Goal: Task Accomplishment & Management: Manage account settings

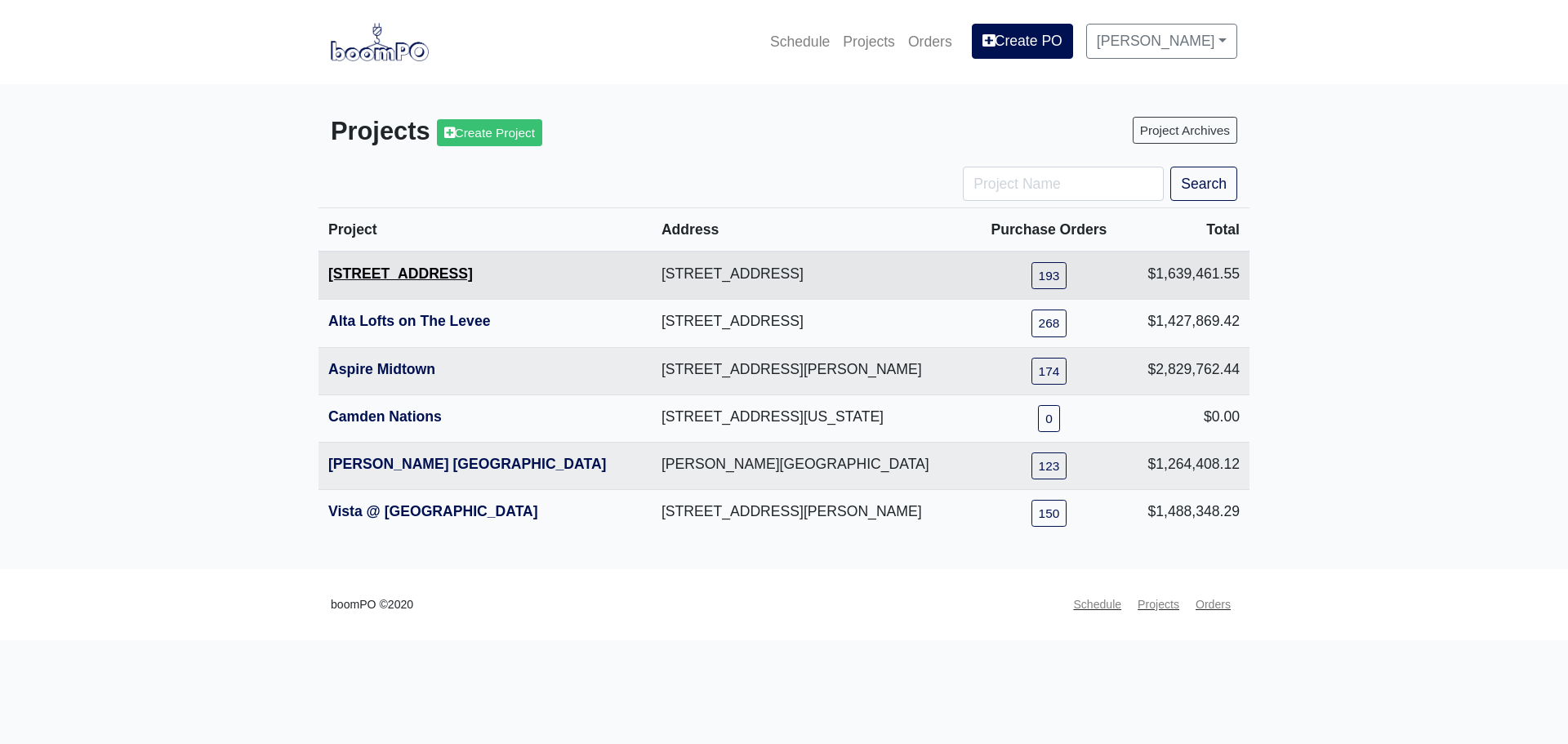
click at [394, 279] on link "[STREET_ADDRESS]" at bounding box center [400, 273] width 145 height 16
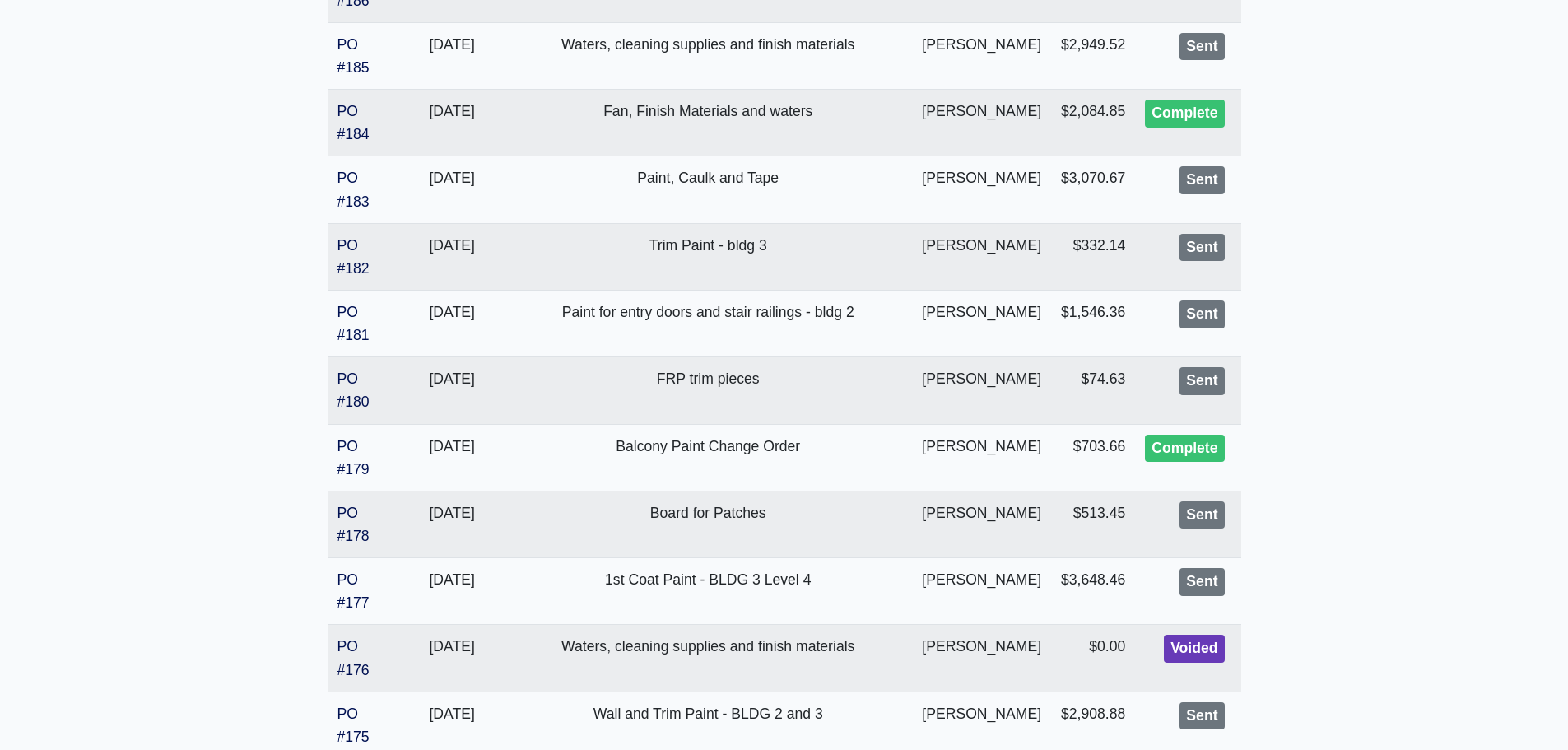
scroll to position [1202, 0]
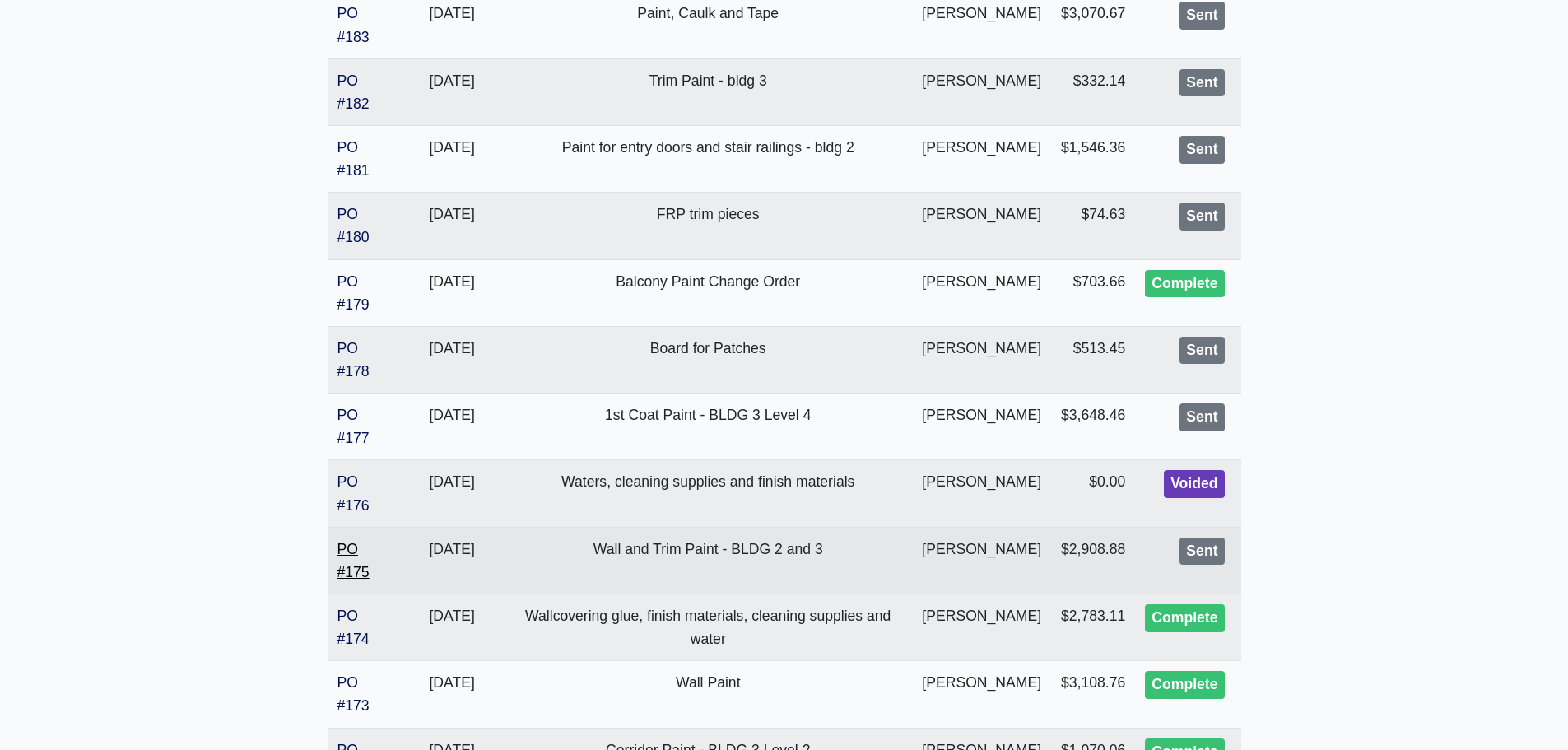
click at [348, 563] on td "PO #175" at bounding box center [365, 560] width 74 height 67
click at [351, 571] on link "PO #175" at bounding box center [353, 561] width 32 height 40
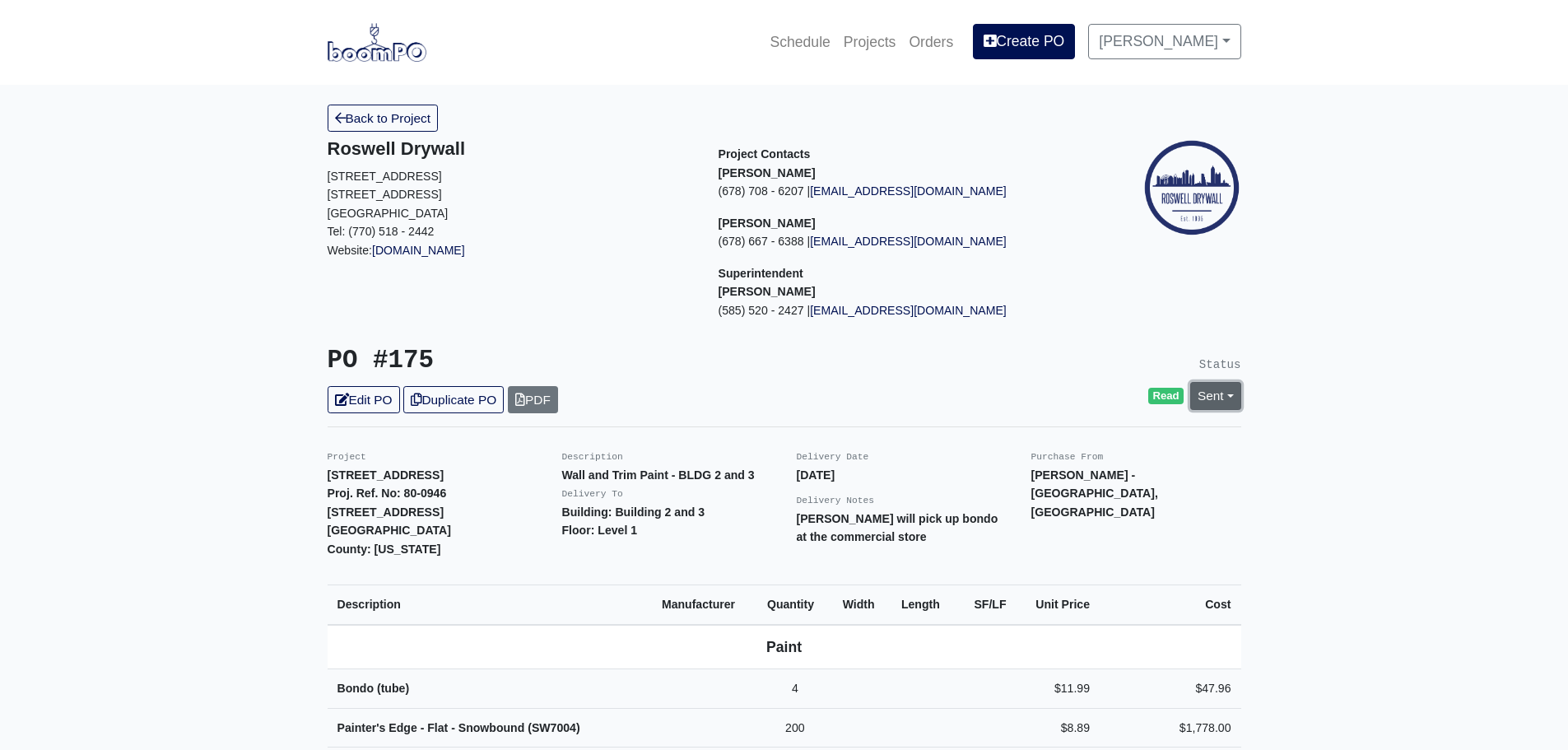
click at [1213, 386] on link "Sent" at bounding box center [1216, 395] width 51 height 27
click at [1073, 491] on link "Complete" at bounding box center [1121, 484] width 245 height 25
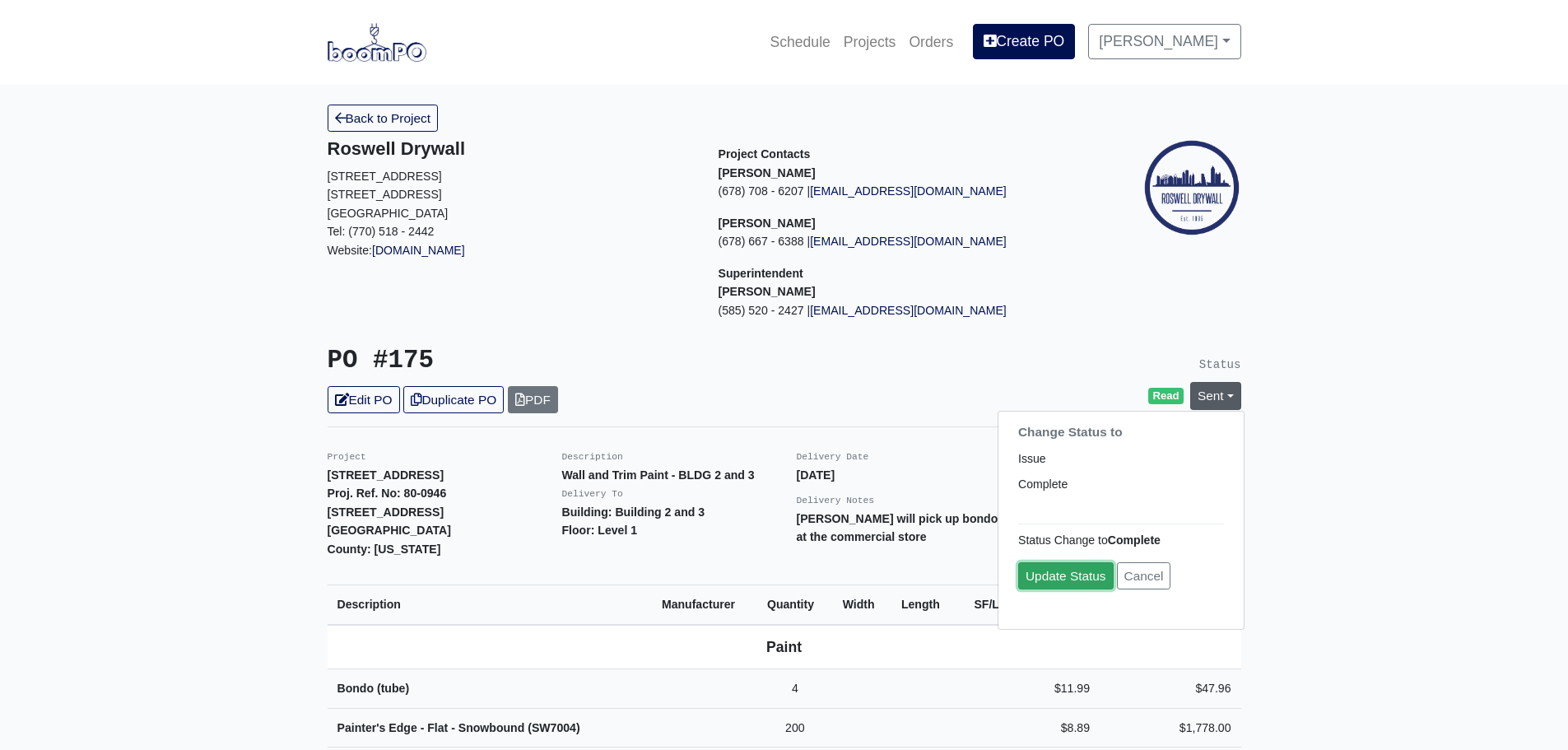
click at [1056, 567] on link "Update Status" at bounding box center [1066, 576] width 95 height 27
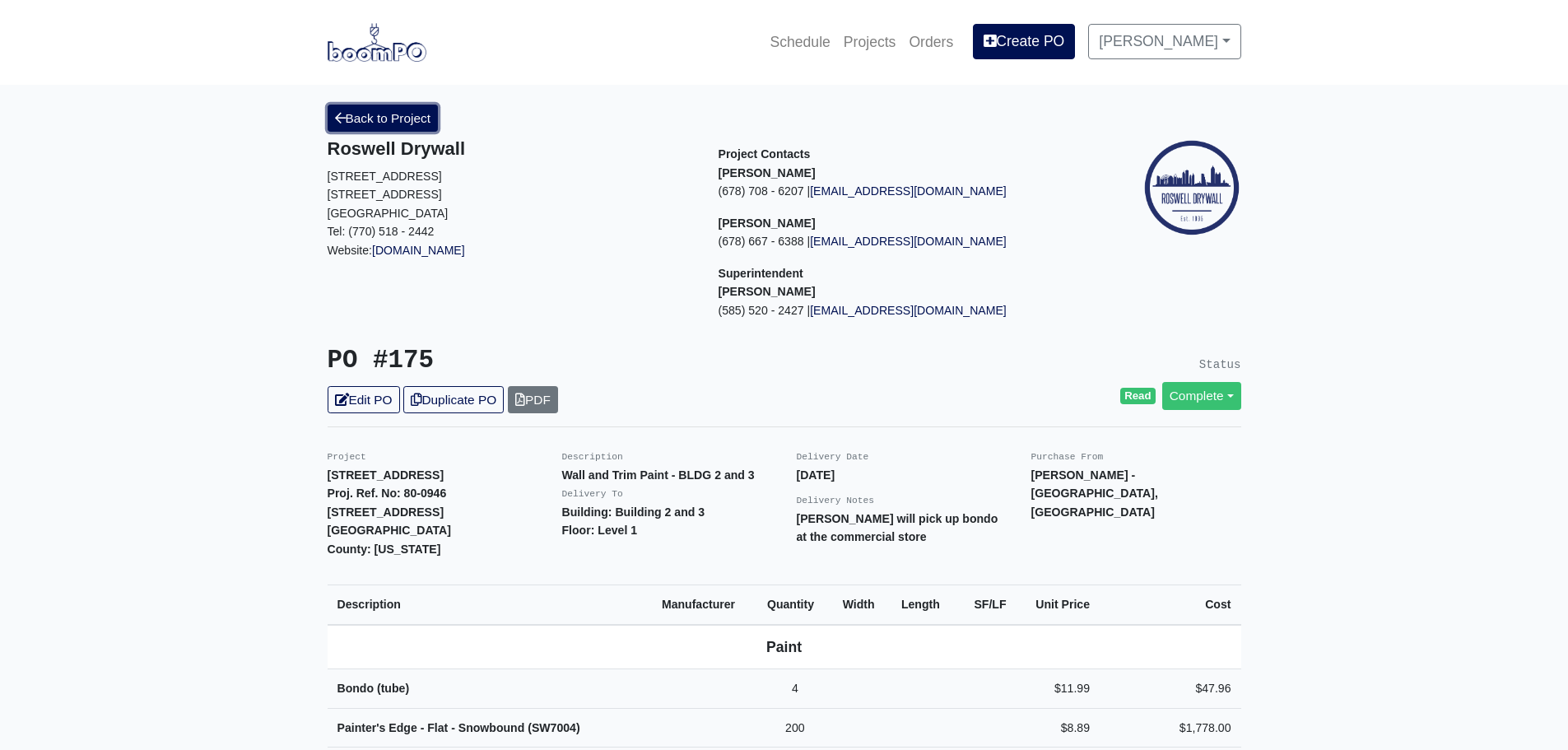
click at [368, 119] on link "Back to Project" at bounding box center [384, 118] width 111 height 27
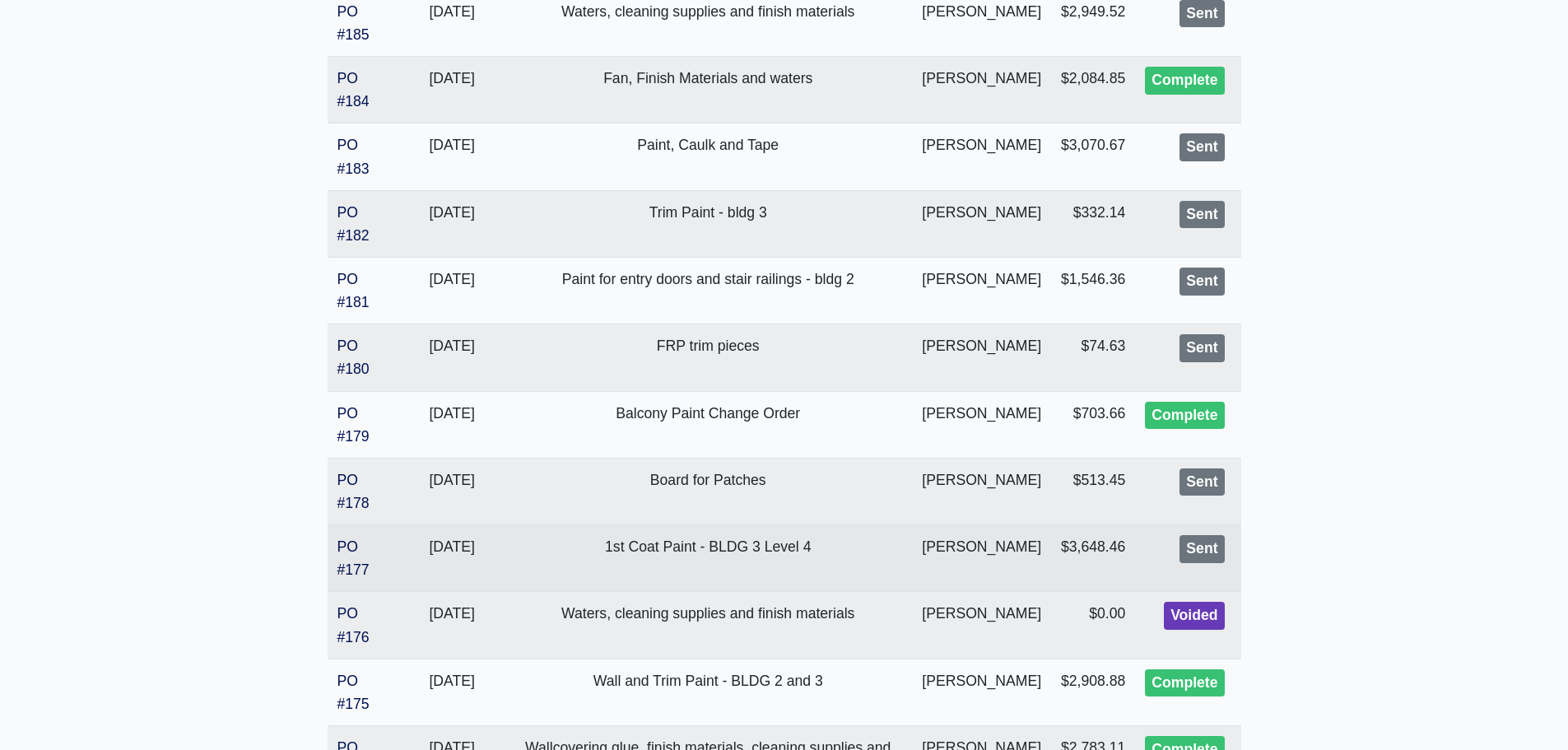
scroll to position [1152, 0]
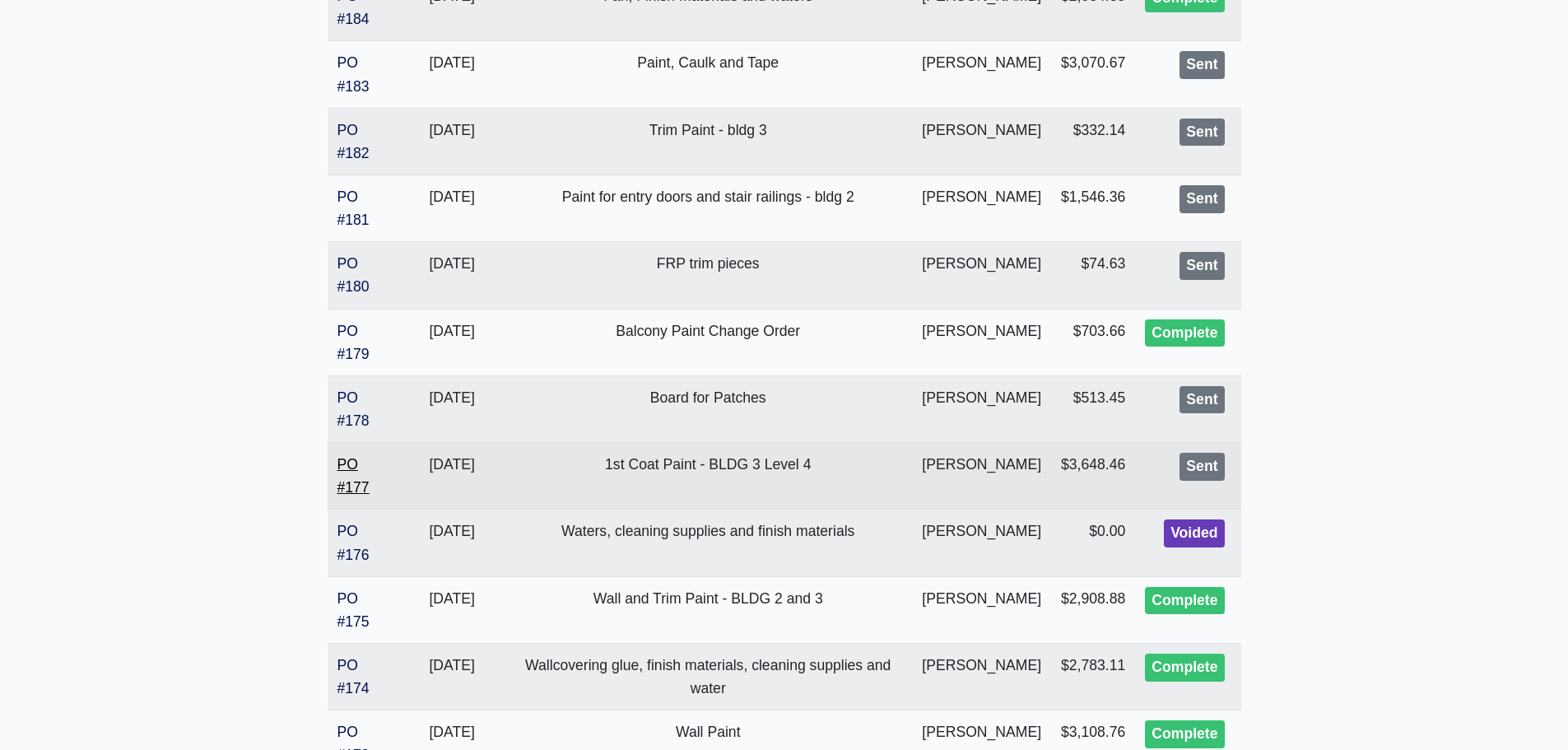
click at [362, 484] on link "PO #177" at bounding box center [353, 476] width 32 height 40
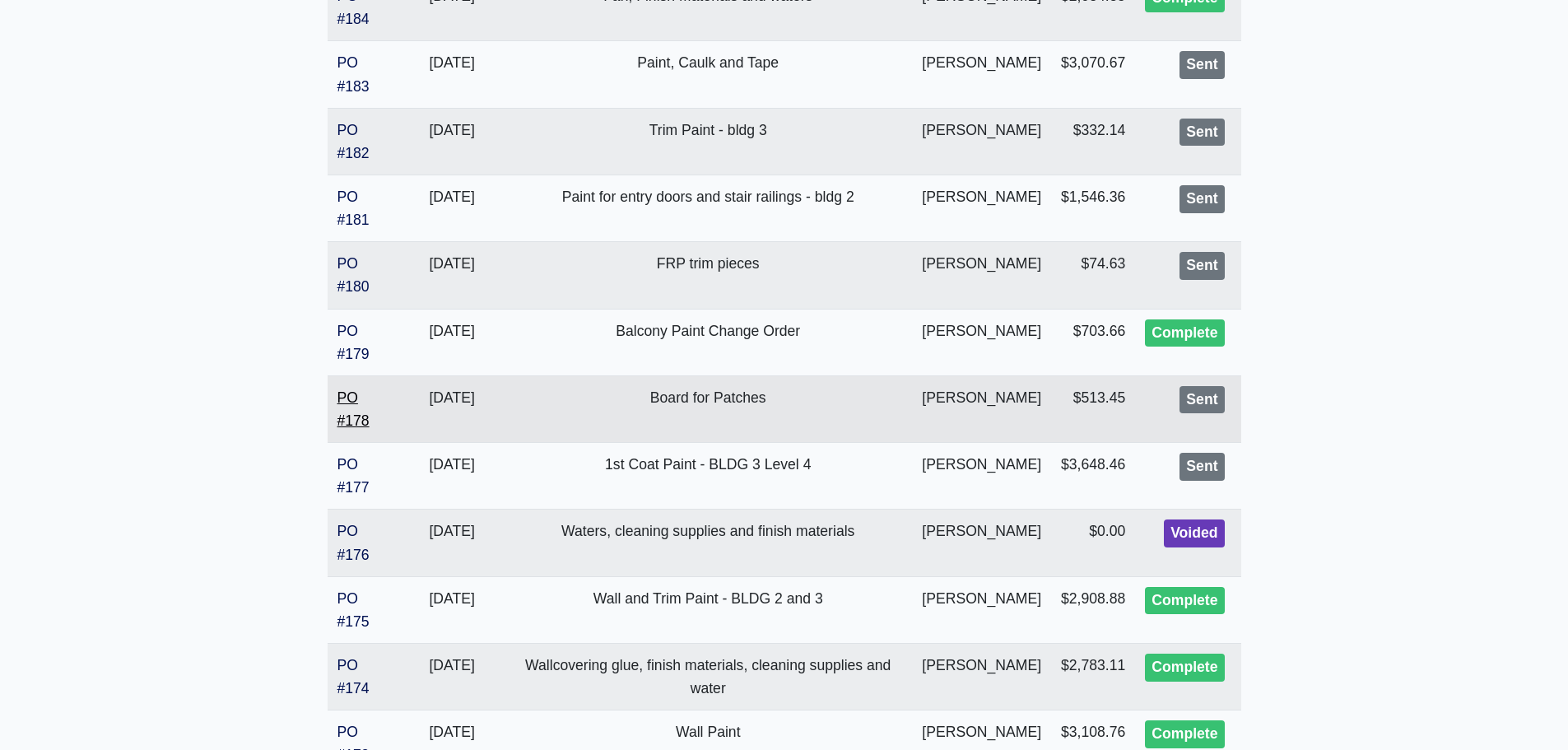
click at [359, 419] on link "PO #178" at bounding box center [353, 409] width 32 height 40
click at [361, 284] on link "PO #180" at bounding box center [353, 275] width 32 height 40
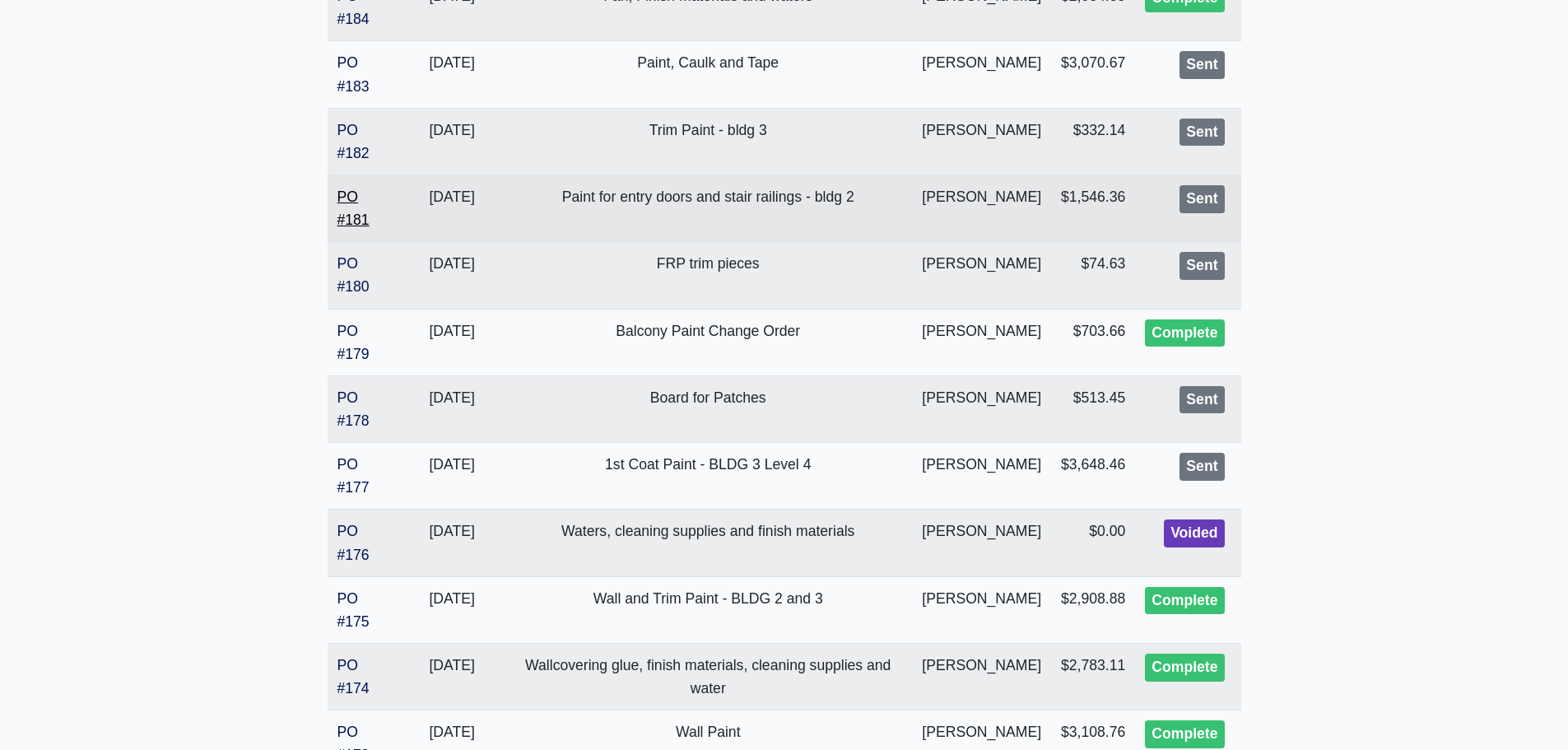
click at [356, 220] on link "PO #181" at bounding box center [353, 208] width 32 height 40
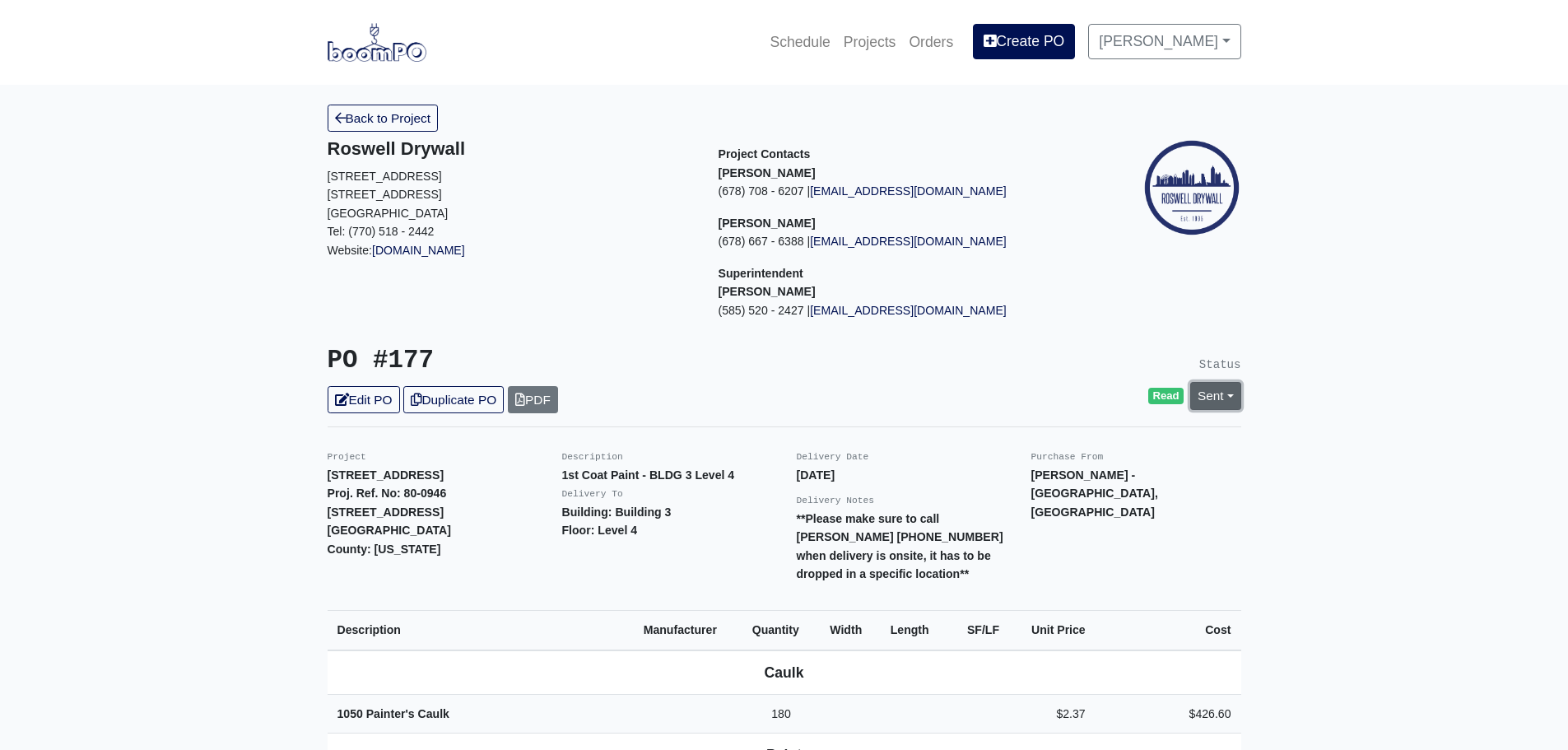
click at [1219, 396] on link "Sent" at bounding box center [1216, 395] width 51 height 27
click at [1058, 484] on link "Complete" at bounding box center [1121, 484] width 245 height 25
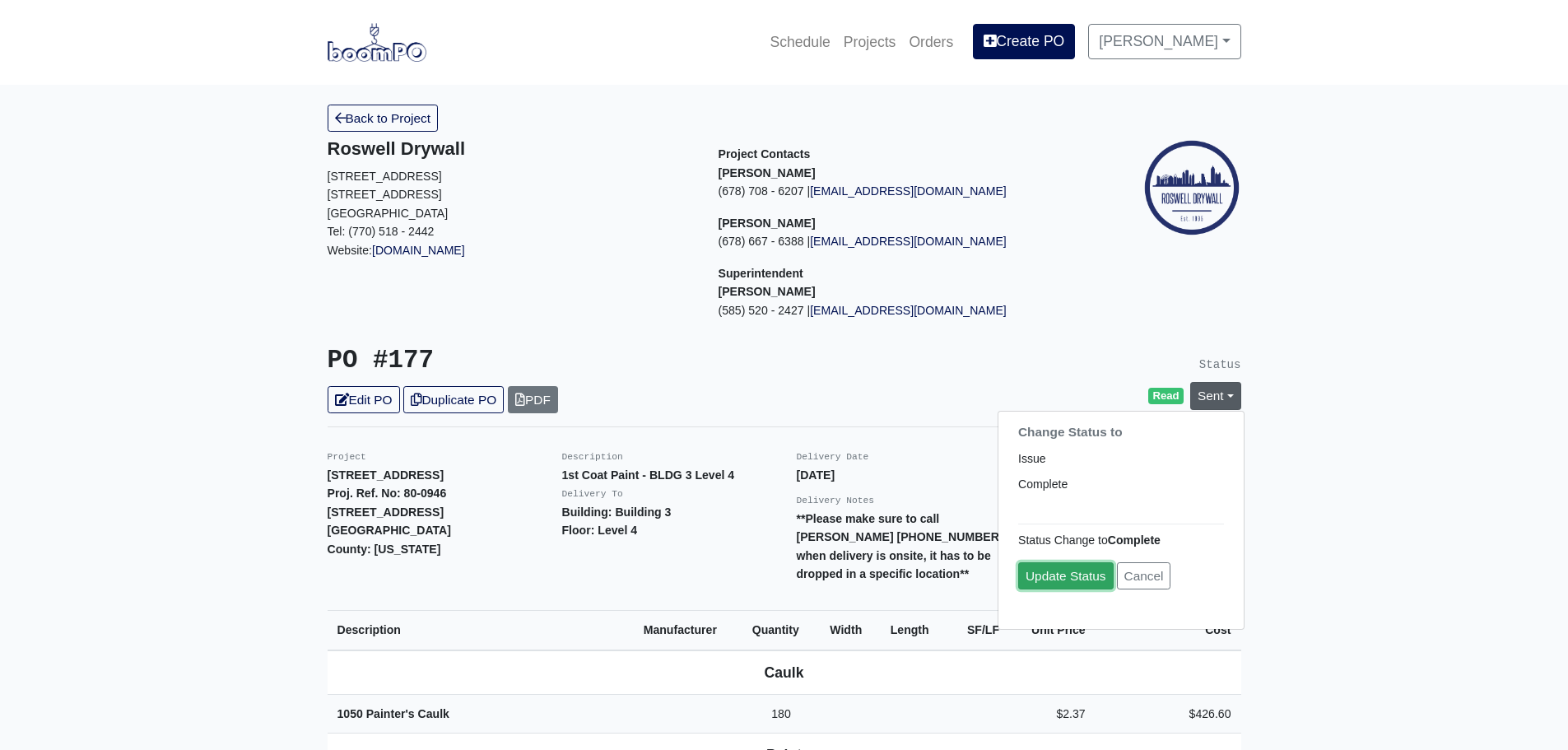
click at [1046, 583] on link "Update Status" at bounding box center [1066, 576] width 95 height 27
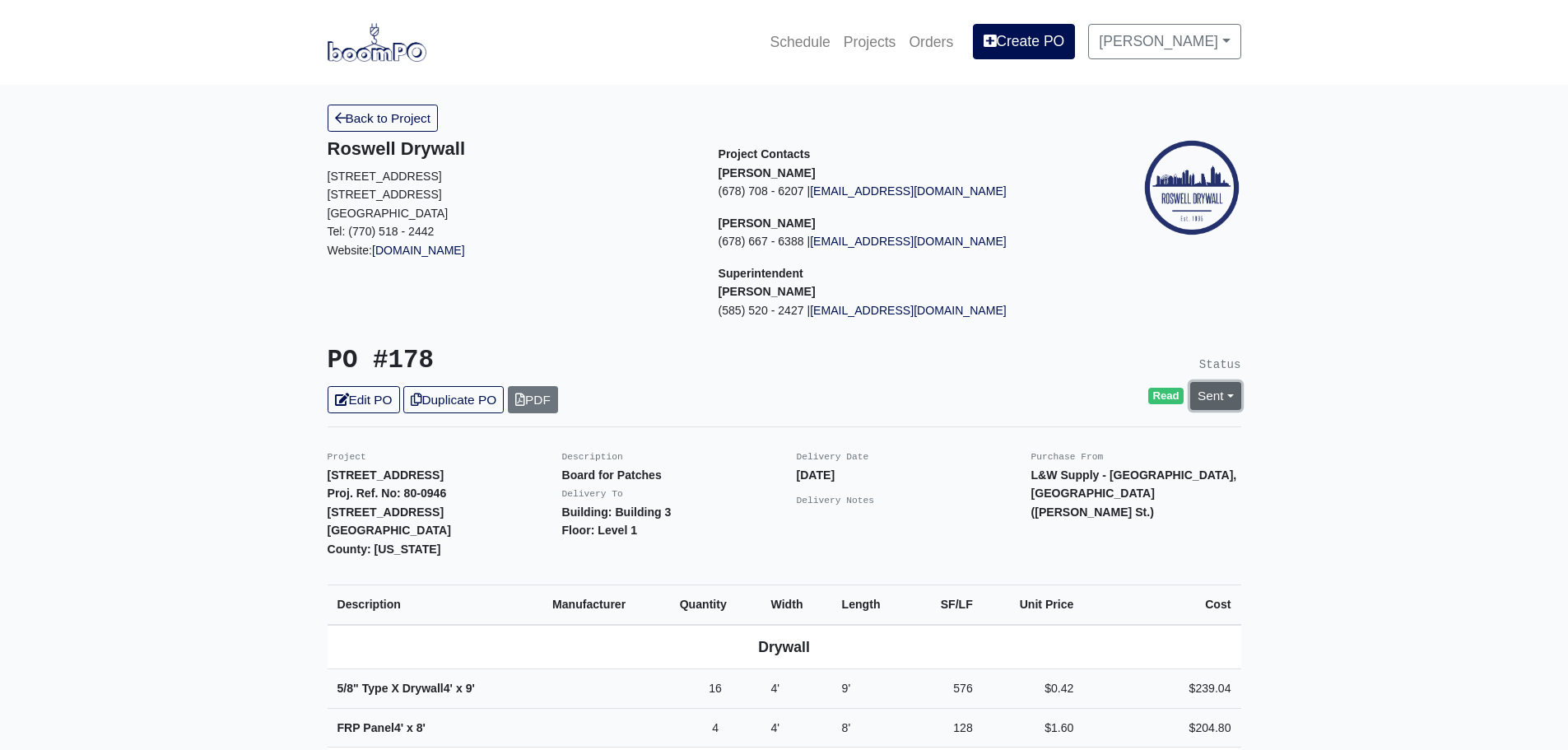
click at [1227, 404] on link "Sent" at bounding box center [1216, 395] width 51 height 27
click at [1068, 480] on link "Complete" at bounding box center [1121, 484] width 245 height 25
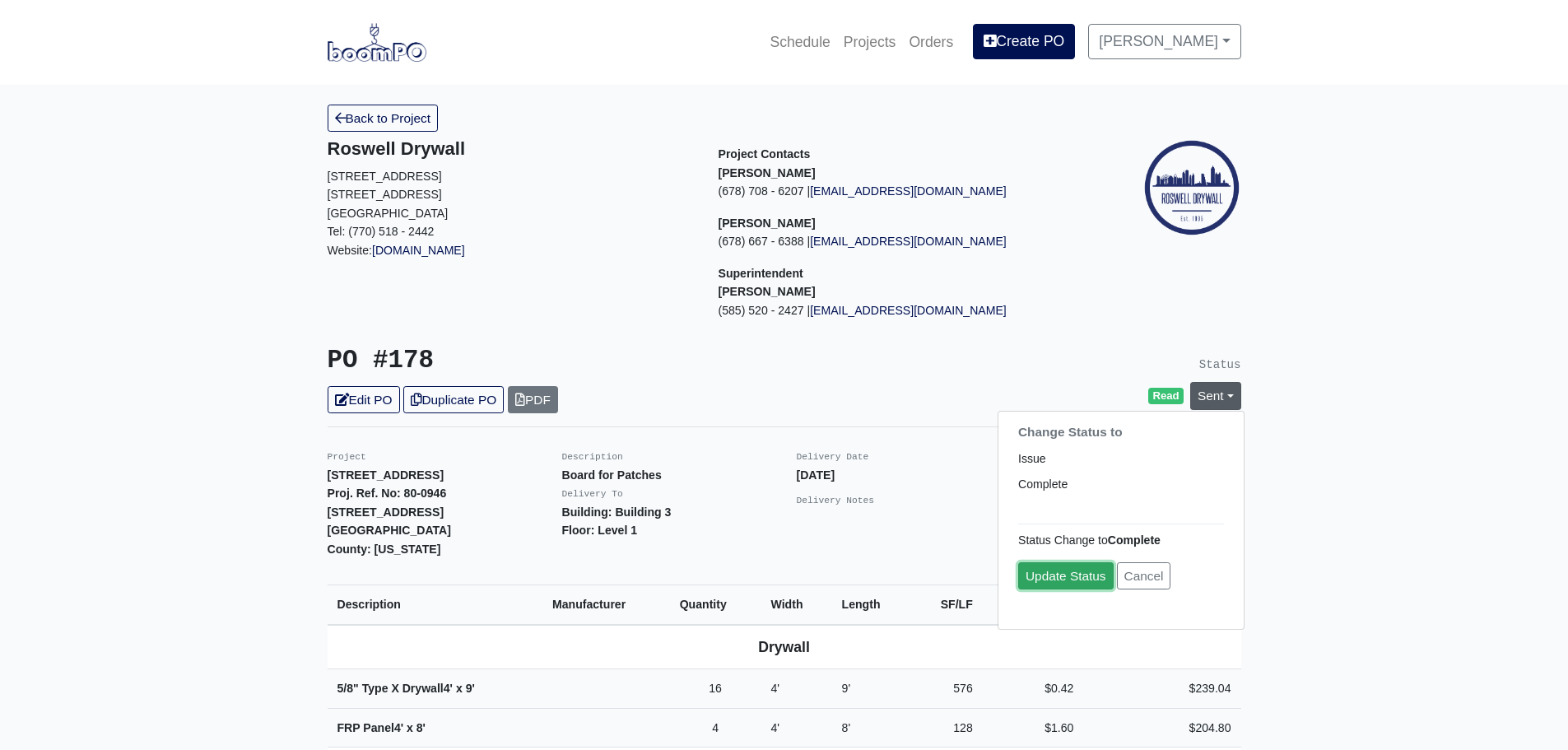
click at [1052, 579] on link "Update Status" at bounding box center [1066, 576] width 95 height 27
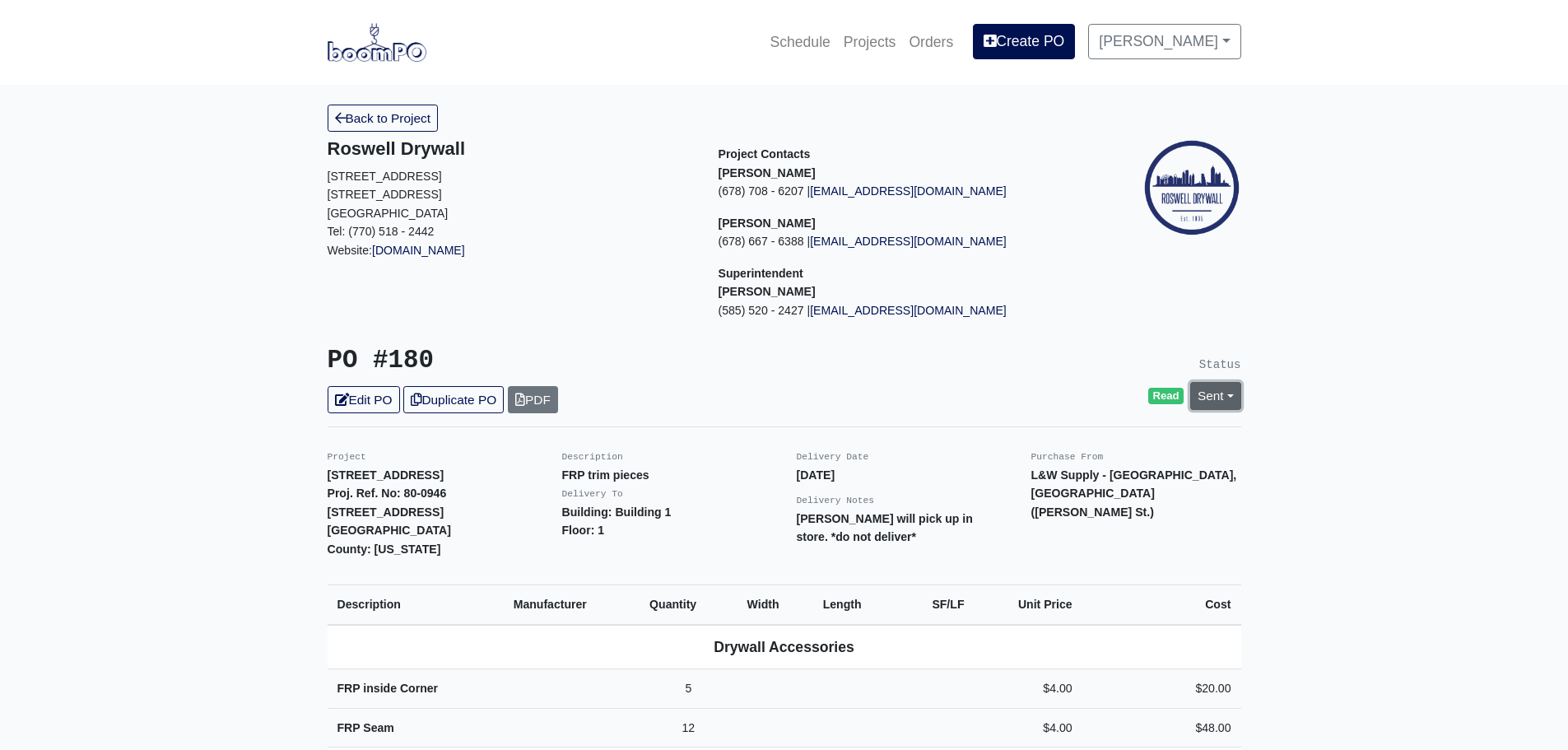
click at [1228, 395] on link "Sent" at bounding box center [1216, 395] width 51 height 27
click at [1073, 482] on link "Complete" at bounding box center [1121, 484] width 245 height 25
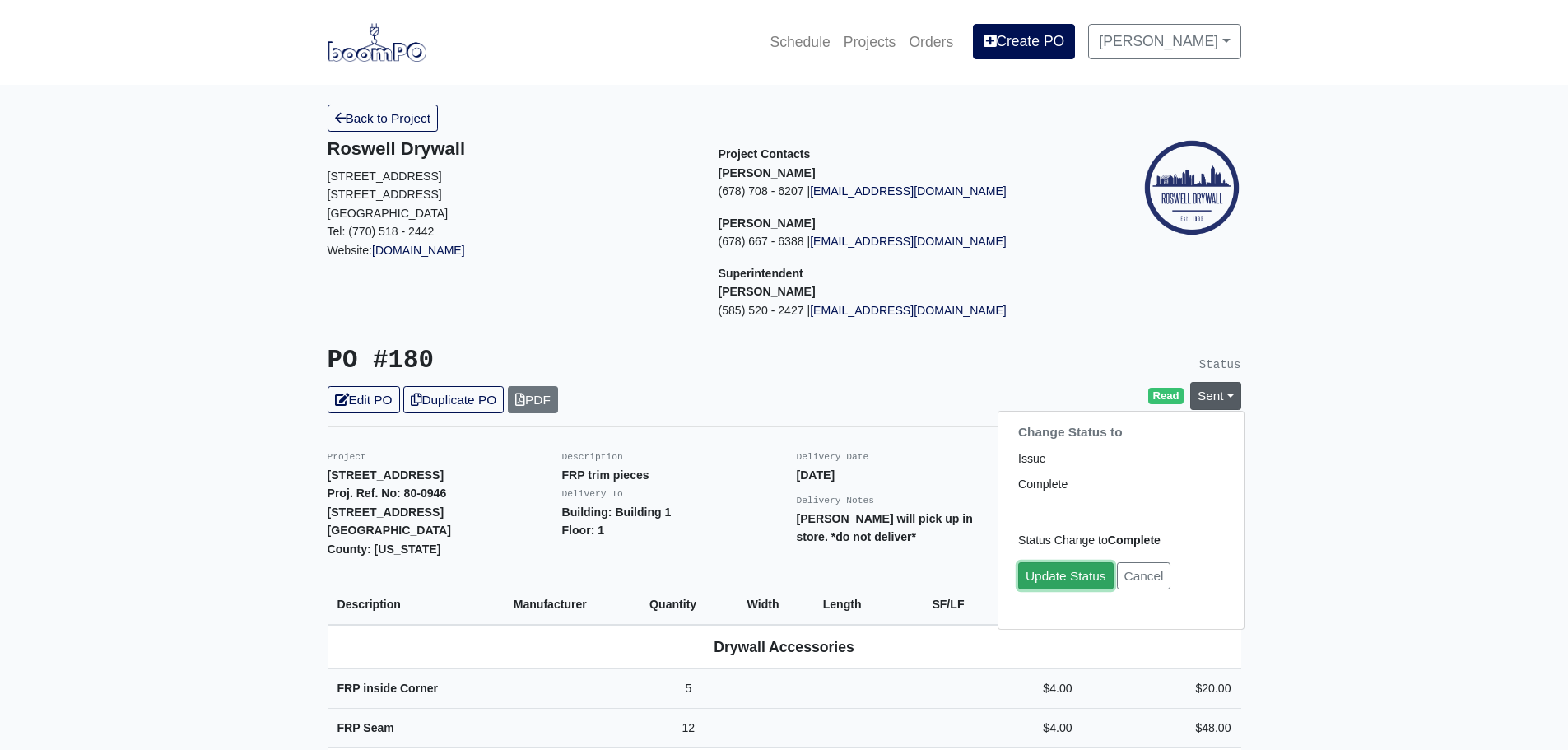
click at [1046, 570] on link "Update Status" at bounding box center [1066, 576] width 95 height 27
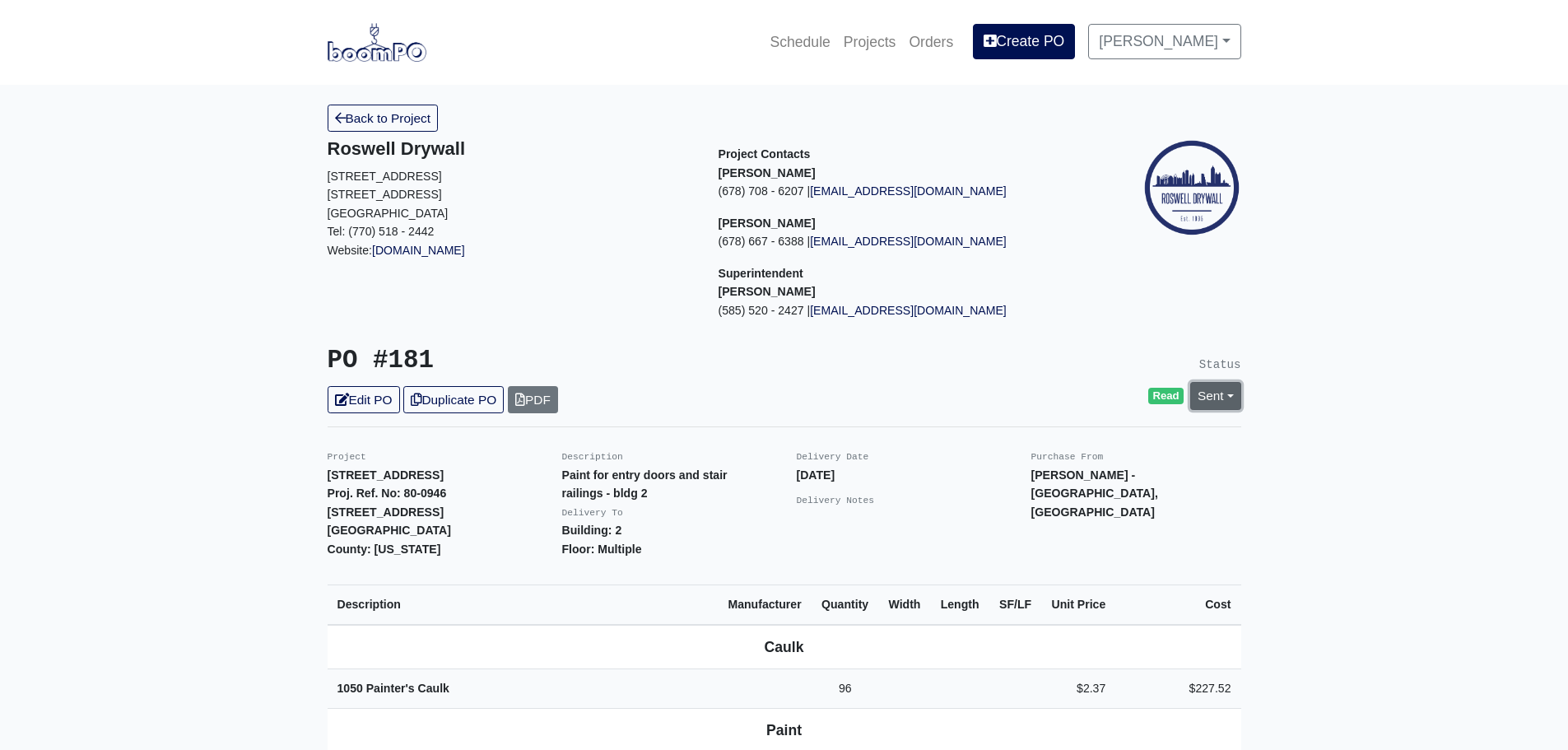
click at [1228, 400] on link "Sent" at bounding box center [1216, 395] width 51 height 27
click at [1098, 484] on link "Complete" at bounding box center [1121, 484] width 245 height 25
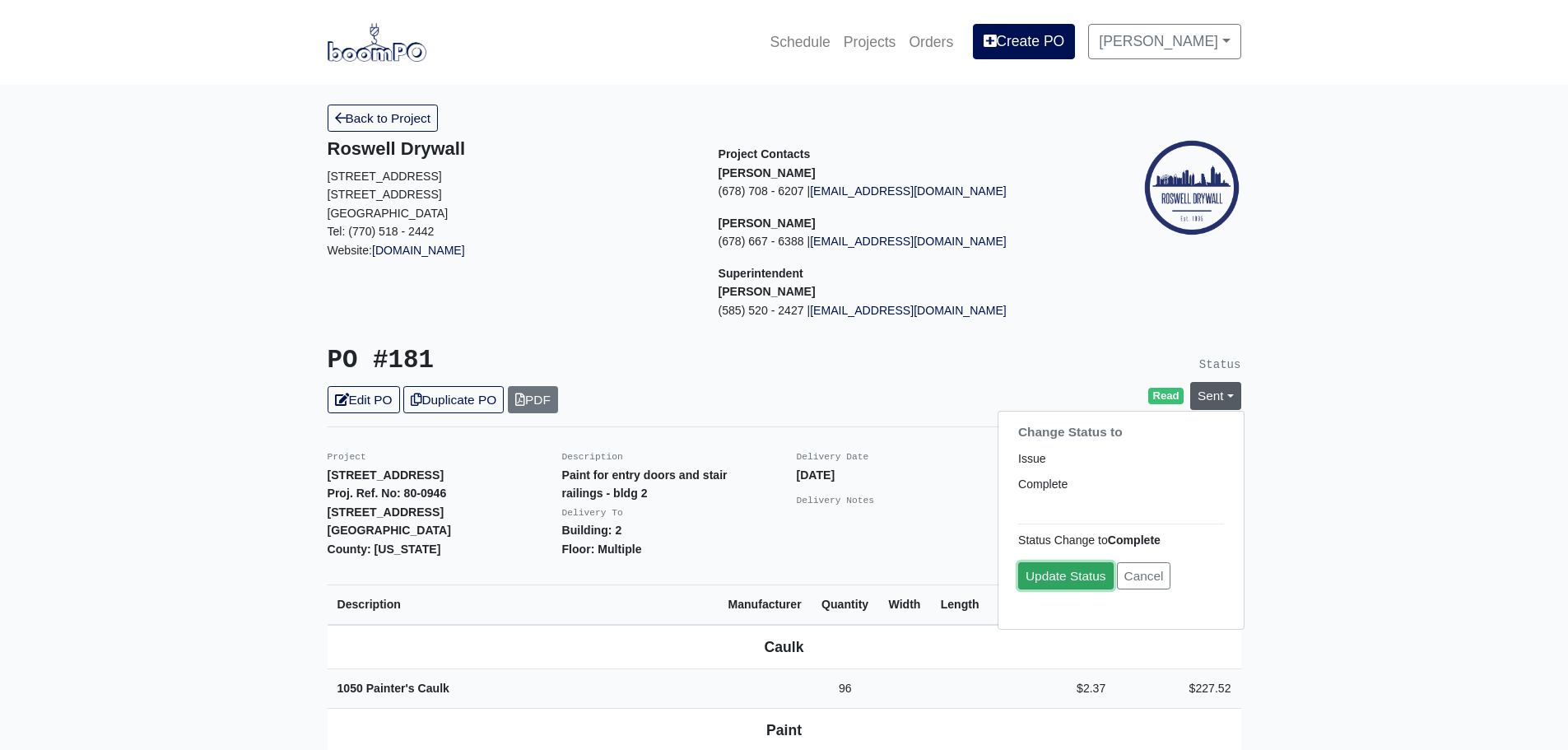
click at [1067, 582] on link "Update Status" at bounding box center [1066, 576] width 95 height 27
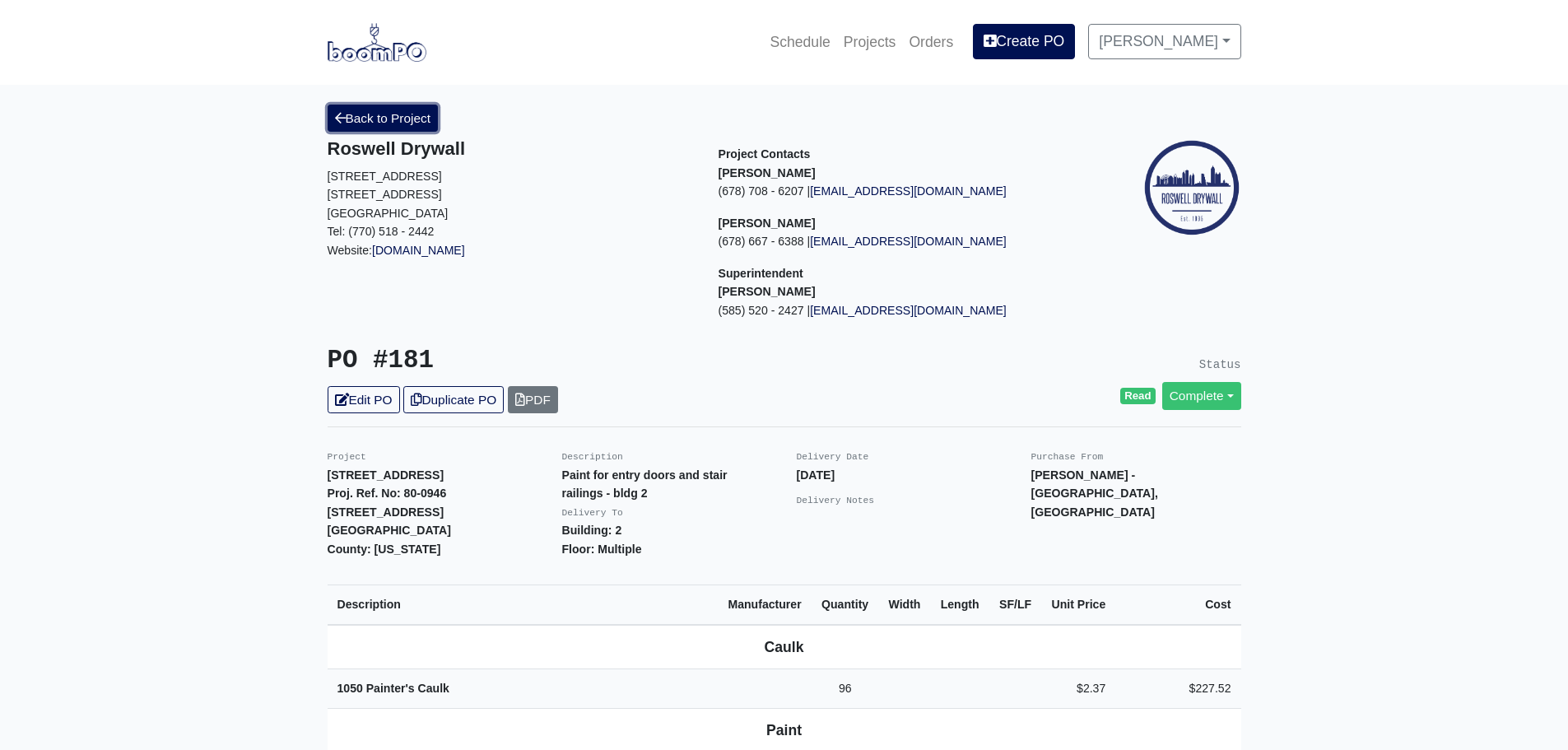
click at [354, 120] on link "Back to Project" at bounding box center [384, 118] width 111 height 27
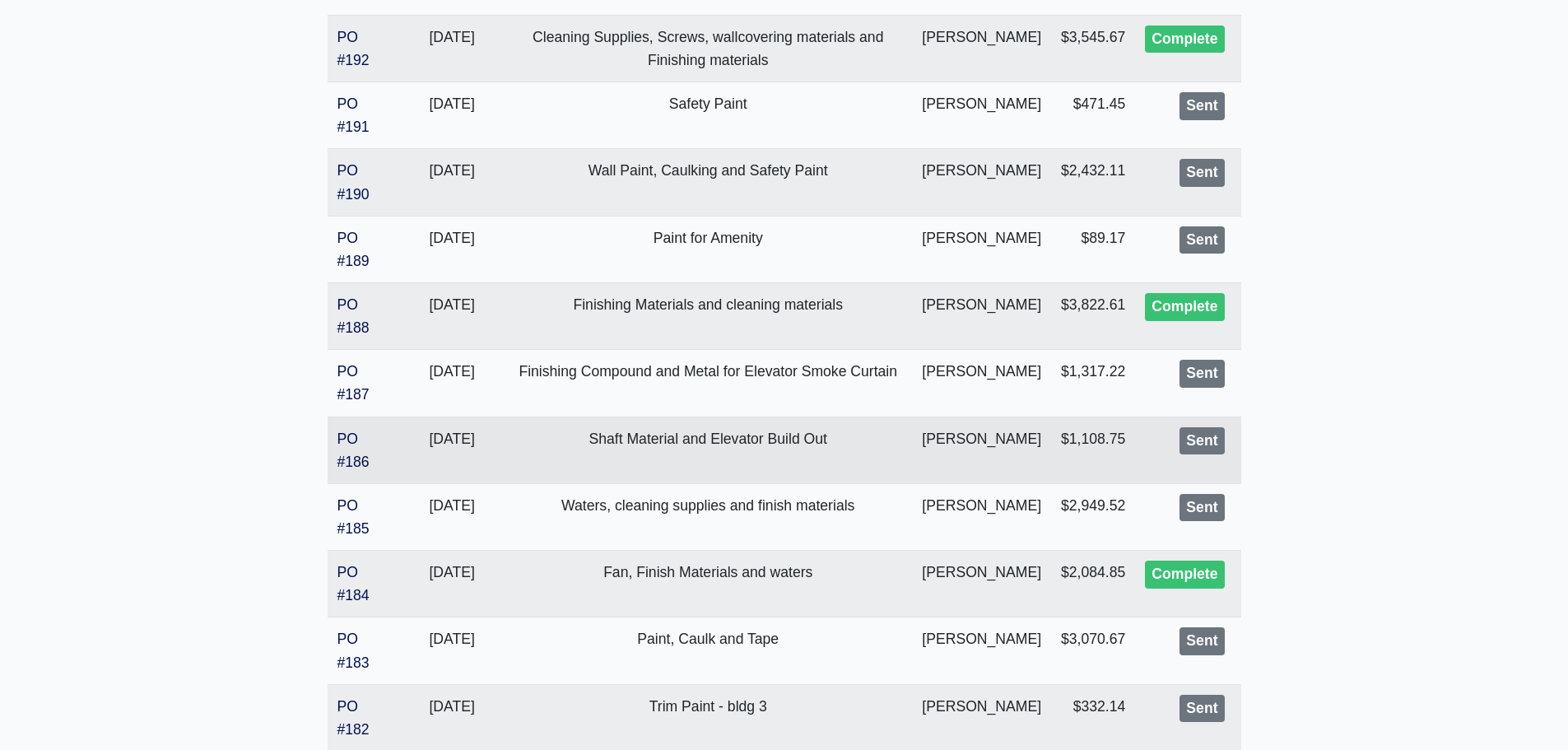
scroll to position [741, 0]
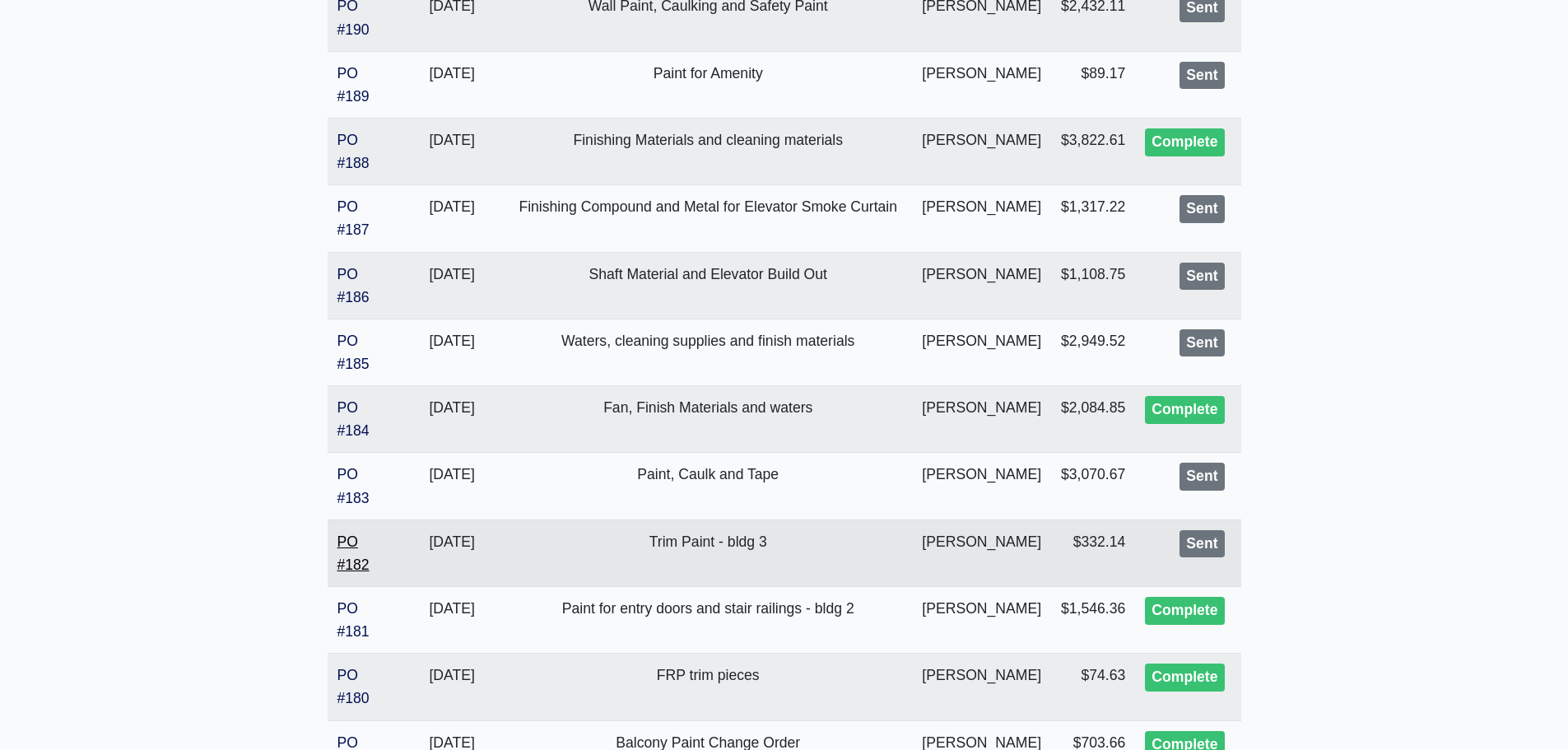
click at [351, 543] on link "PO #182" at bounding box center [353, 553] width 32 height 40
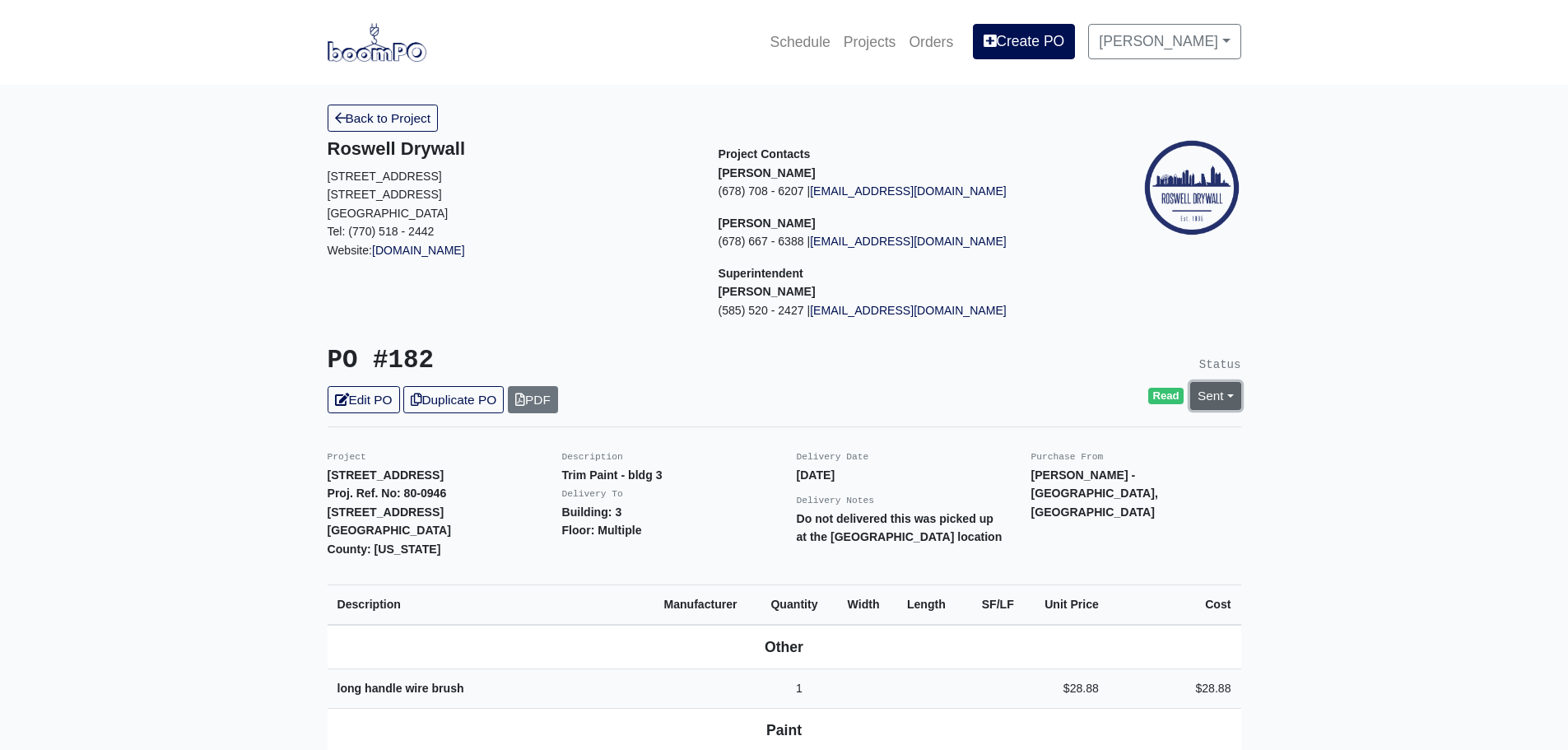
click at [1230, 386] on link "Sent" at bounding box center [1216, 395] width 51 height 27
click at [1058, 487] on link "Complete" at bounding box center [1121, 484] width 245 height 25
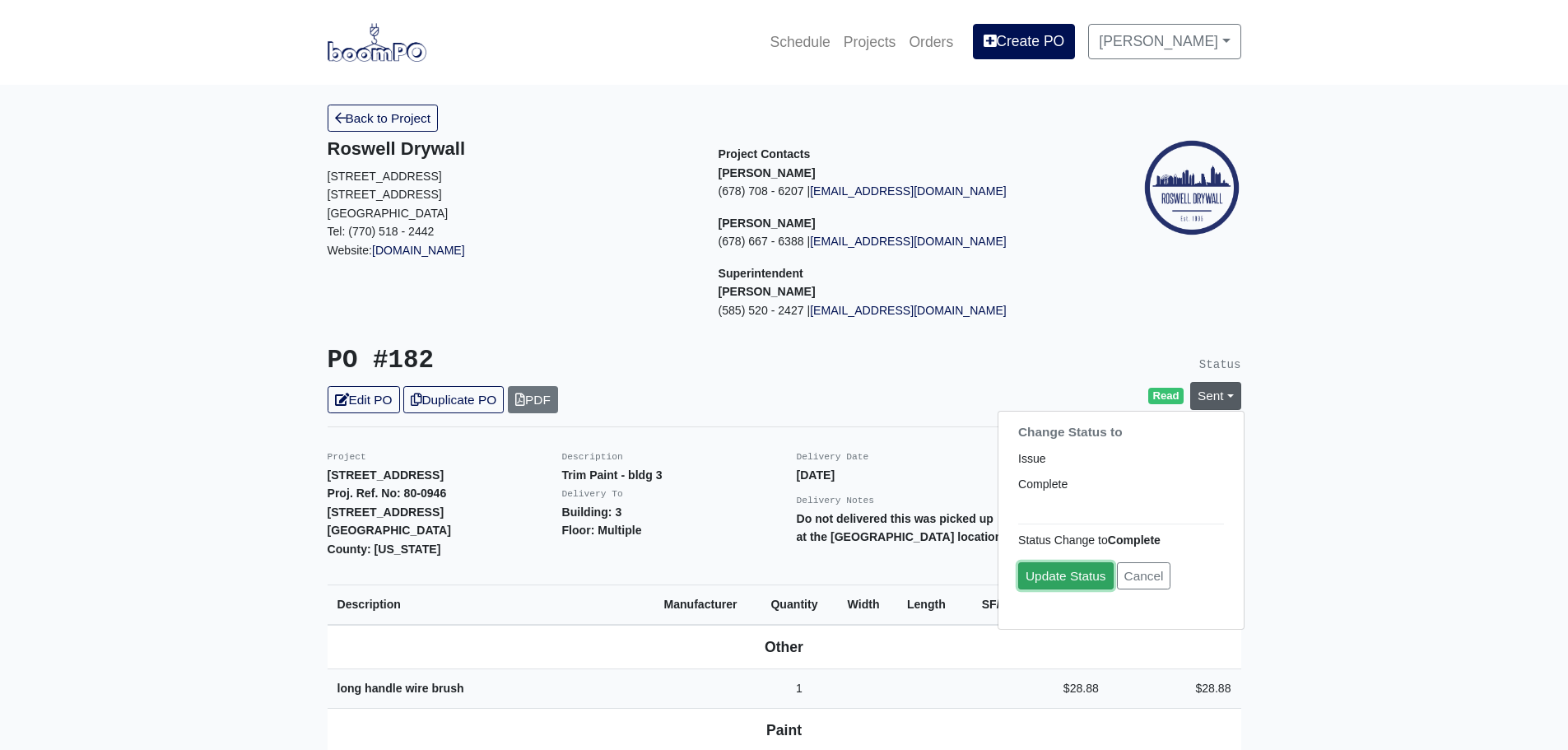
click at [1046, 579] on link "Update Status" at bounding box center [1066, 576] width 95 height 27
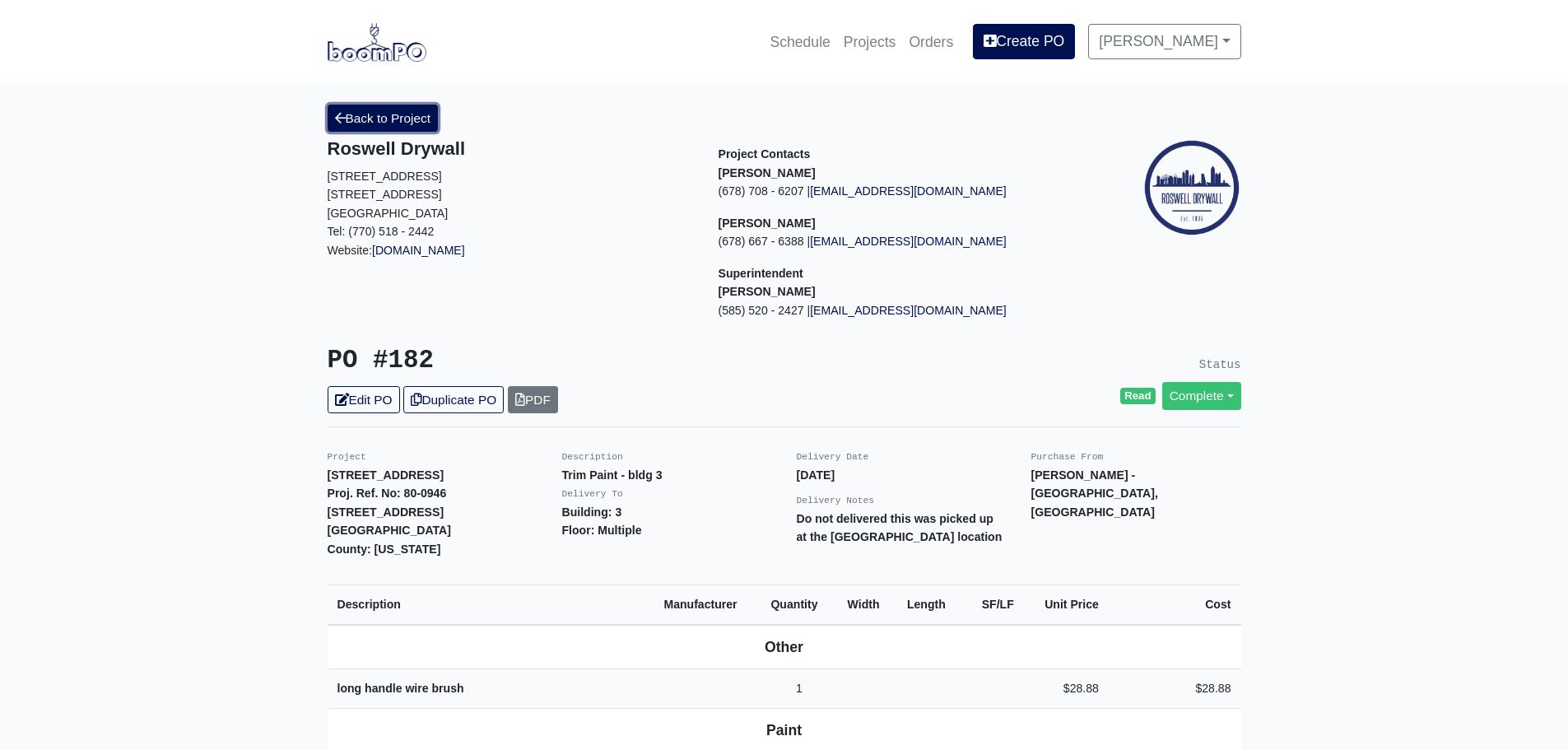
click at [351, 112] on link "Back to Project" at bounding box center [384, 118] width 111 height 27
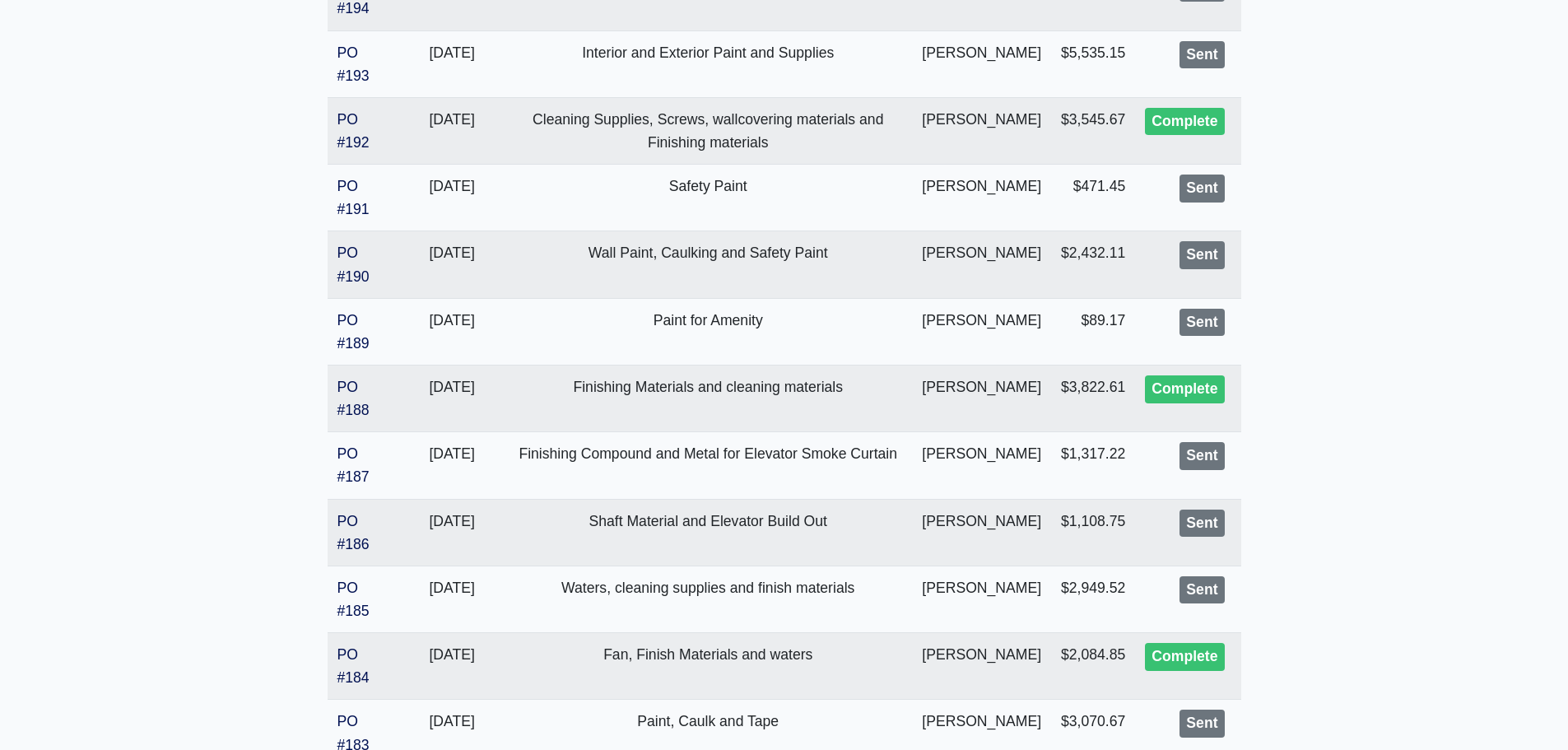
scroll to position [577, 0]
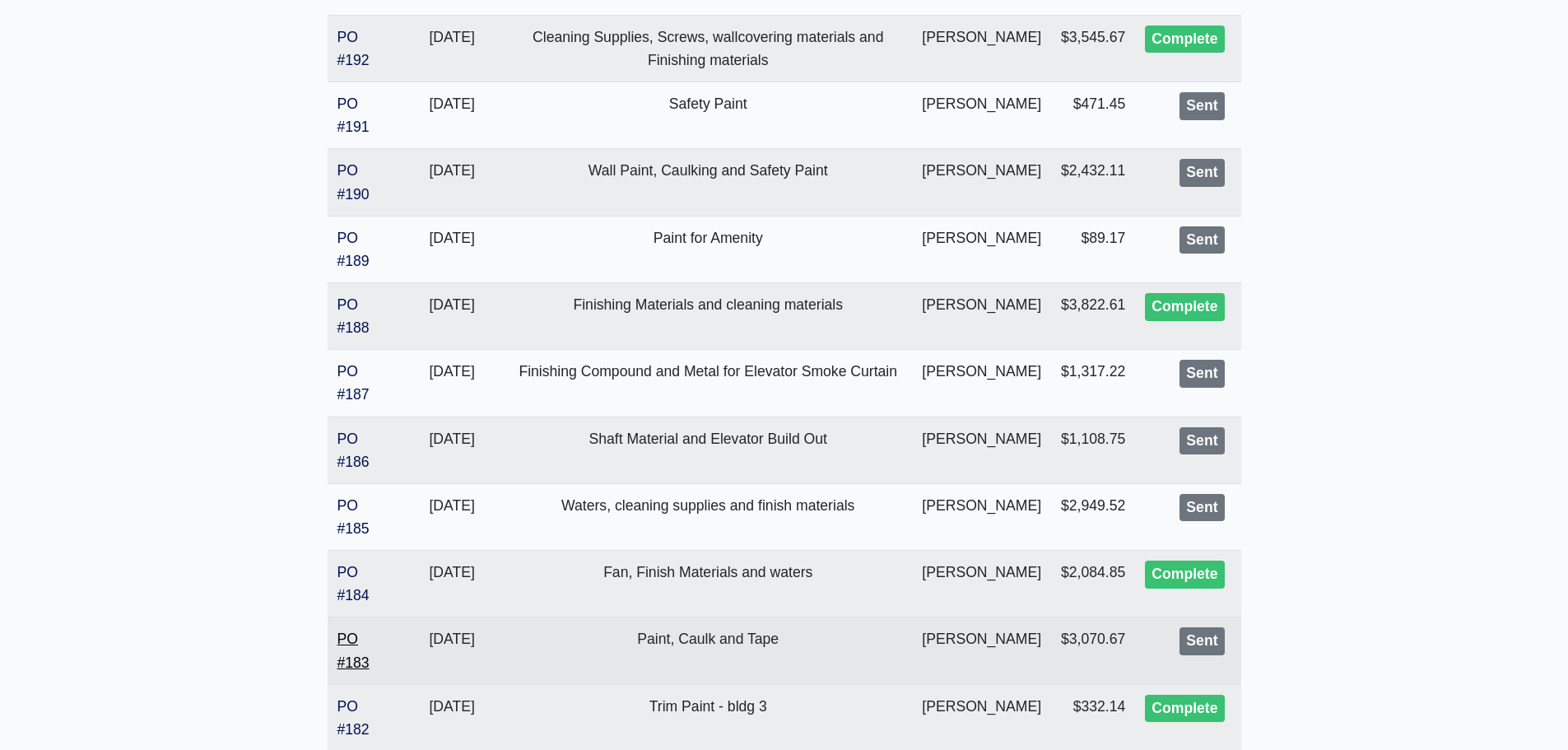
click at [358, 661] on link "PO #183" at bounding box center [353, 650] width 32 height 40
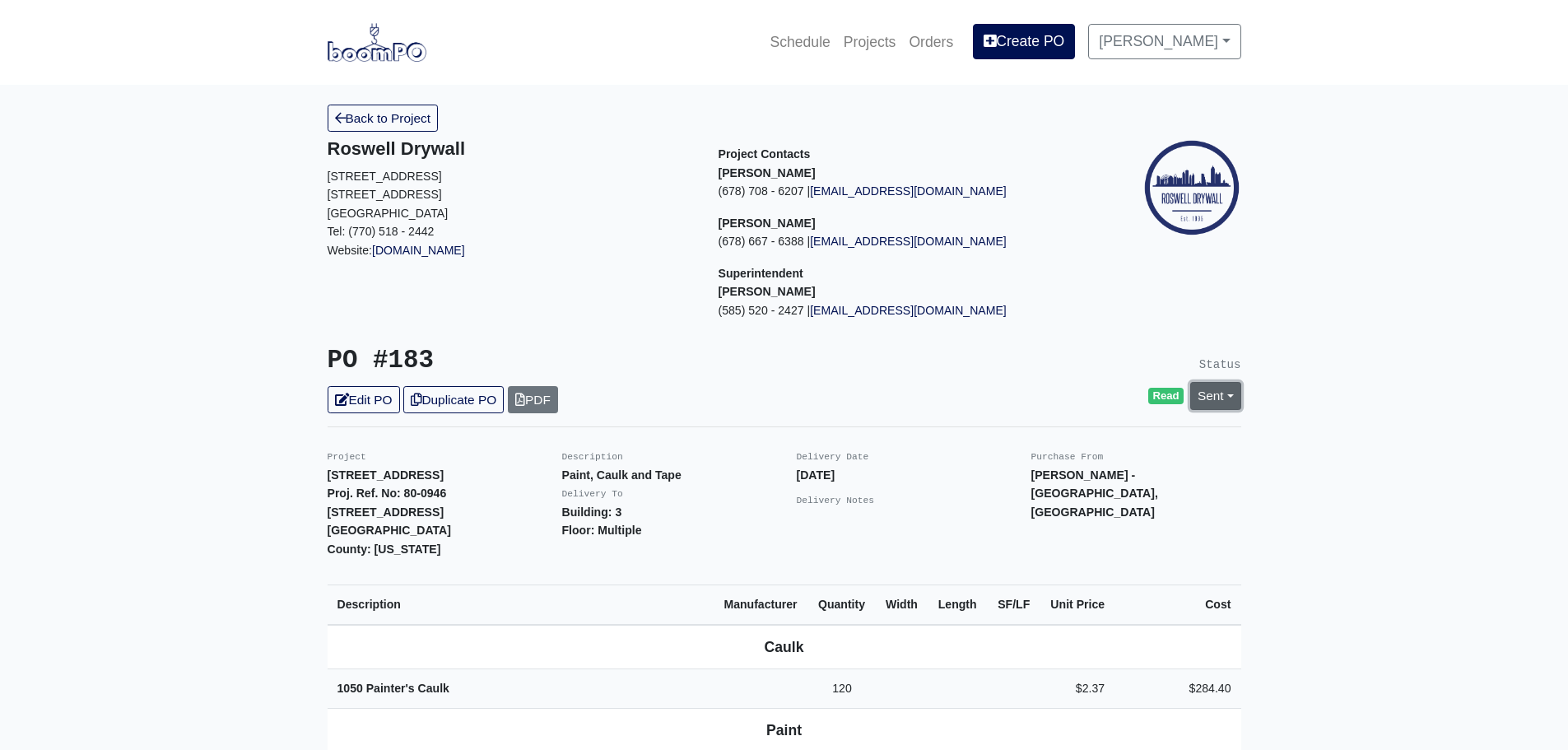
click at [1232, 394] on link "Sent" at bounding box center [1216, 395] width 51 height 27
click at [1050, 490] on link "Complete" at bounding box center [1121, 484] width 245 height 25
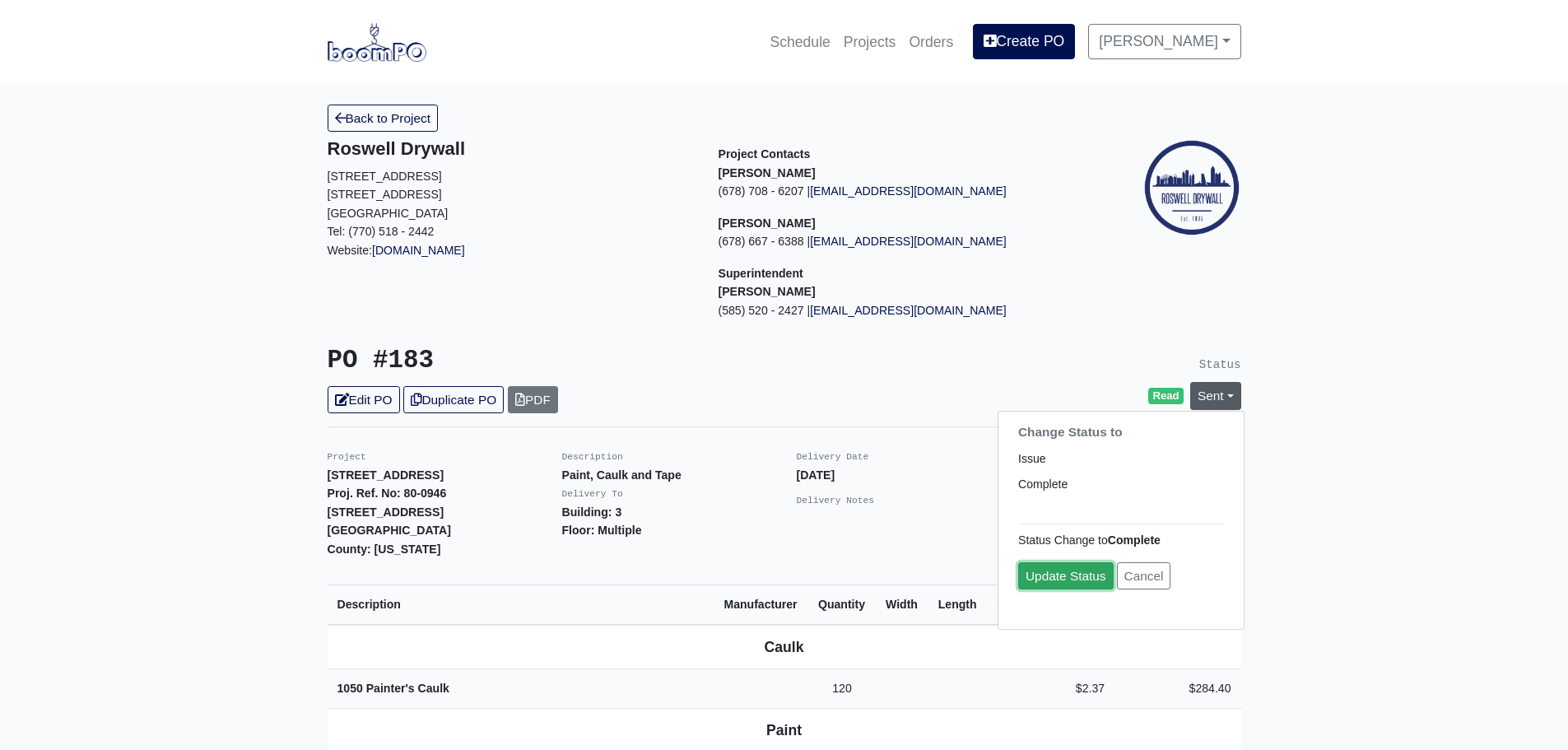
click at [1045, 582] on link "Update Status" at bounding box center [1066, 576] width 95 height 27
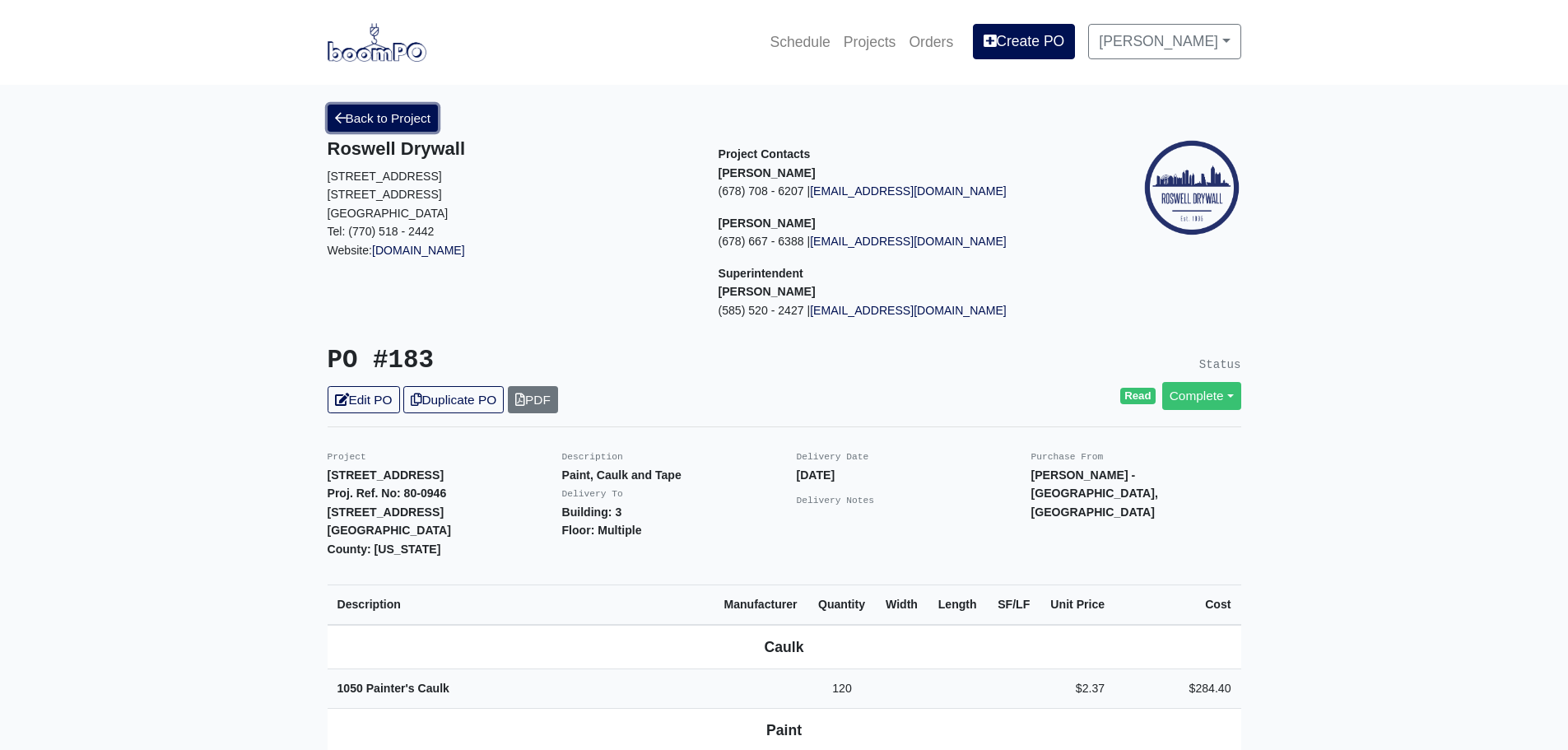
click at [366, 120] on link "Back to Project" at bounding box center [384, 118] width 111 height 27
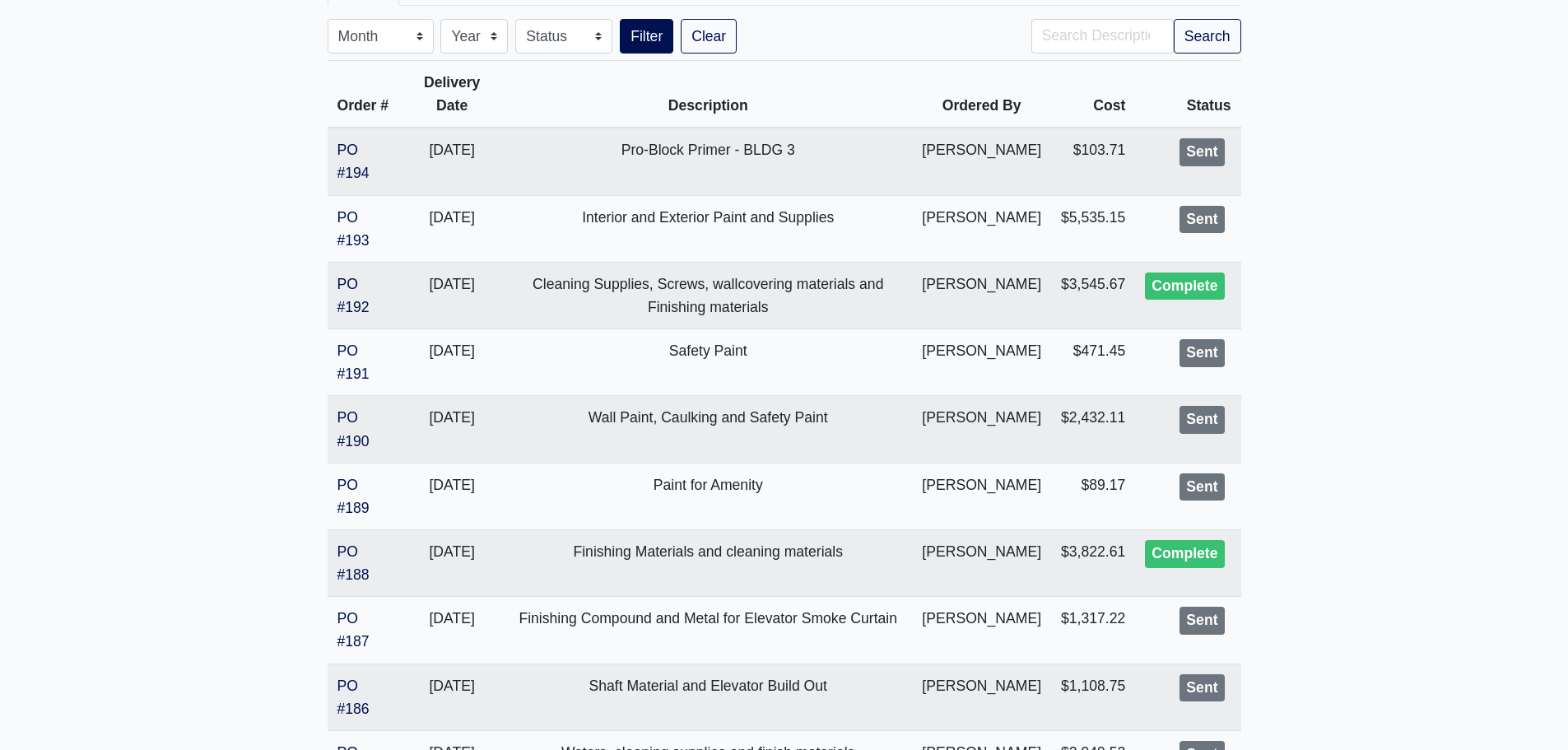
scroll to position [412, 0]
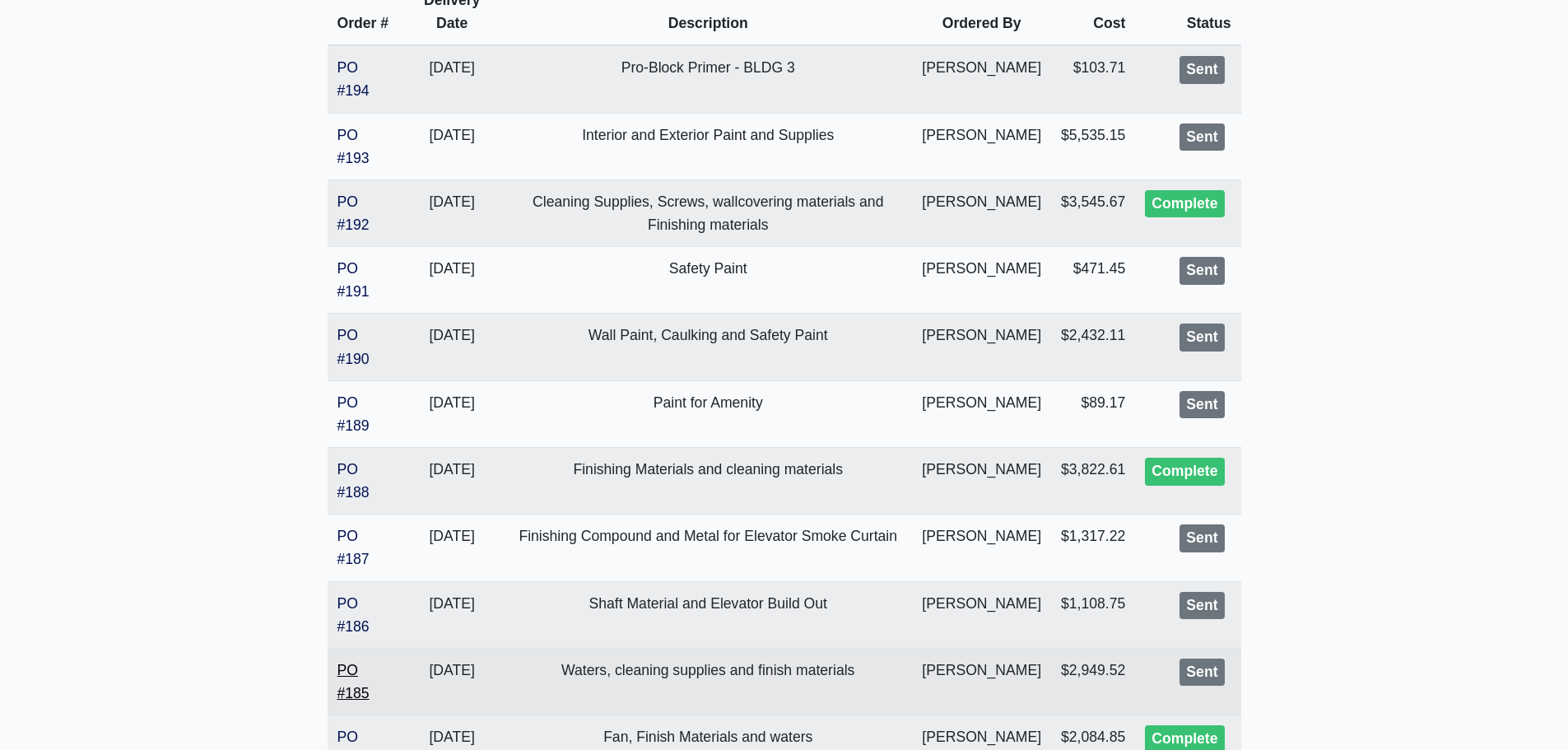
click at [355, 695] on link "PO #185" at bounding box center [353, 681] width 32 height 40
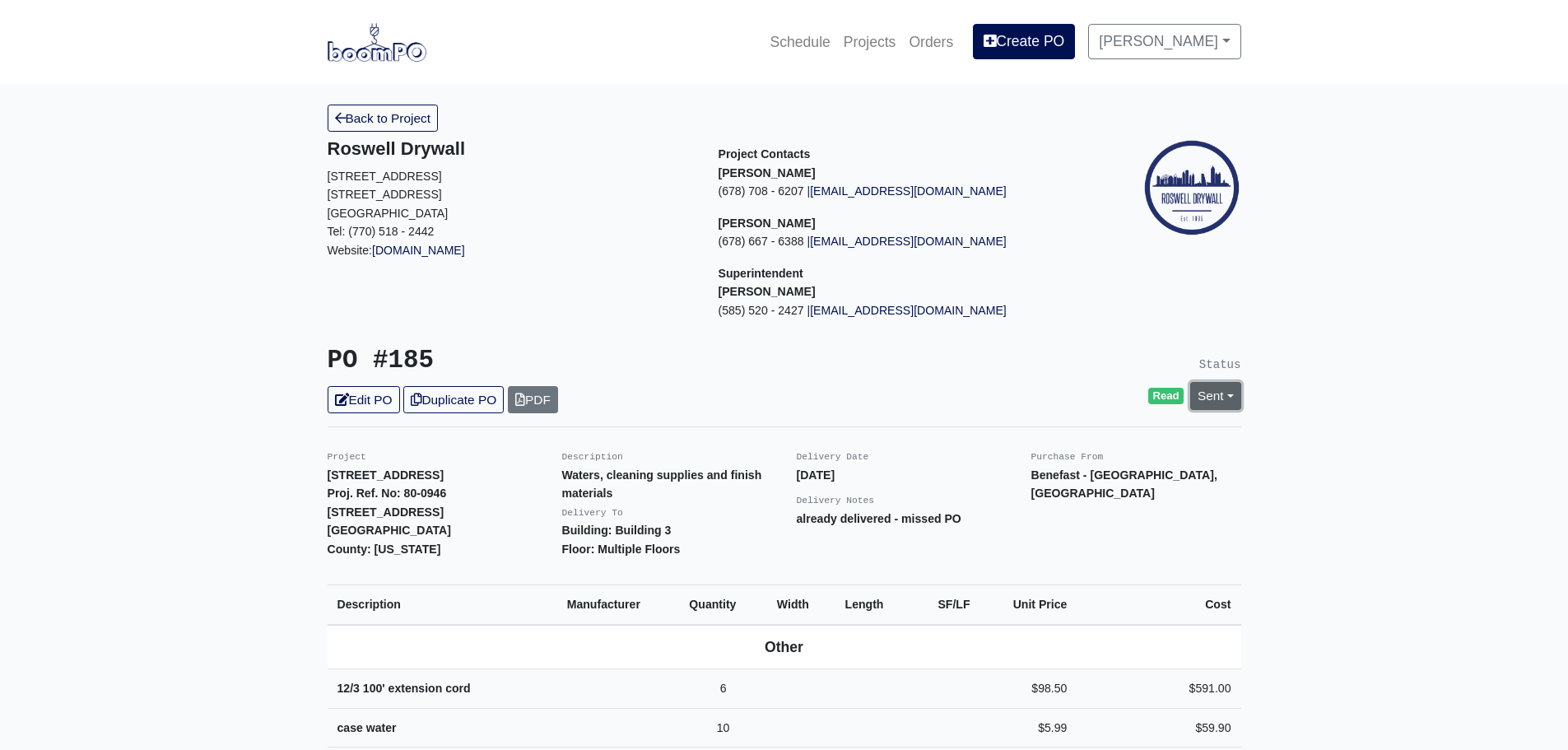
click at [1228, 394] on link "Sent" at bounding box center [1216, 395] width 51 height 27
click at [1083, 483] on link "Complete" at bounding box center [1121, 484] width 245 height 25
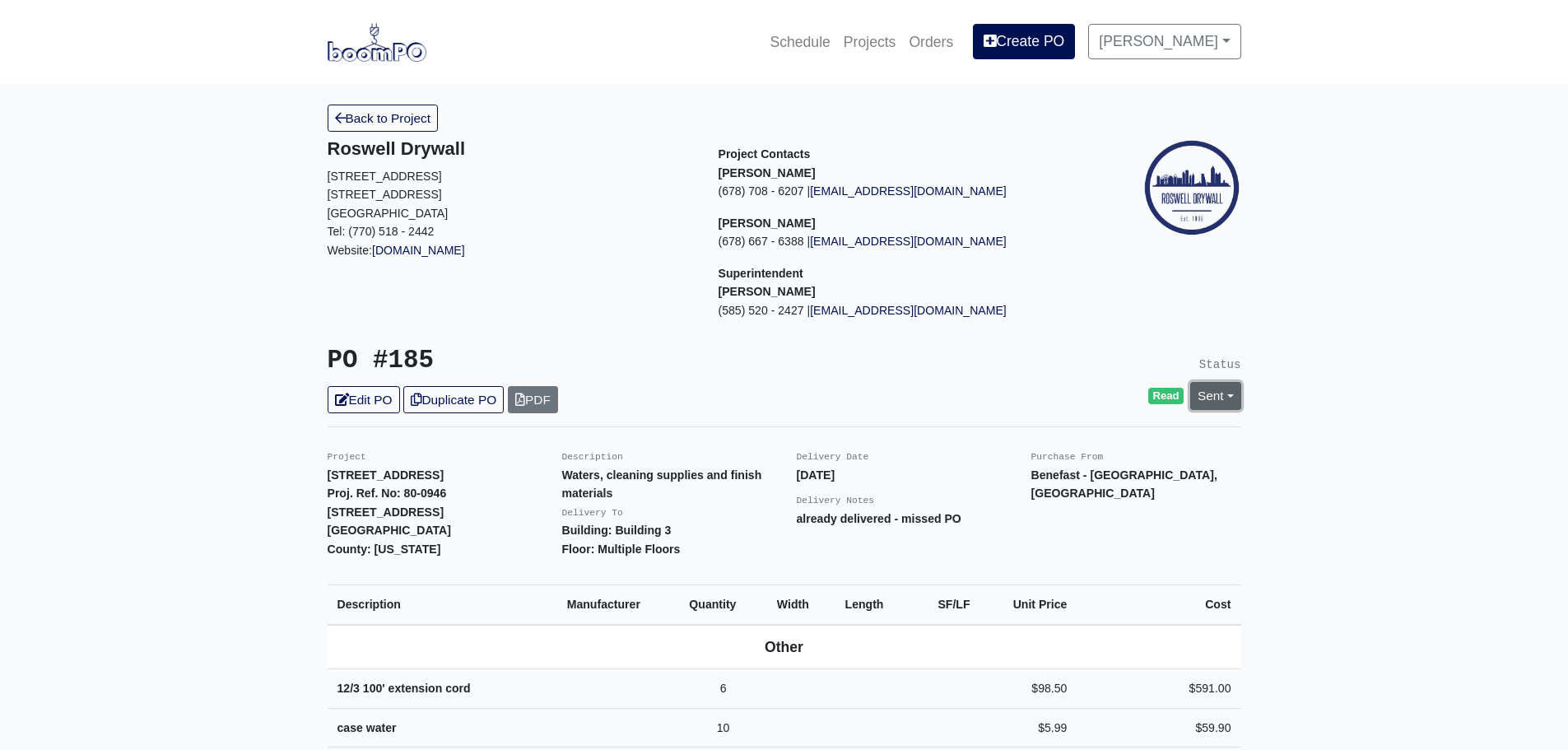
click at [1217, 389] on link "Sent" at bounding box center [1216, 395] width 51 height 27
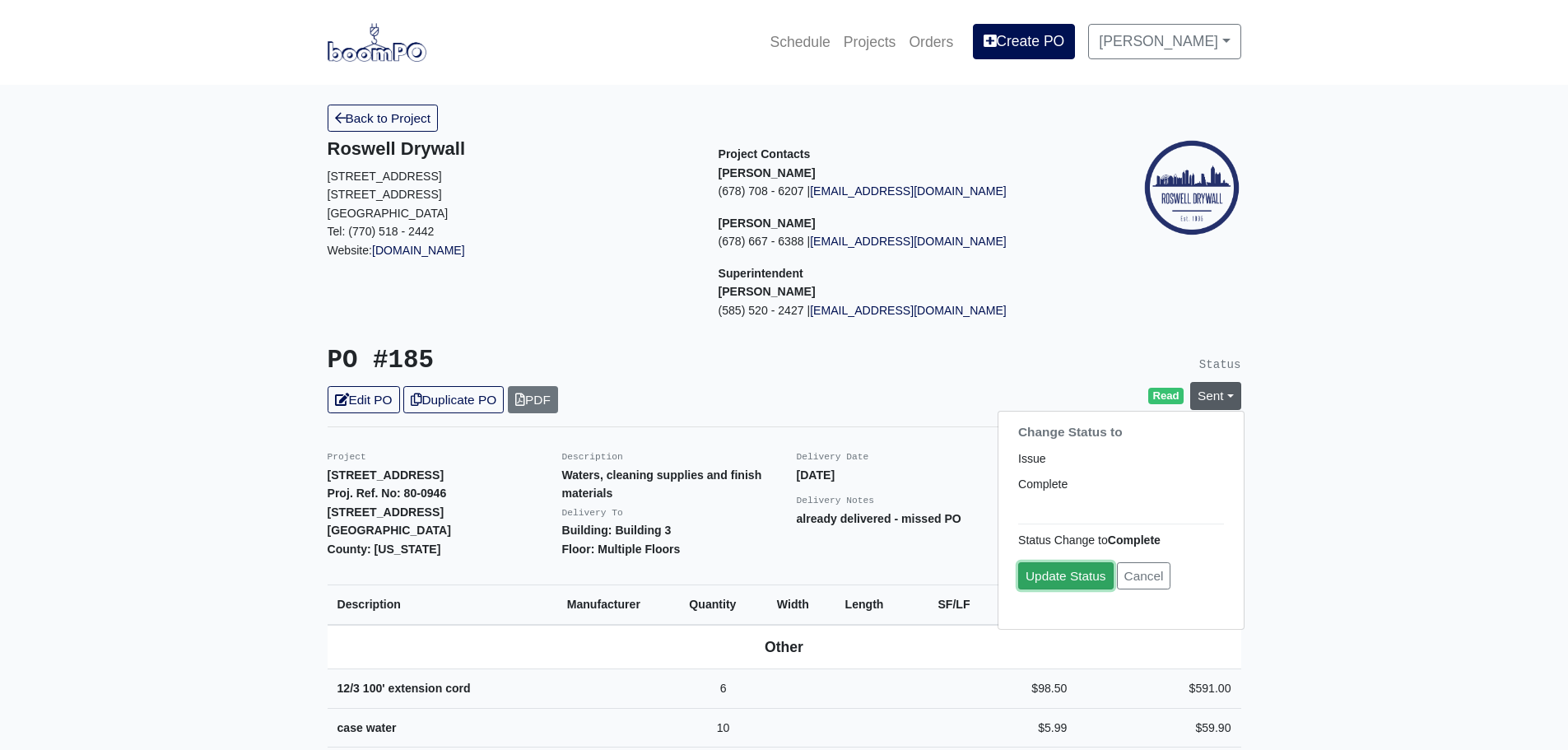
click at [1076, 583] on link "Update Status" at bounding box center [1066, 576] width 95 height 27
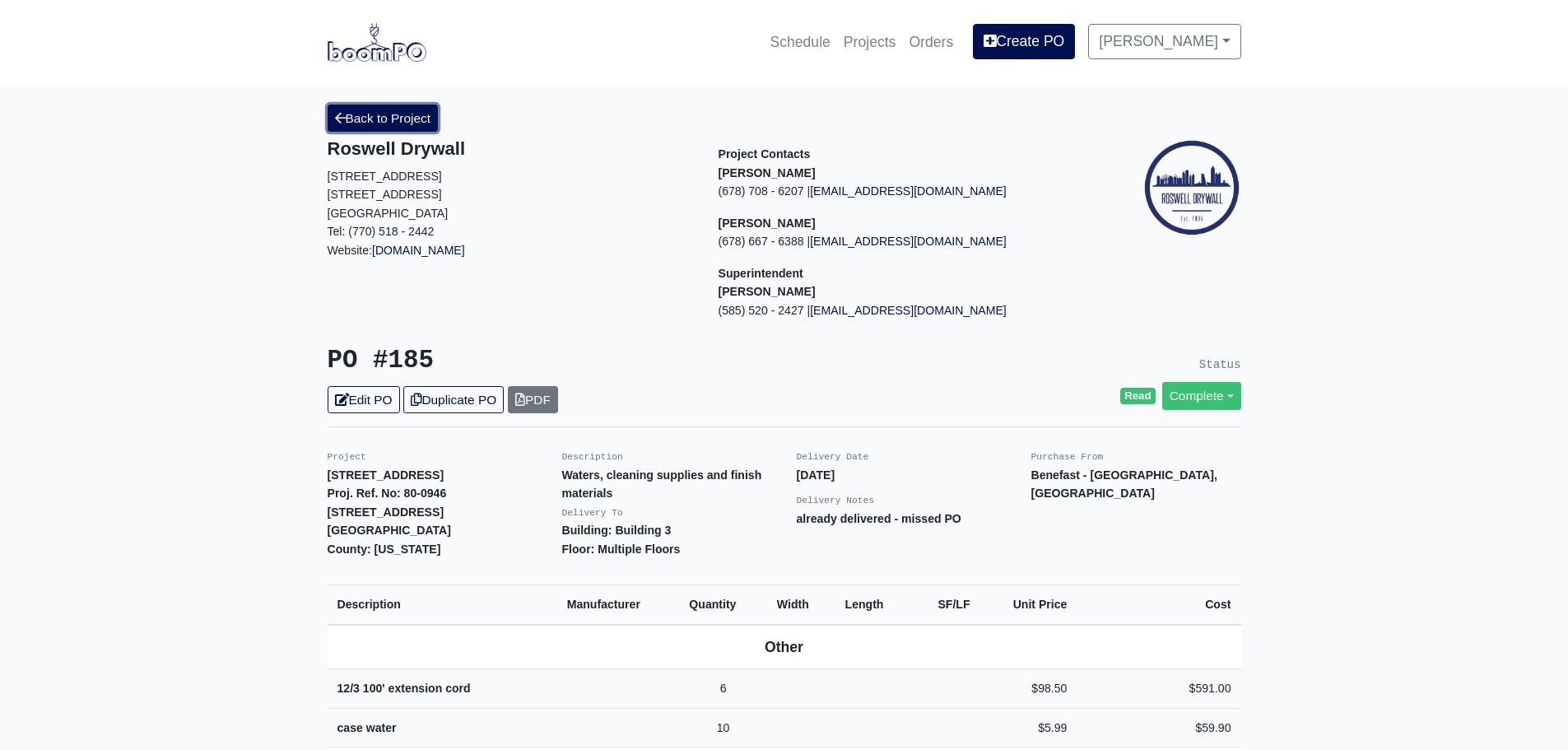
click at [397, 119] on link "Back to Project" at bounding box center [384, 118] width 111 height 27
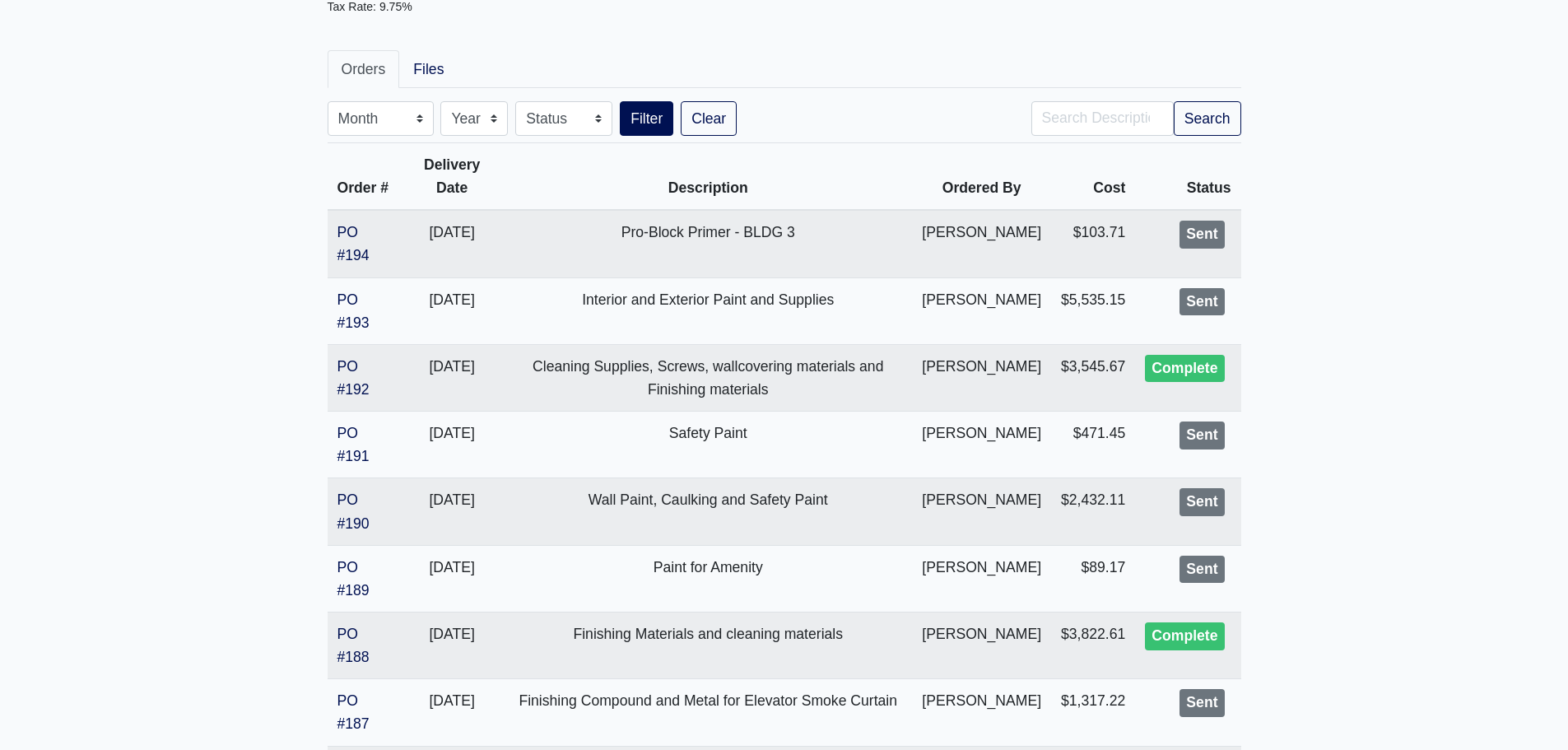
scroll to position [329, 0]
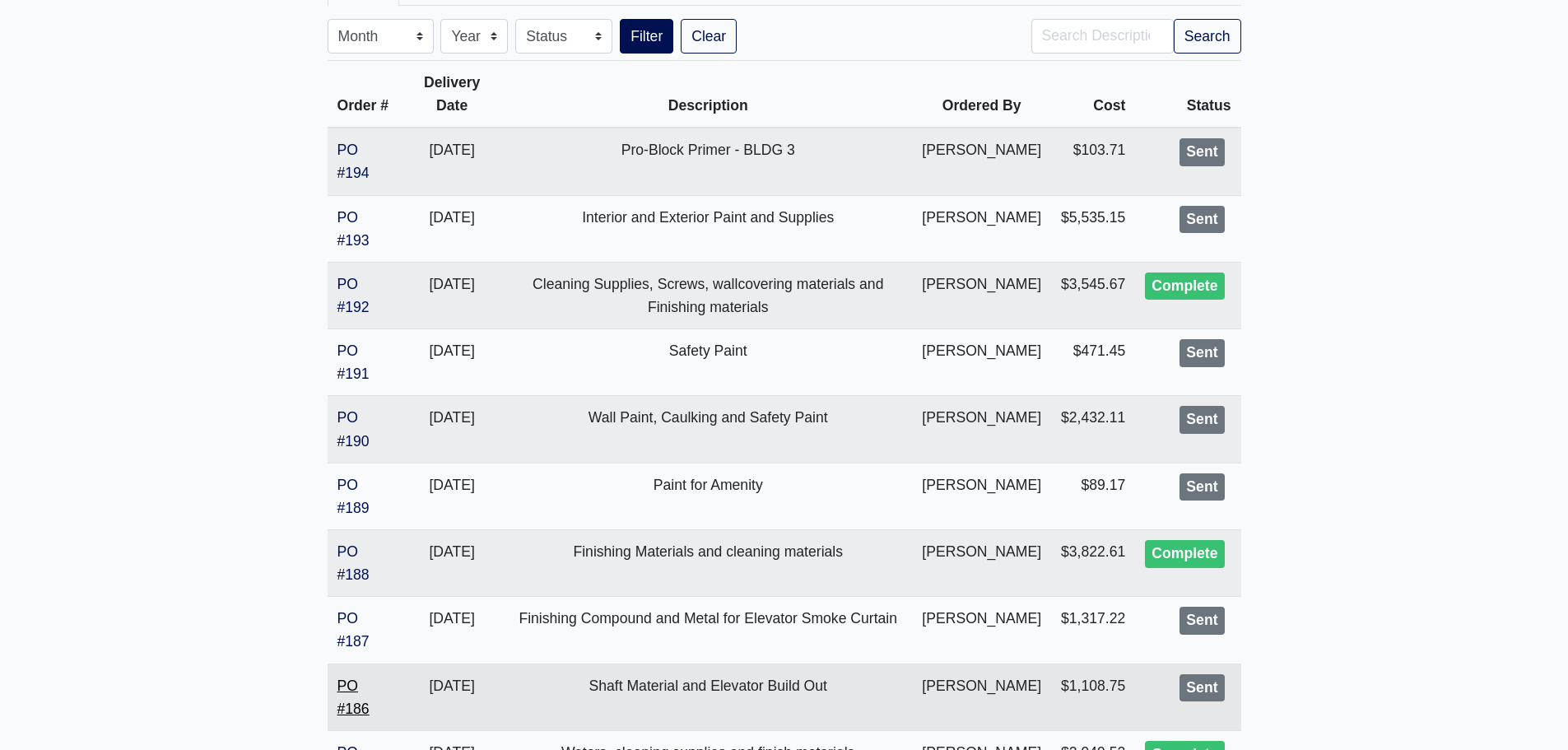
click at [351, 709] on link "PO #186" at bounding box center [353, 697] width 32 height 40
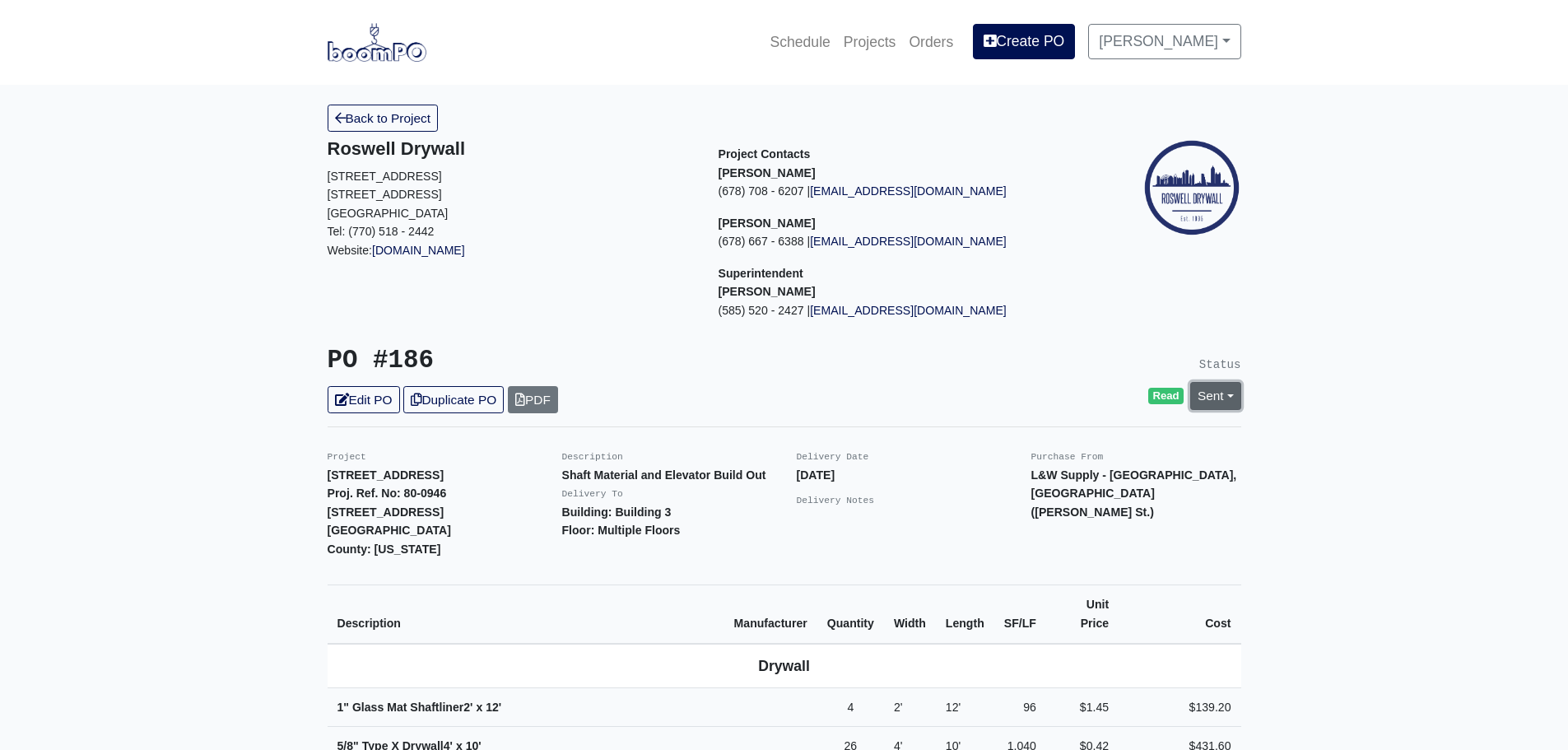
click at [1229, 386] on link "Sent" at bounding box center [1216, 395] width 51 height 27
click at [1058, 485] on link "Complete" at bounding box center [1121, 484] width 245 height 25
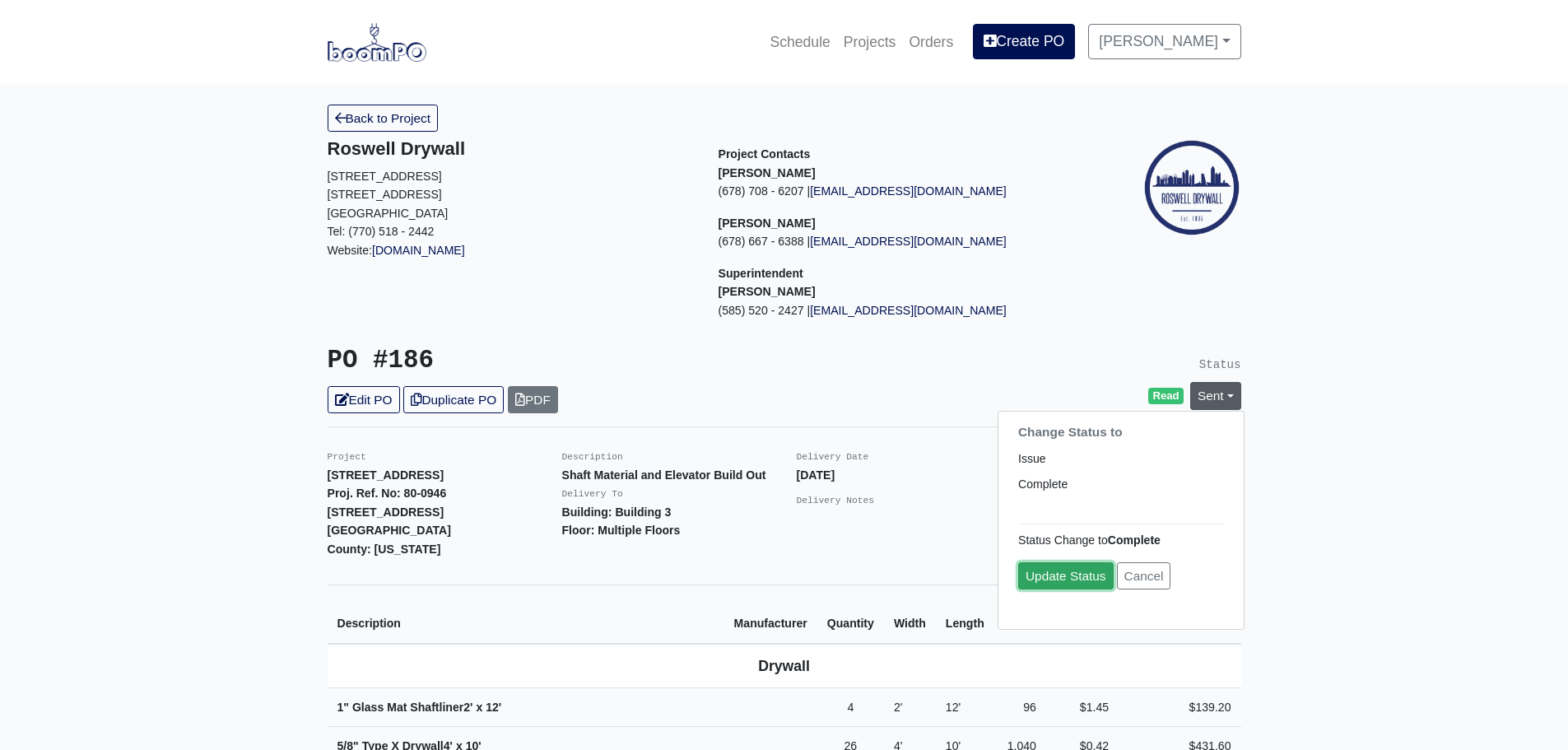
click at [1051, 579] on link "Update Status" at bounding box center [1066, 576] width 95 height 27
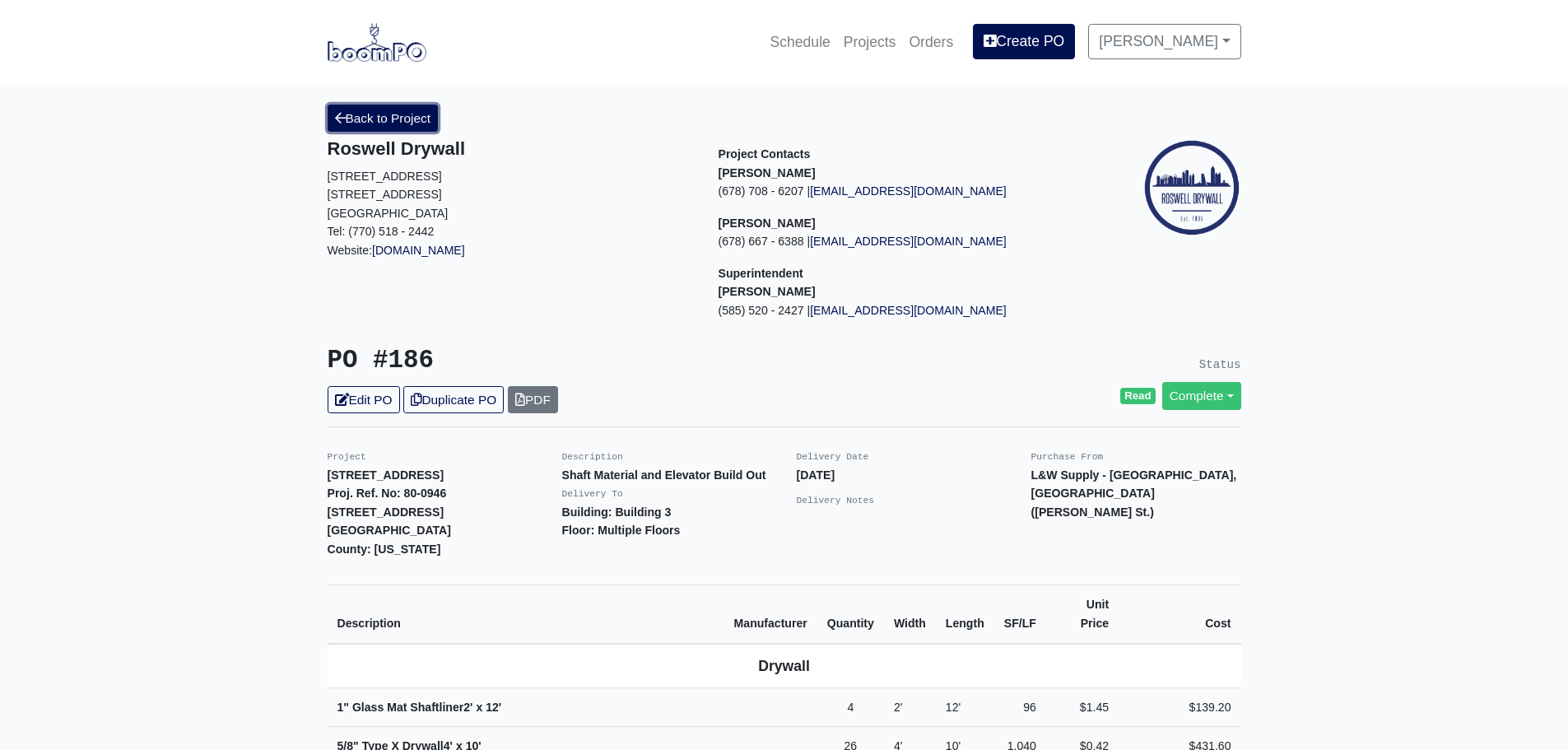
click at [376, 114] on link "Back to Project" at bounding box center [384, 118] width 111 height 27
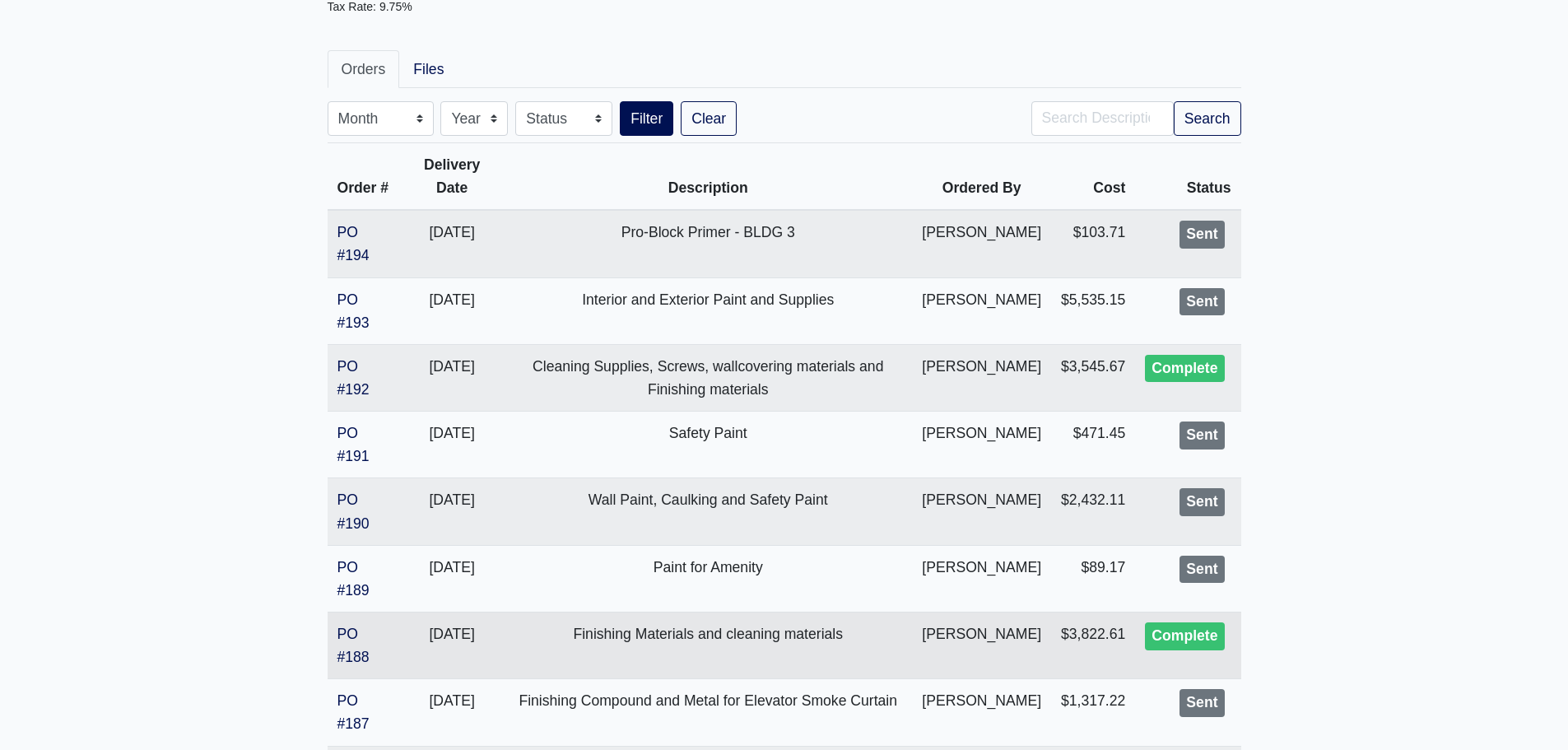
scroll to position [329, 0]
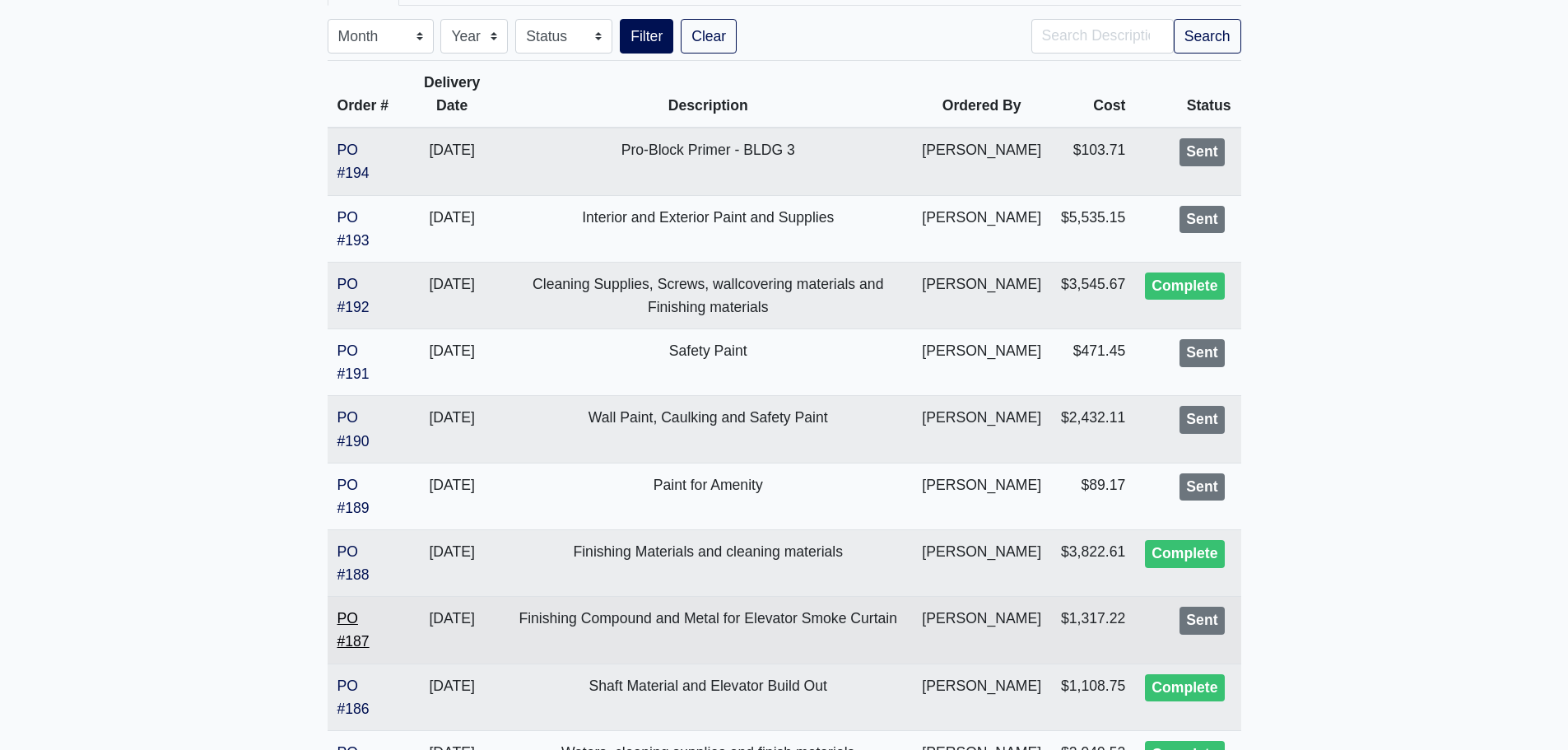
click at [351, 638] on link "PO #187" at bounding box center [353, 629] width 32 height 40
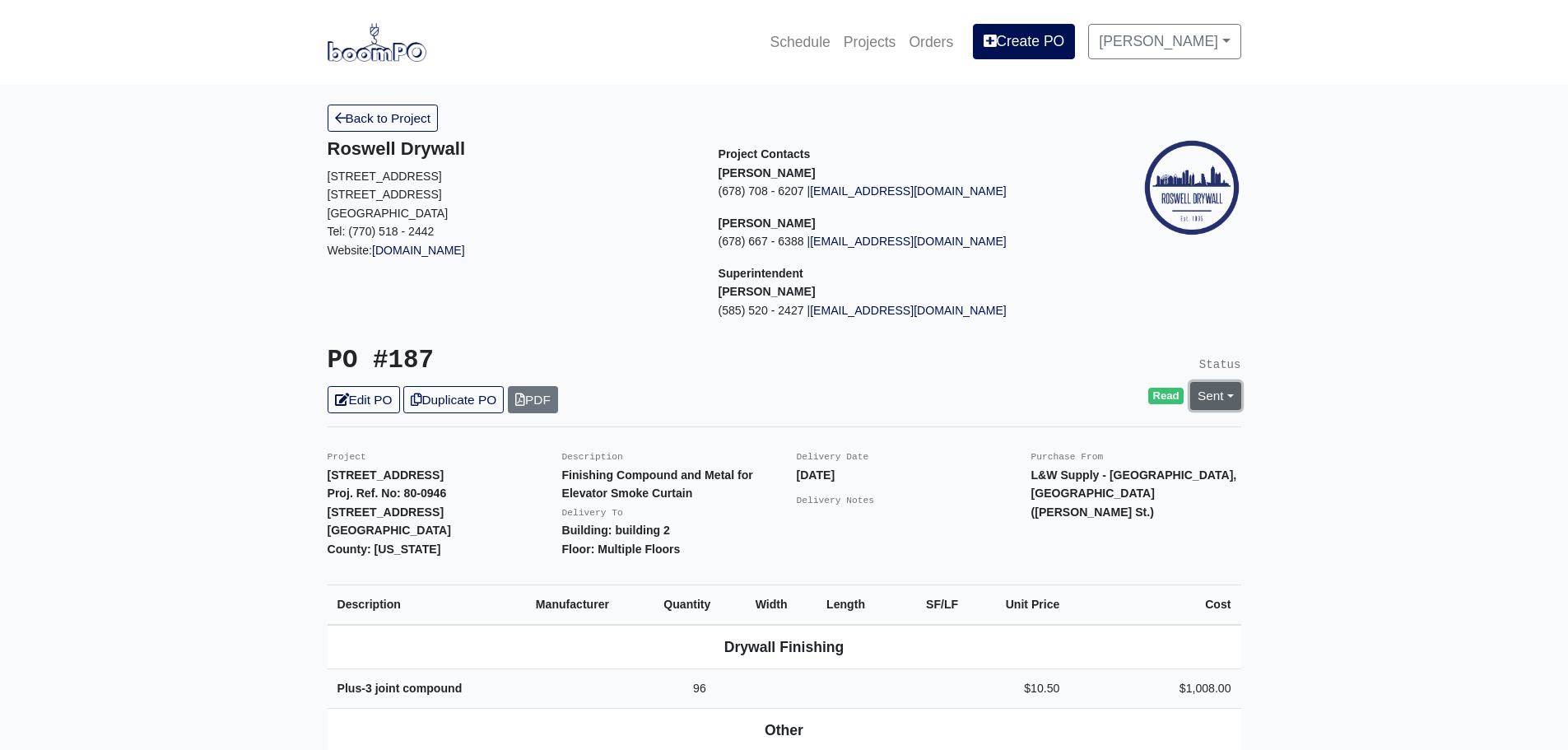
click at [1228, 391] on link "Sent" at bounding box center [1216, 395] width 51 height 27
click at [1134, 485] on link "Complete" at bounding box center [1121, 484] width 245 height 25
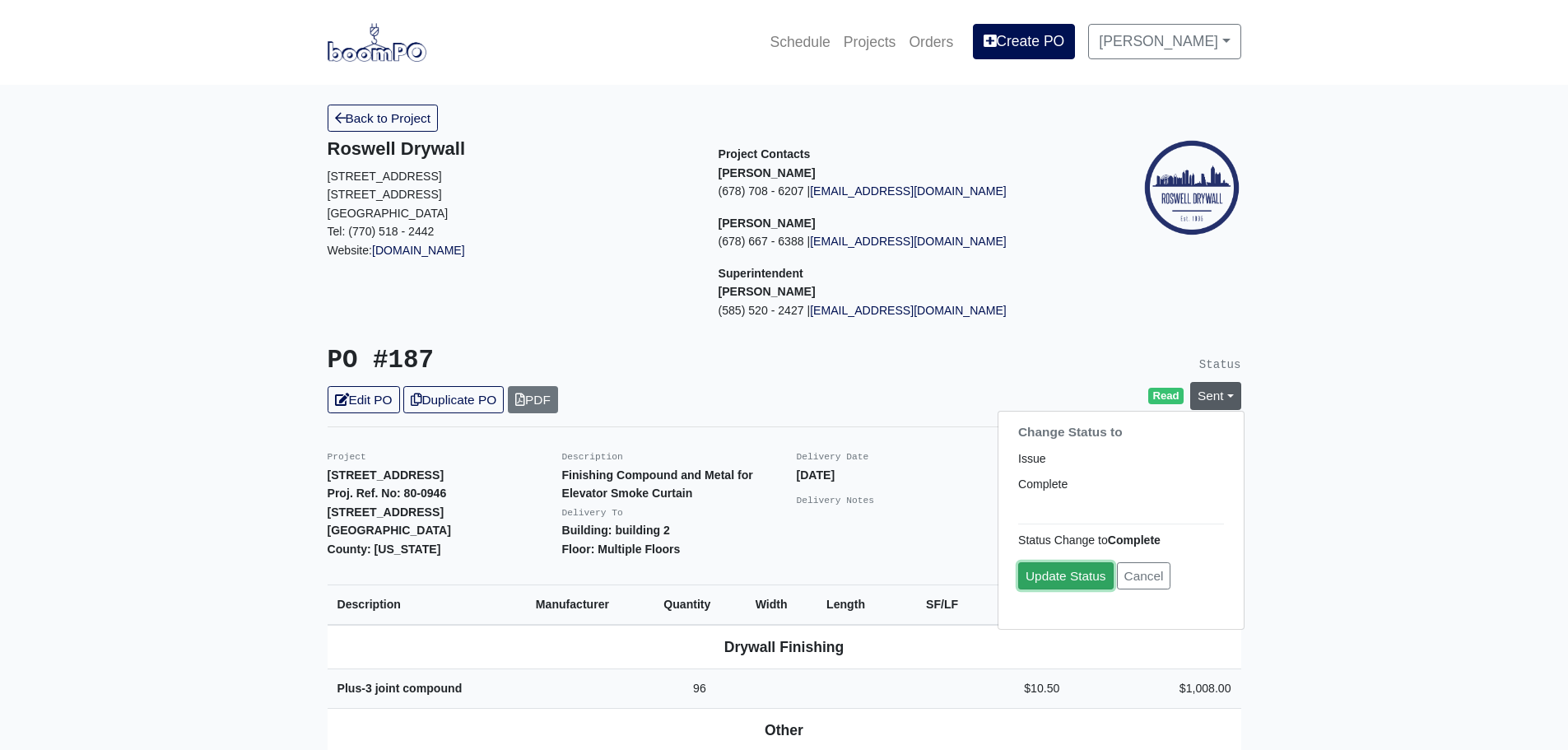
click at [1085, 578] on link "Update Status" at bounding box center [1066, 576] width 95 height 27
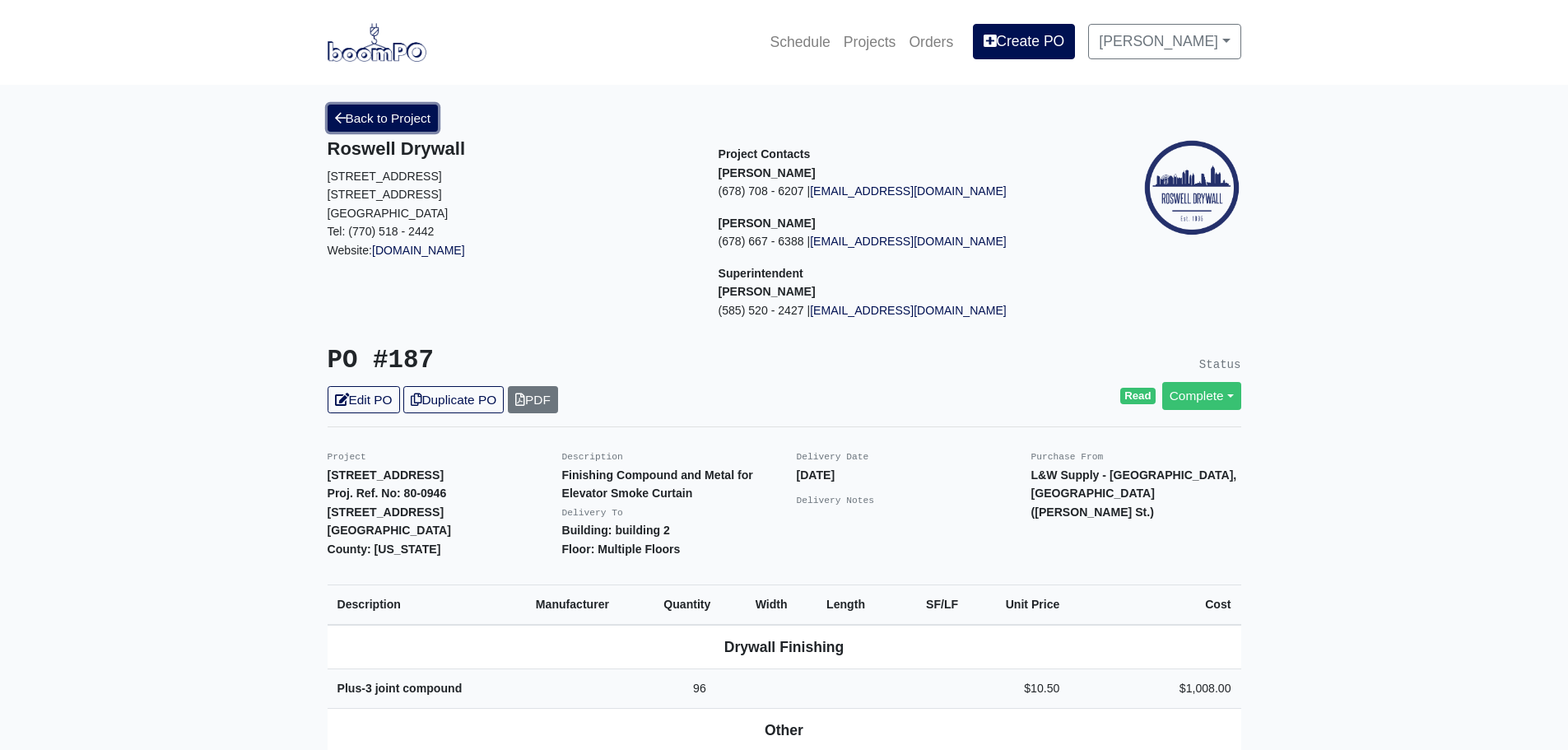
click at [378, 120] on link "Back to Project" at bounding box center [384, 118] width 111 height 27
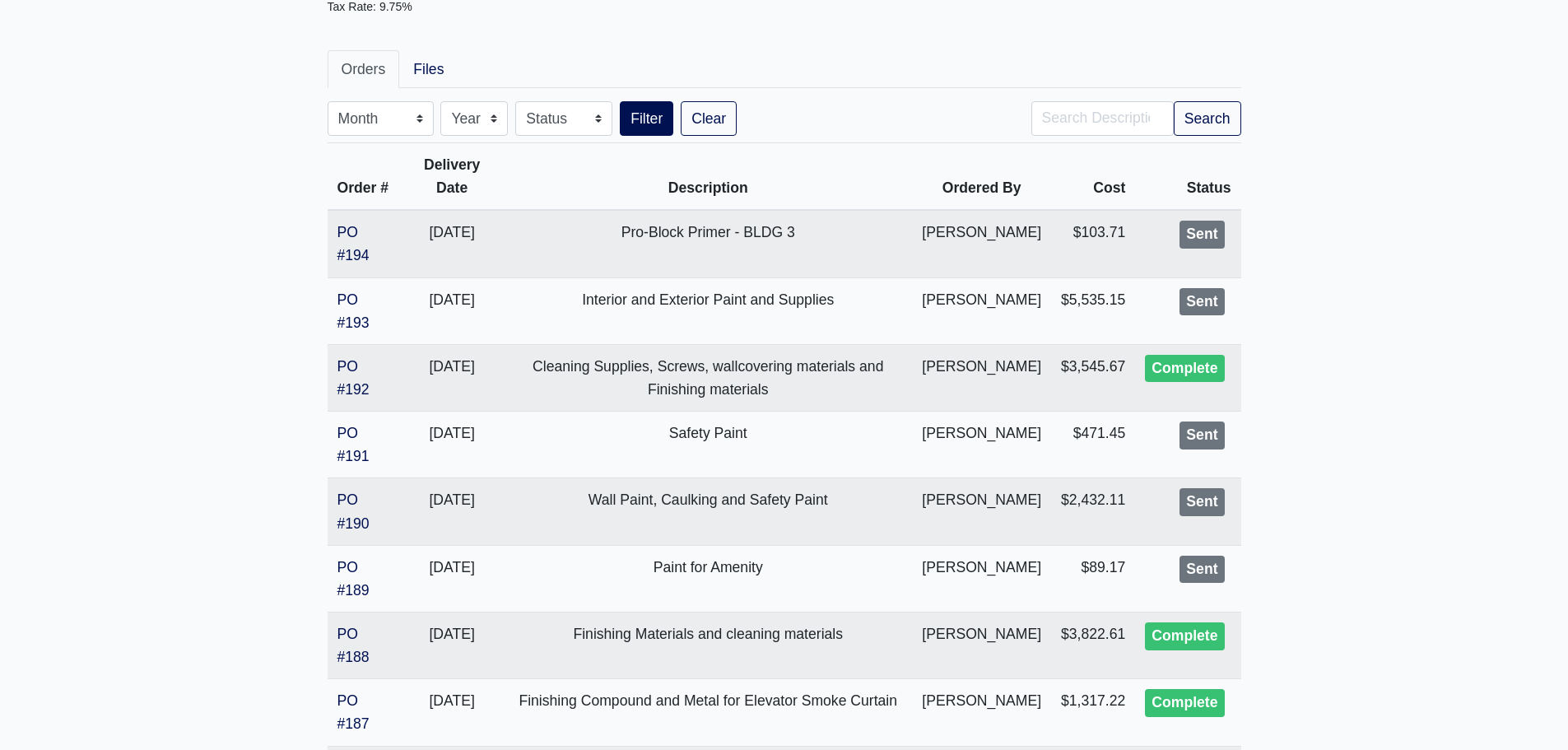
scroll to position [165, 0]
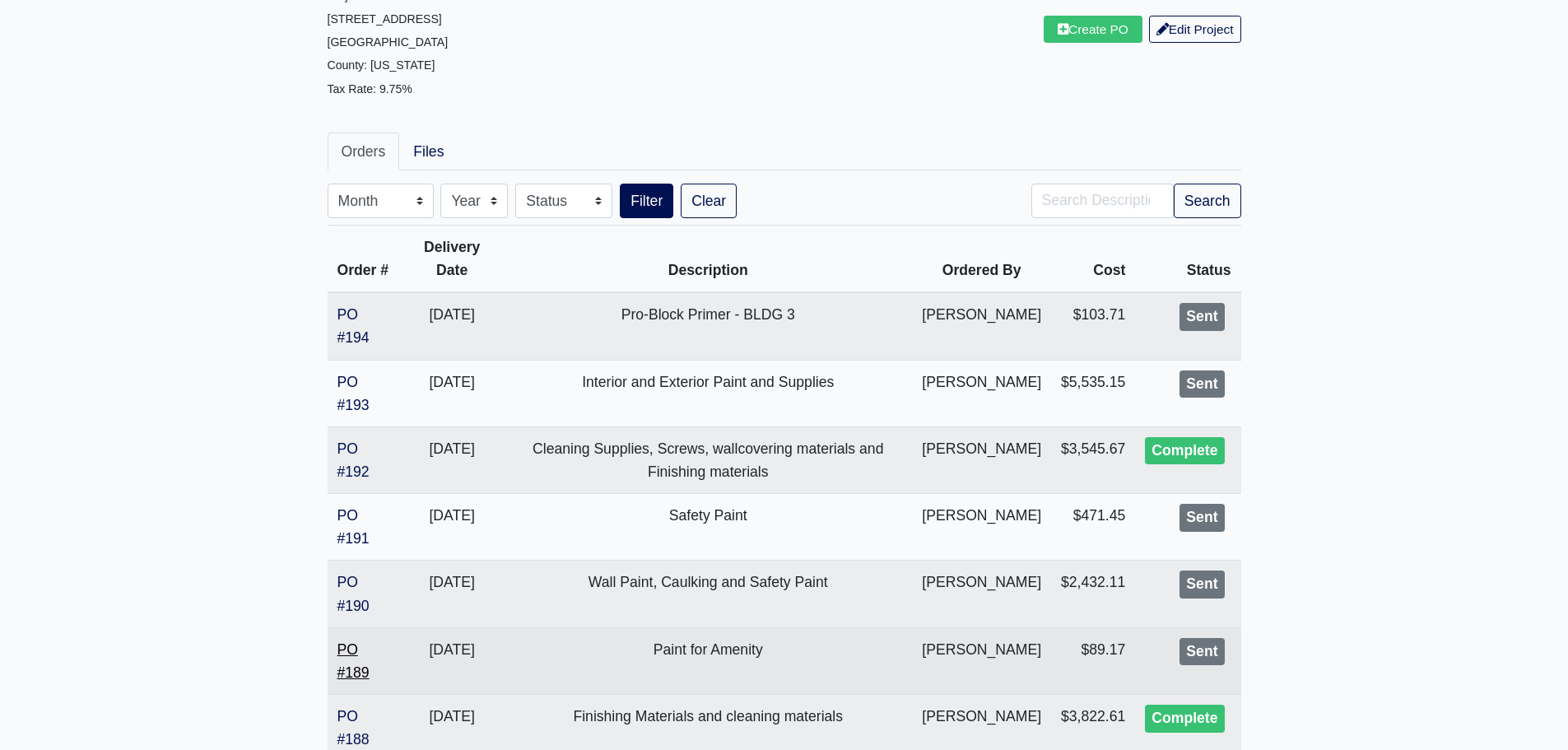
click at [361, 675] on link "PO #189" at bounding box center [353, 661] width 32 height 40
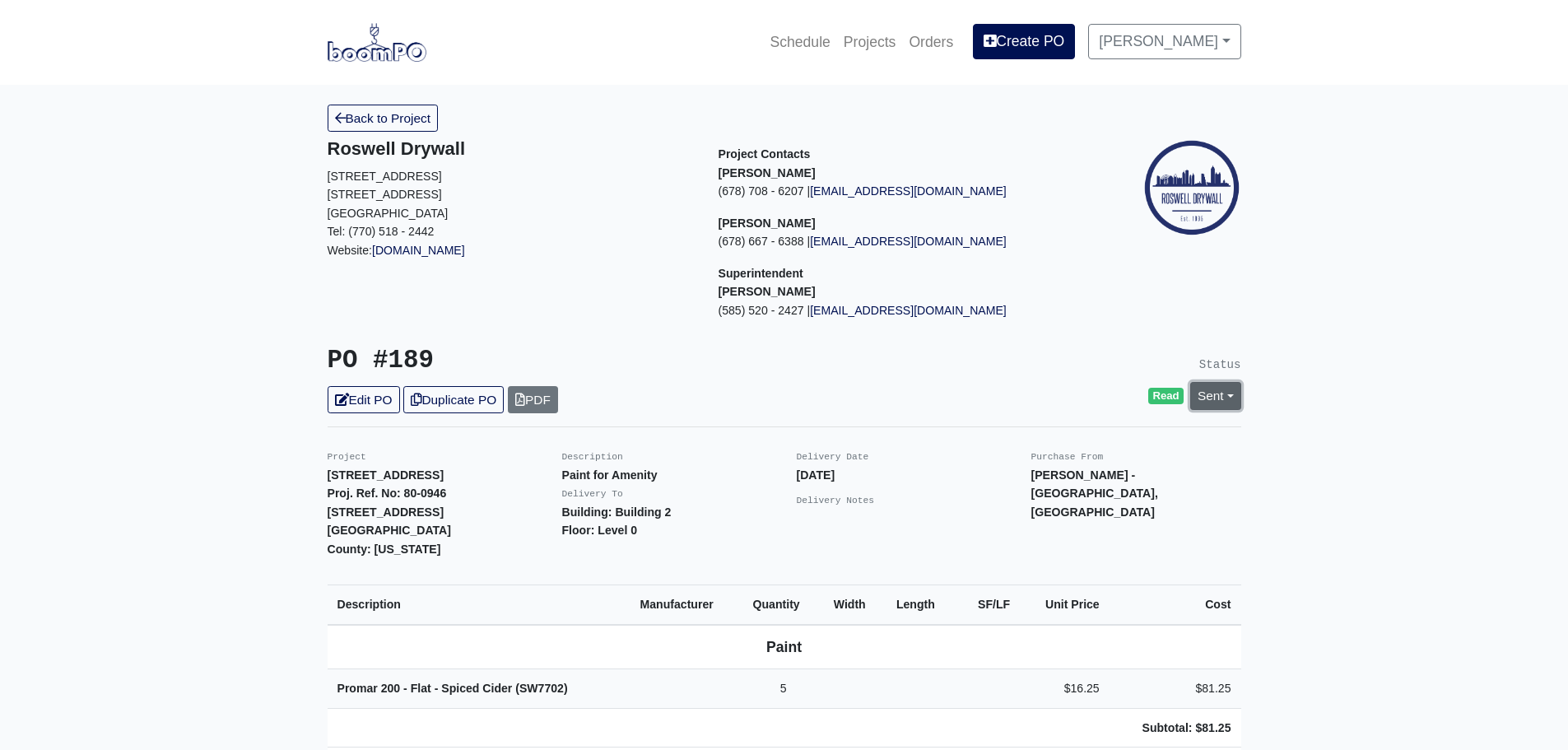
click at [1232, 392] on link "Sent" at bounding box center [1216, 395] width 51 height 27
click at [1107, 491] on link "Complete" at bounding box center [1121, 484] width 245 height 25
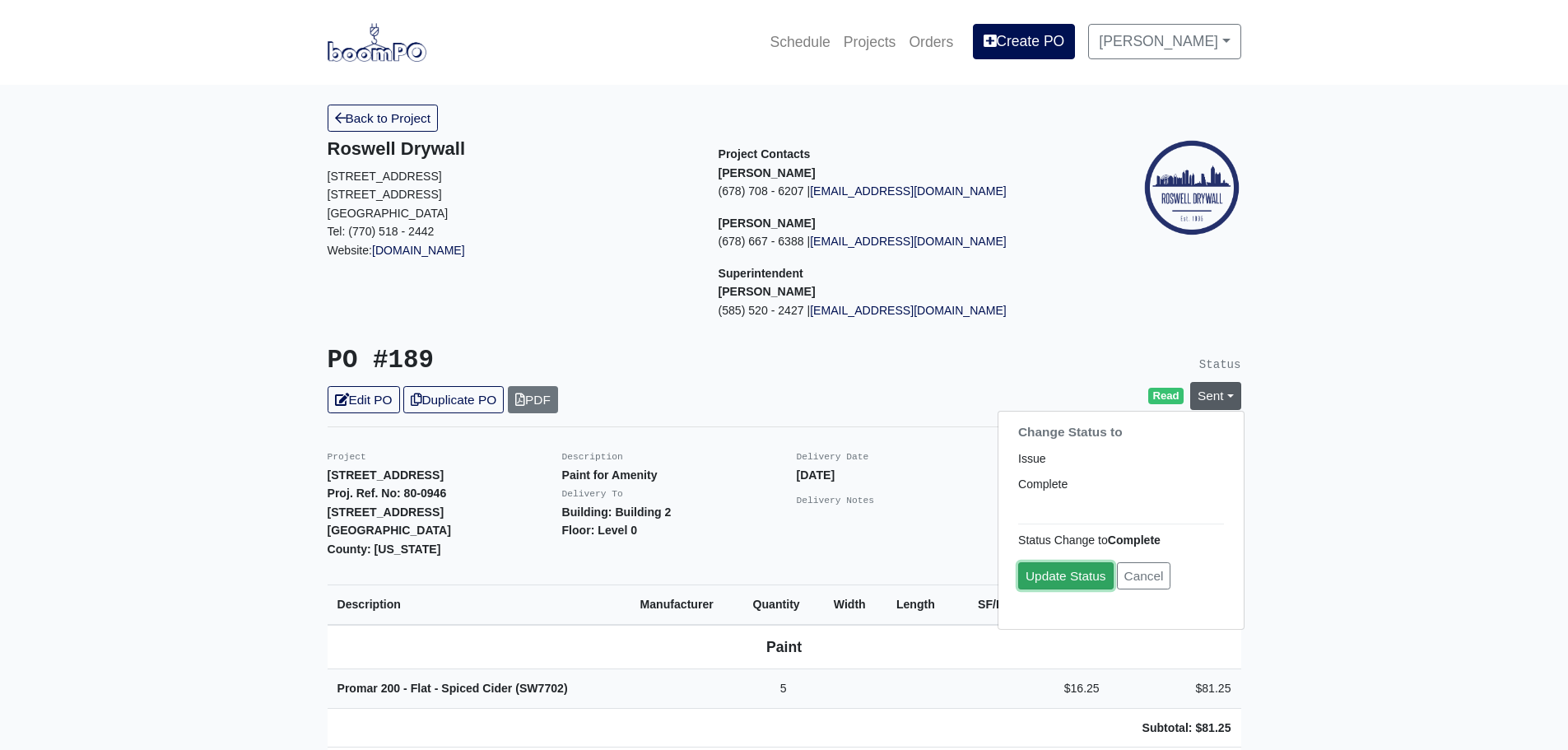
click at [1085, 575] on link "Update Status" at bounding box center [1066, 576] width 95 height 27
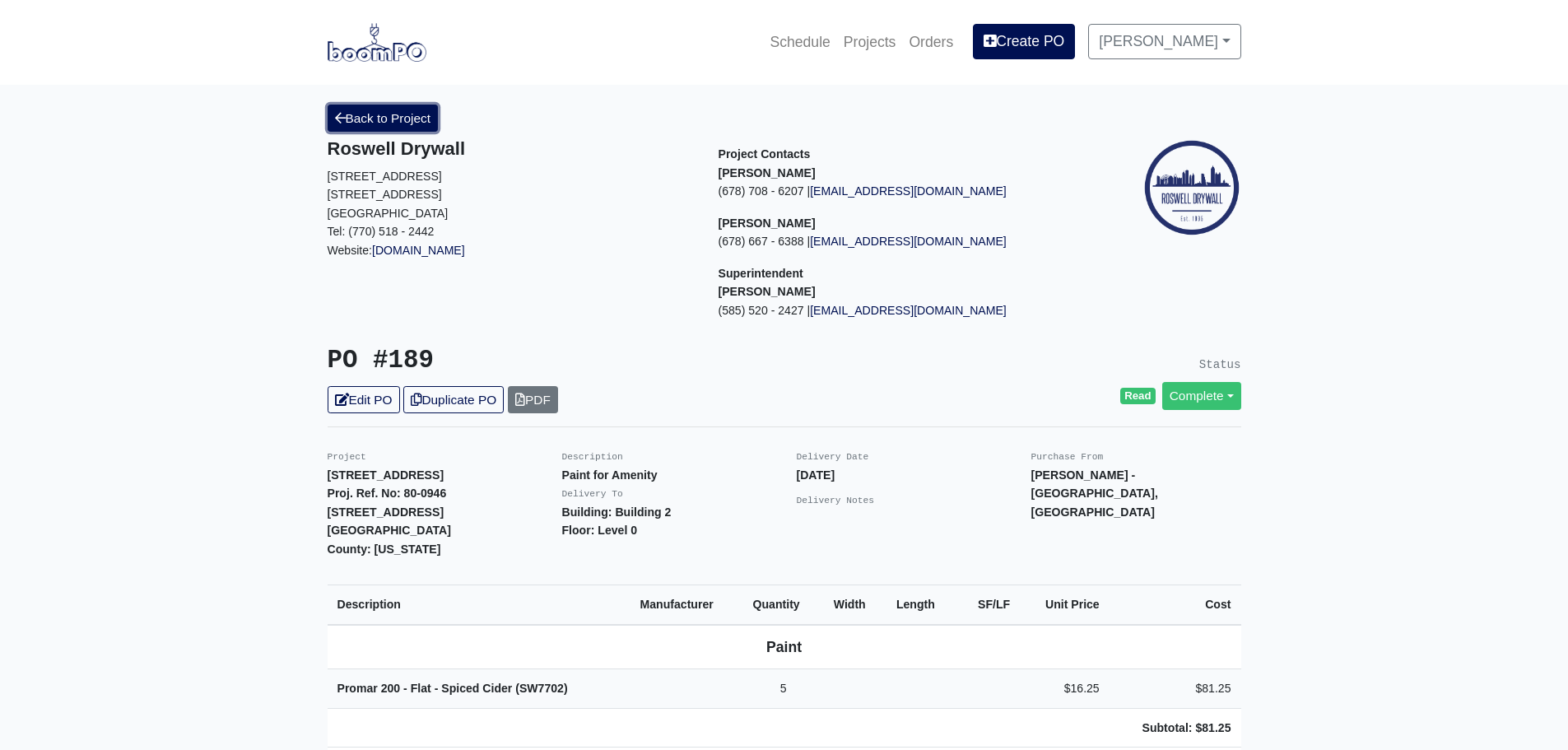
click at [387, 113] on link "Back to Project" at bounding box center [384, 118] width 111 height 27
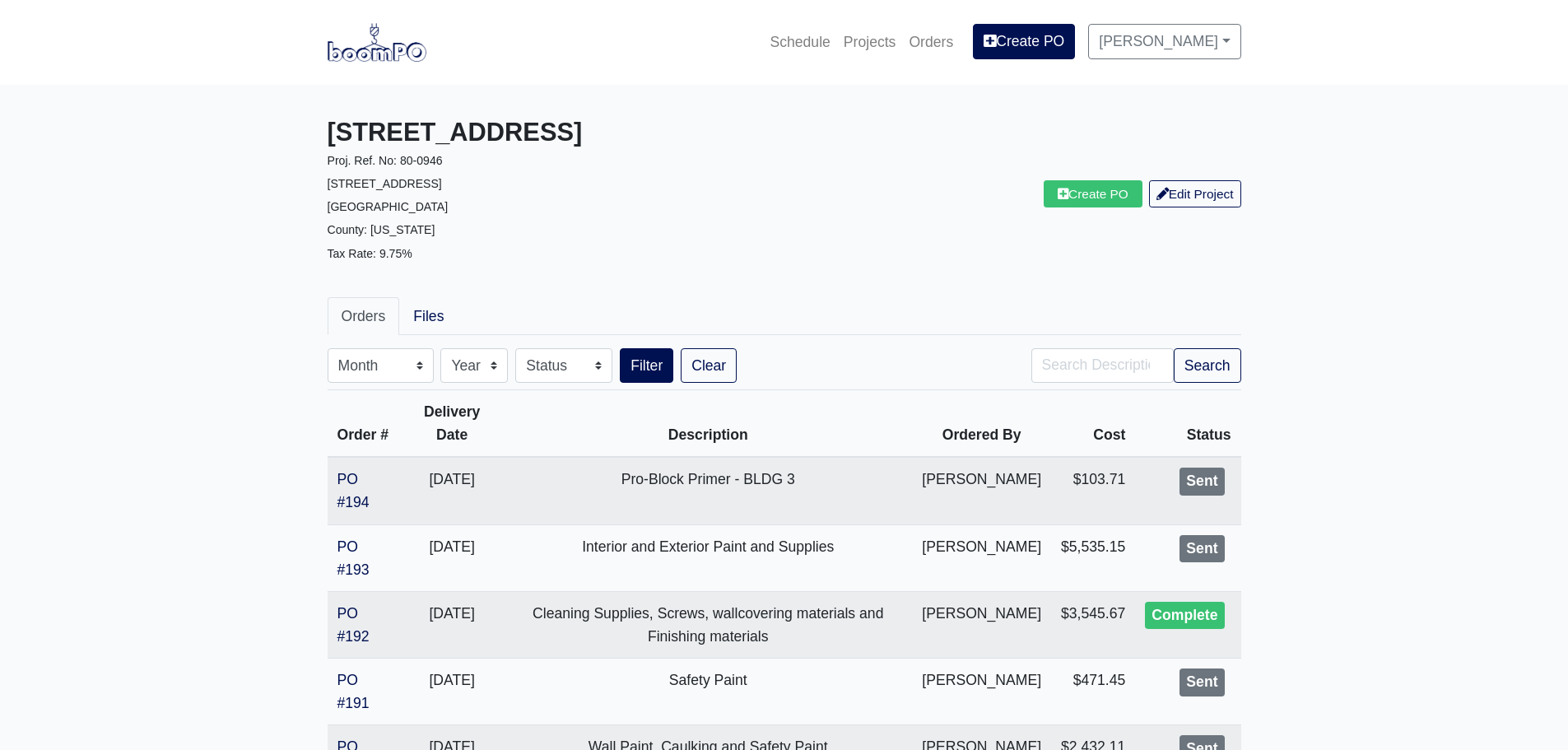
scroll to position [82, 0]
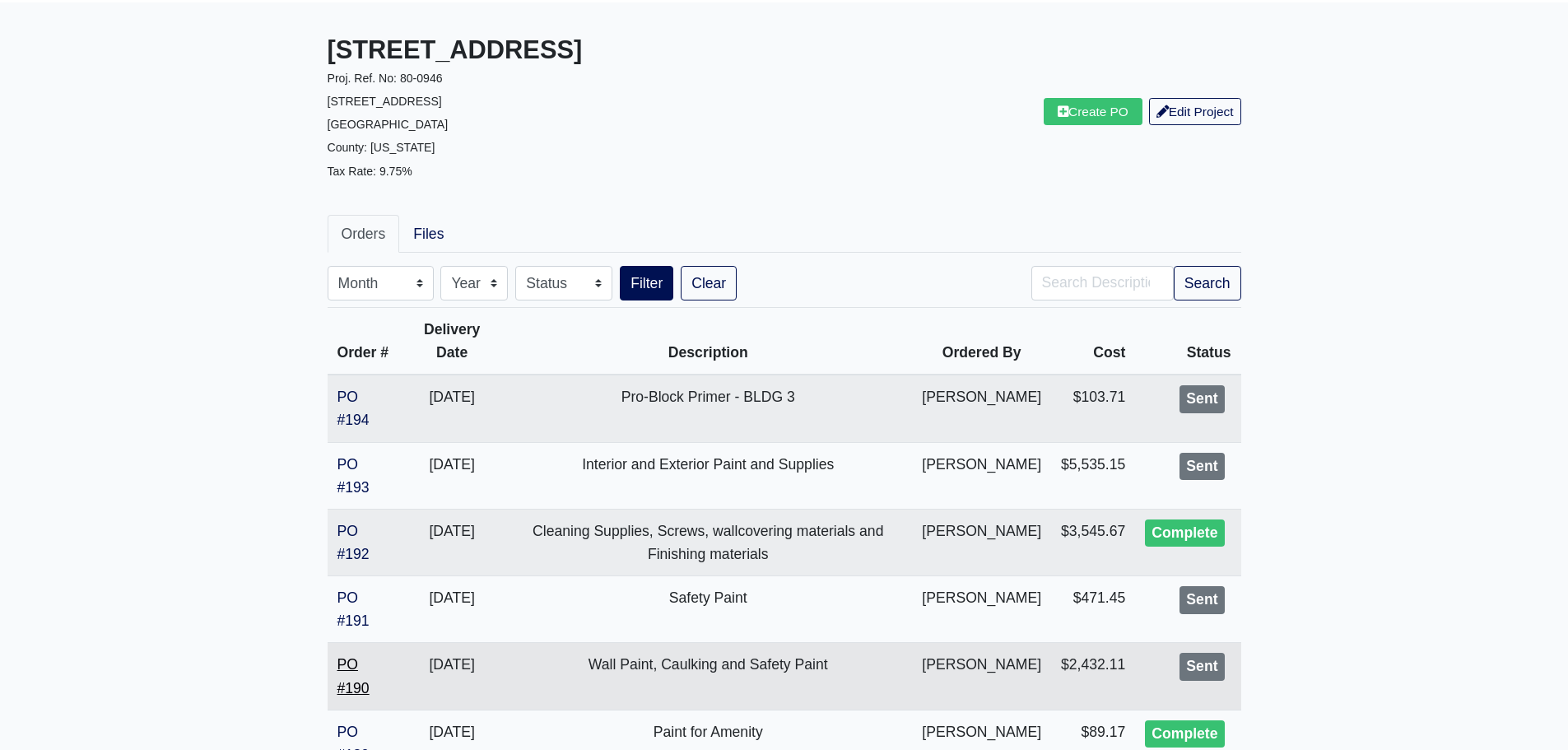
click at [351, 665] on link "PO #190" at bounding box center [353, 676] width 32 height 40
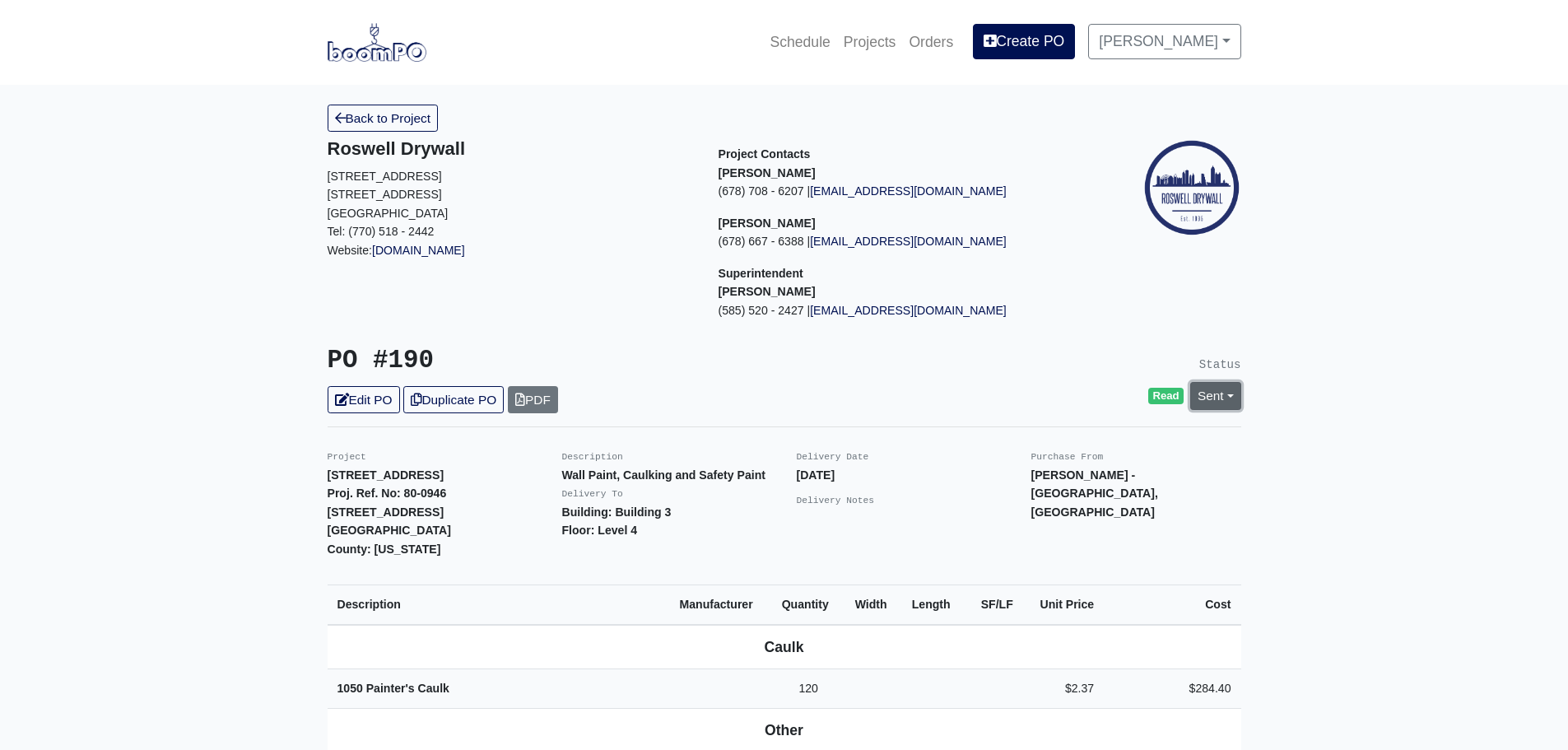
click at [1220, 394] on link "Sent" at bounding box center [1216, 395] width 51 height 27
click at [1094, 492] on link "Complete" at bounding box center [1121, 484] width 245 height 25
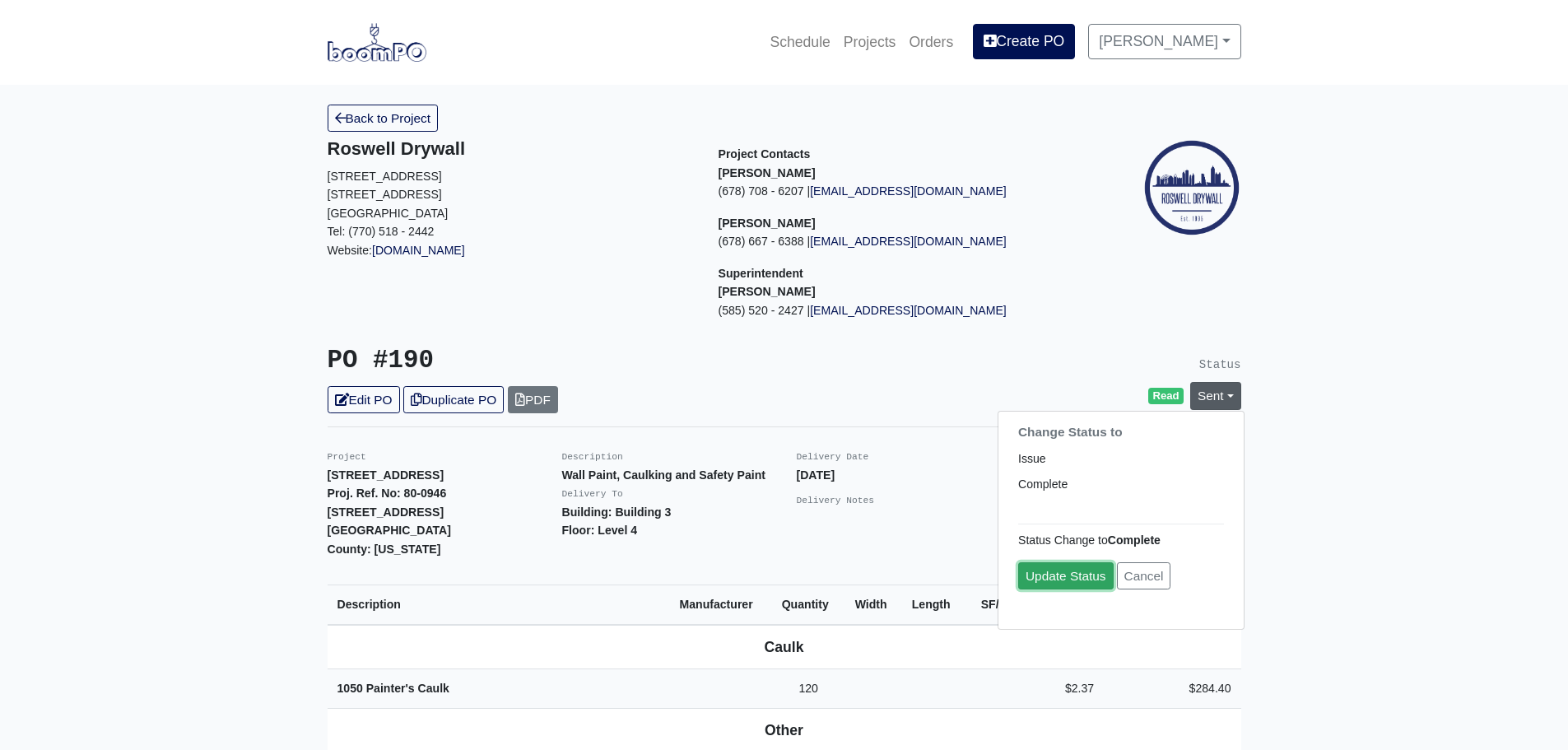
click at [1084, 573] on link "Update Status" at bounding box center [1066, 576] width 95 height 27
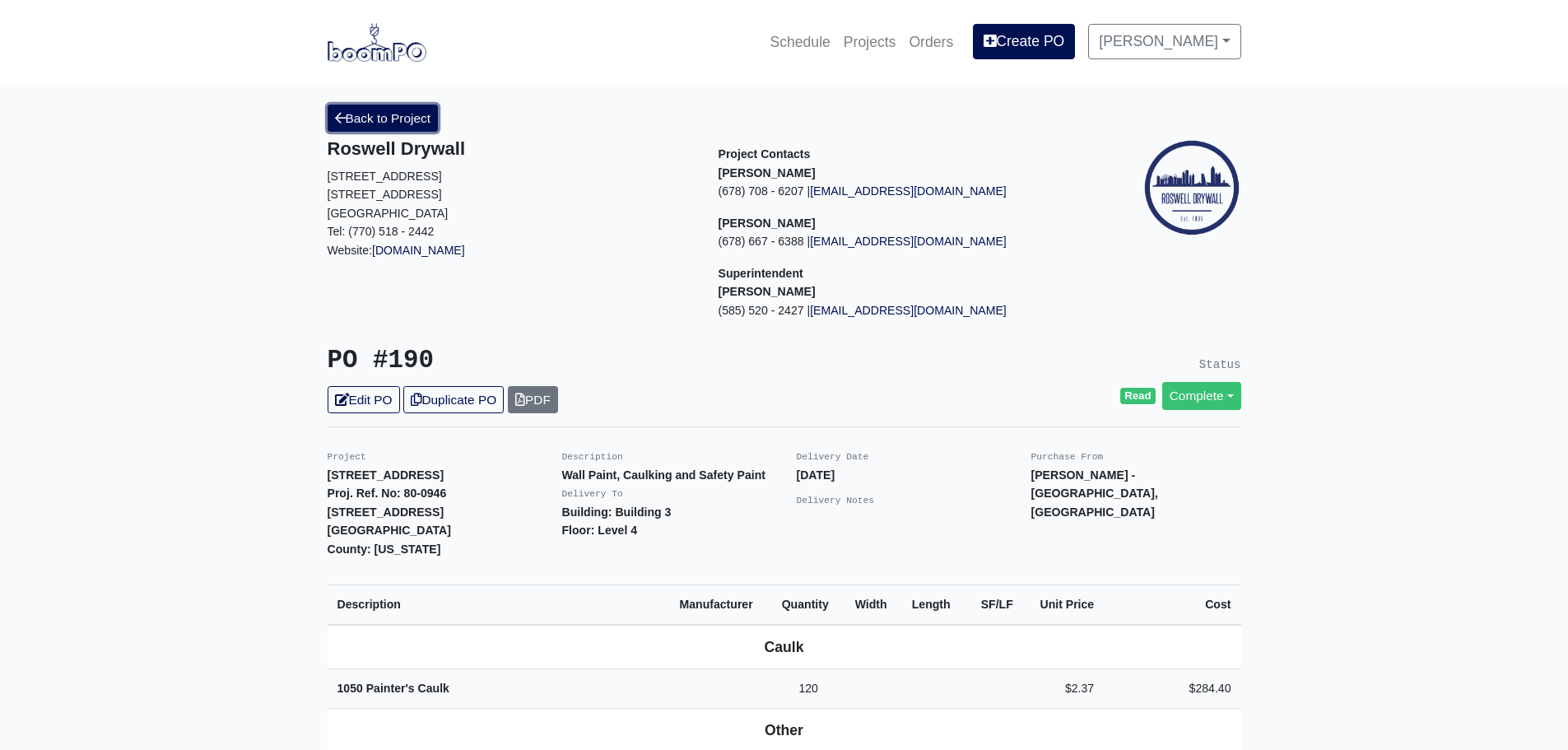
click at [369, 114] on link "Back to Project" at bounding box center [384, 118] width 111 height 27
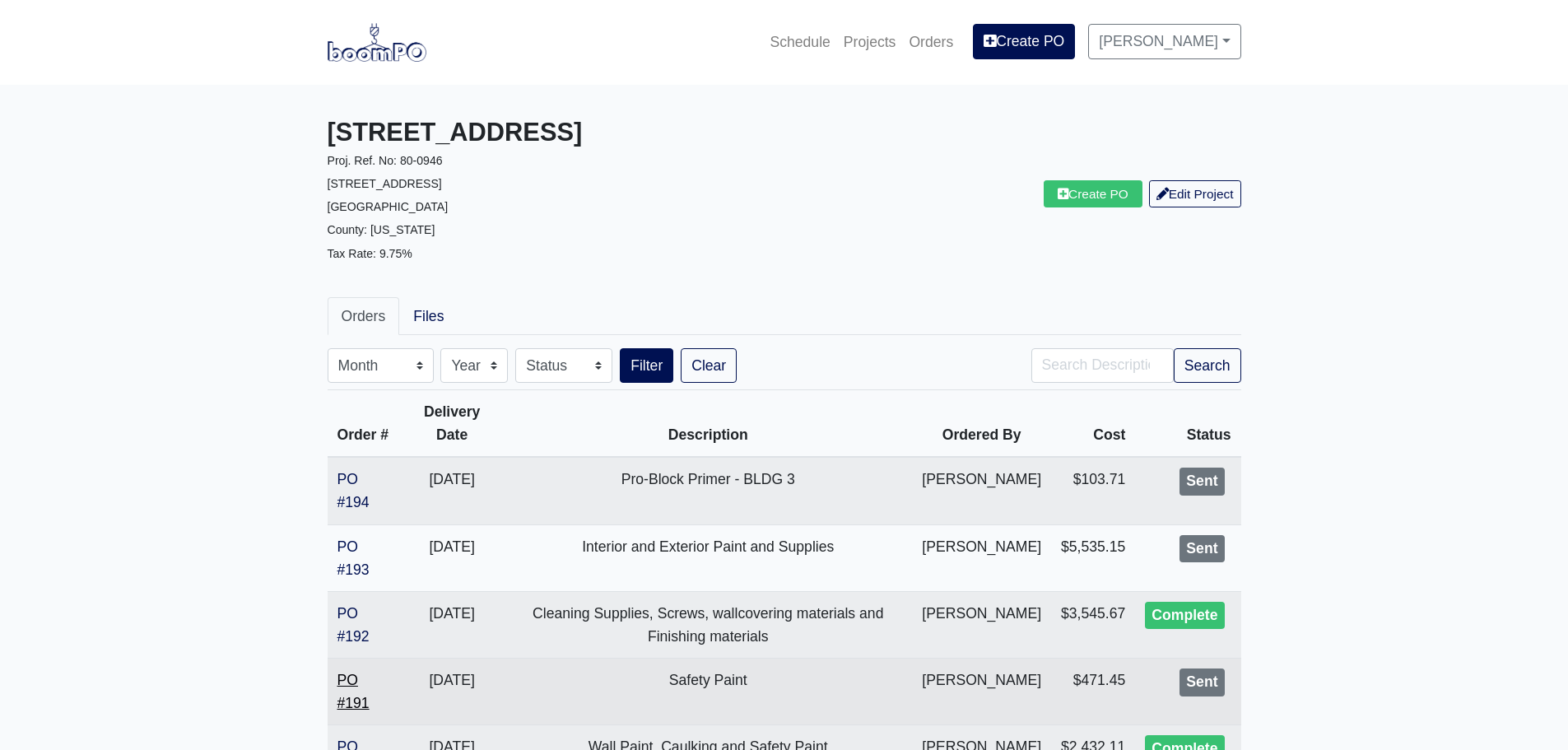
click at [351, 704] on link "PO #191" at bounding box center [353, 692] width 32 height 40
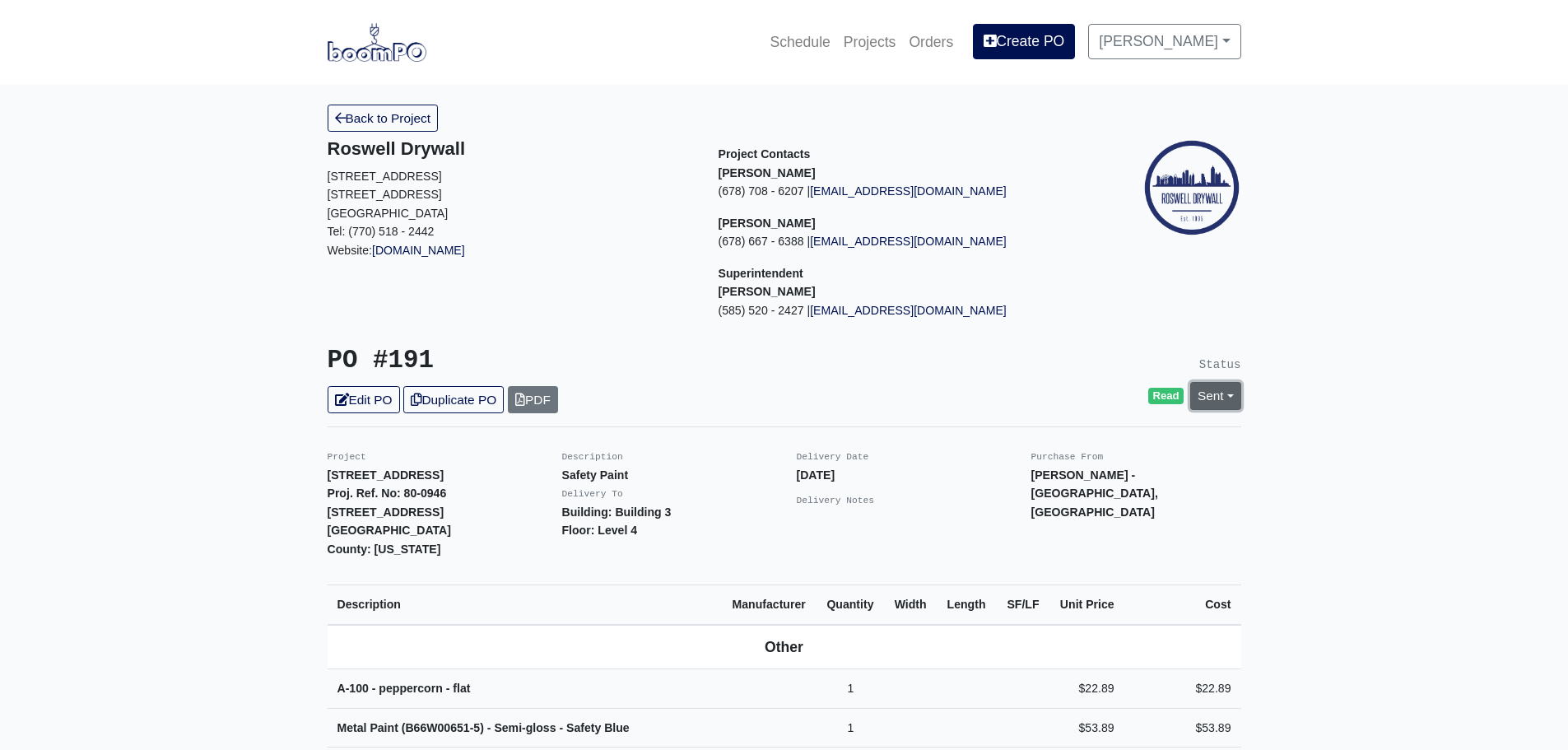
click at [1229, 392] on link "Sent" at bounding box center [1216, 395] width 51 height 27
click at [1030, 481] on link "Complete" at bounding box center [1121, 484] width 245 height 25
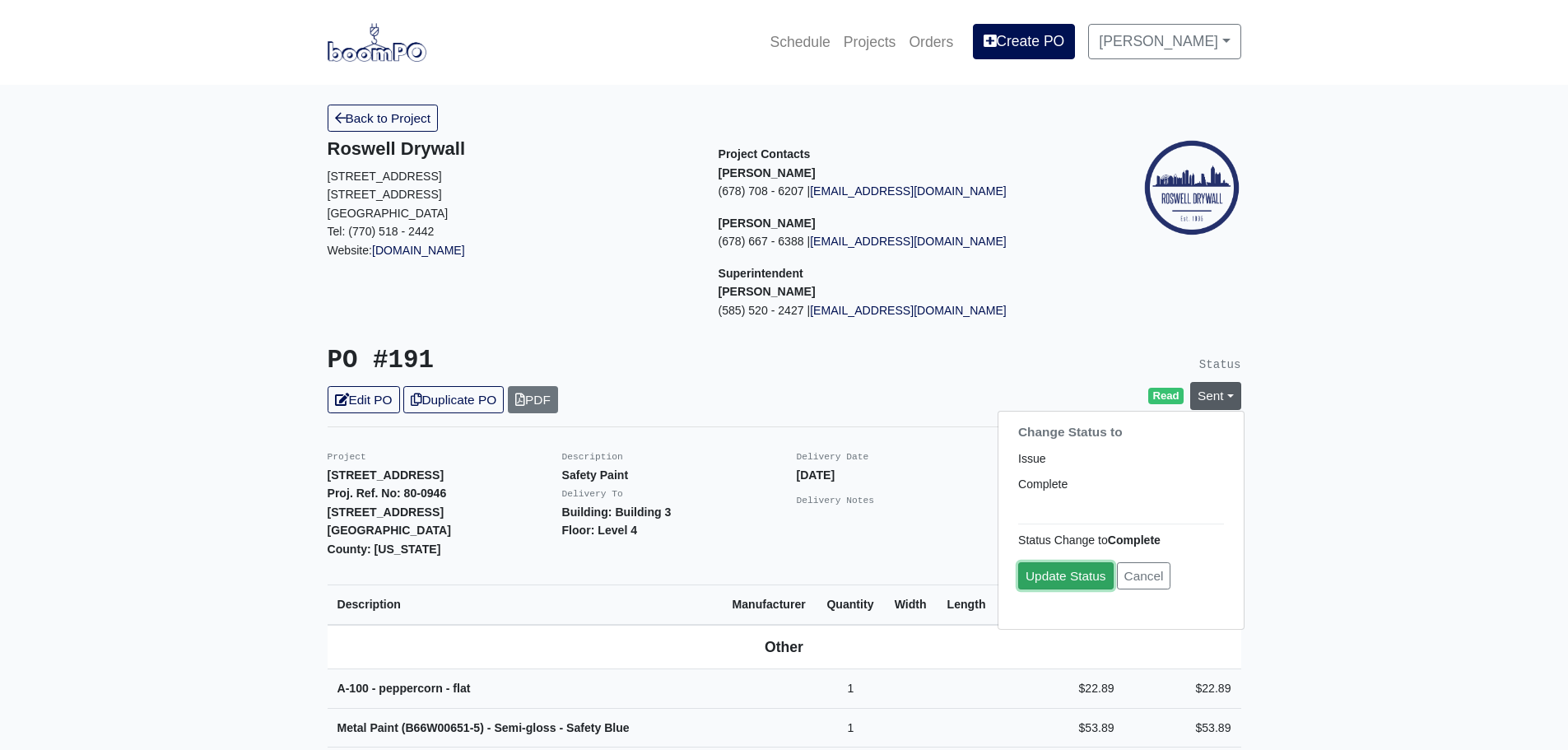
click at [1047, 579] on link "Update Status" at bounding box center [1066, 576] width 95 height 27
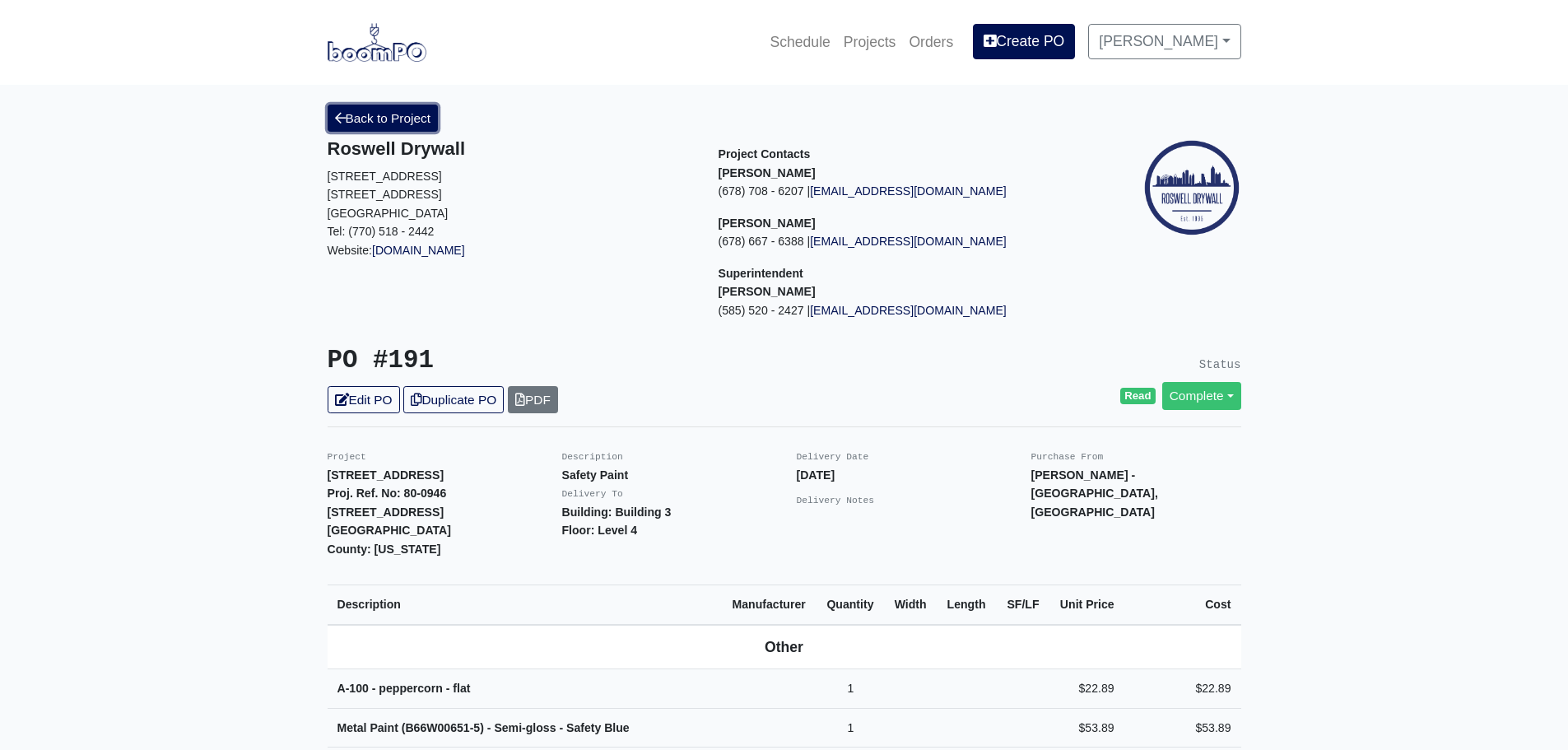
click at [364, 116] on link "Back to Project" at bounding box center [384, 118] width 111 height 27
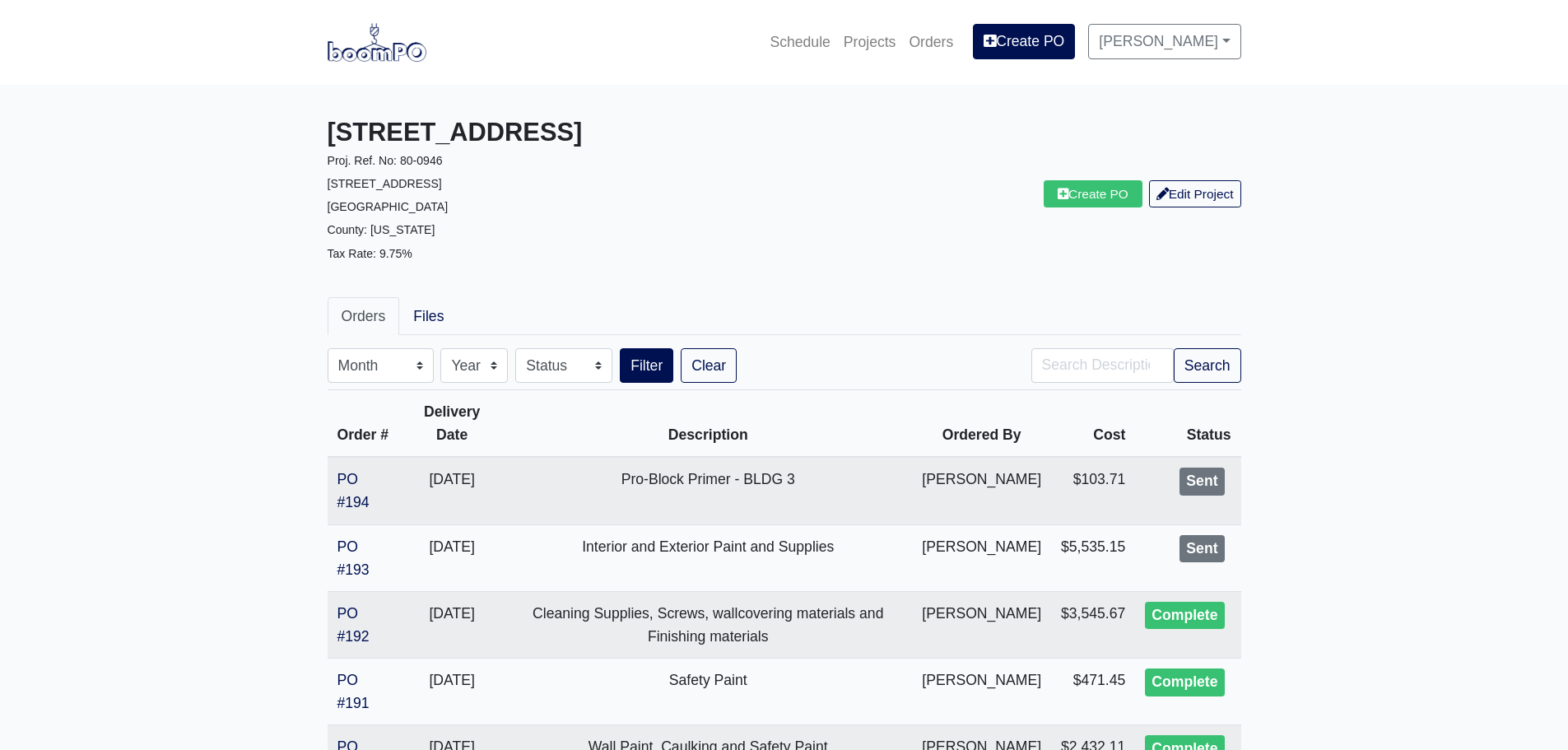
click at [379, 49] on img at bounding box center [377, 41] width 99 height 38
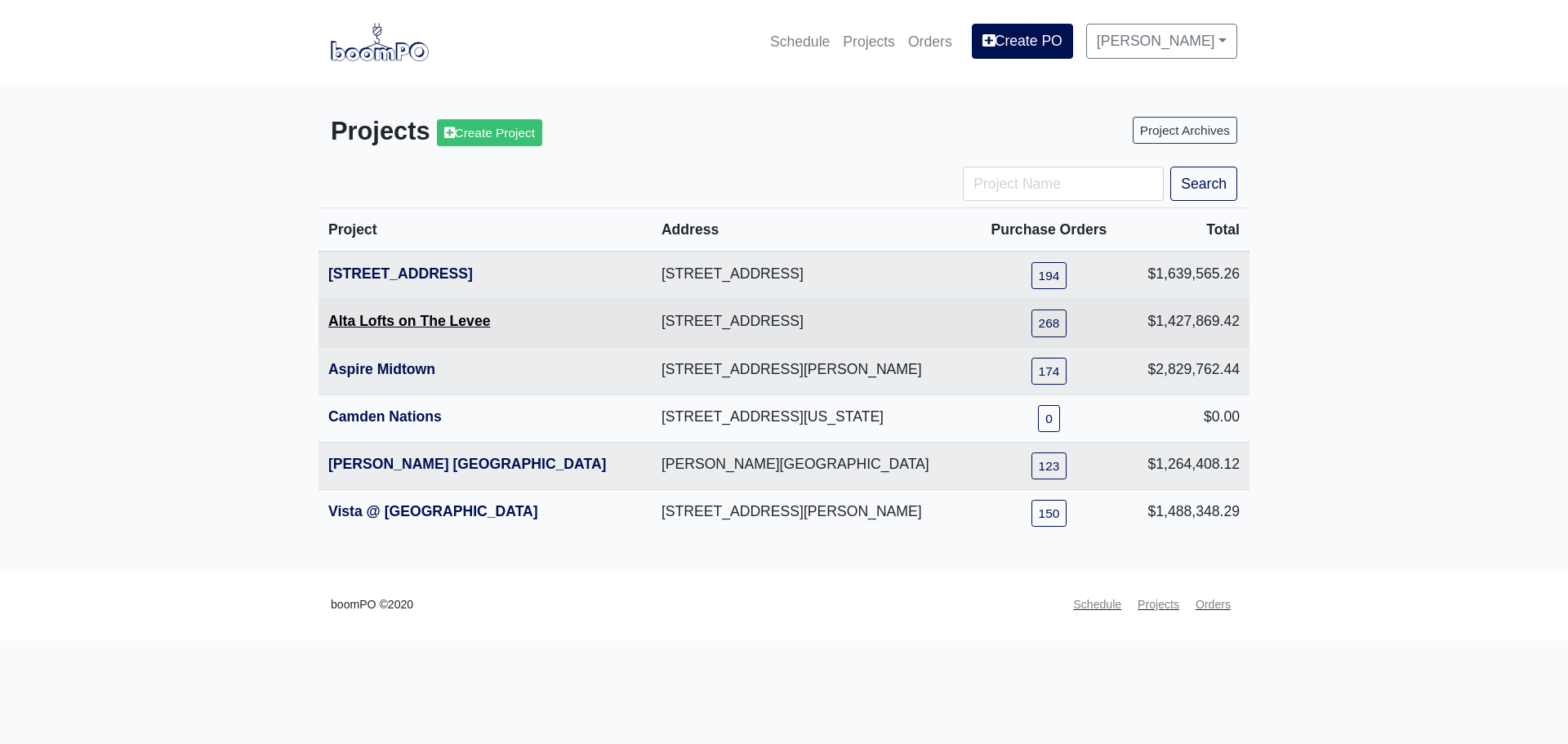
click at [404, 319] on link "Alta Lofts on The Levee" at bounding box center [409, 321] width 162 height 16
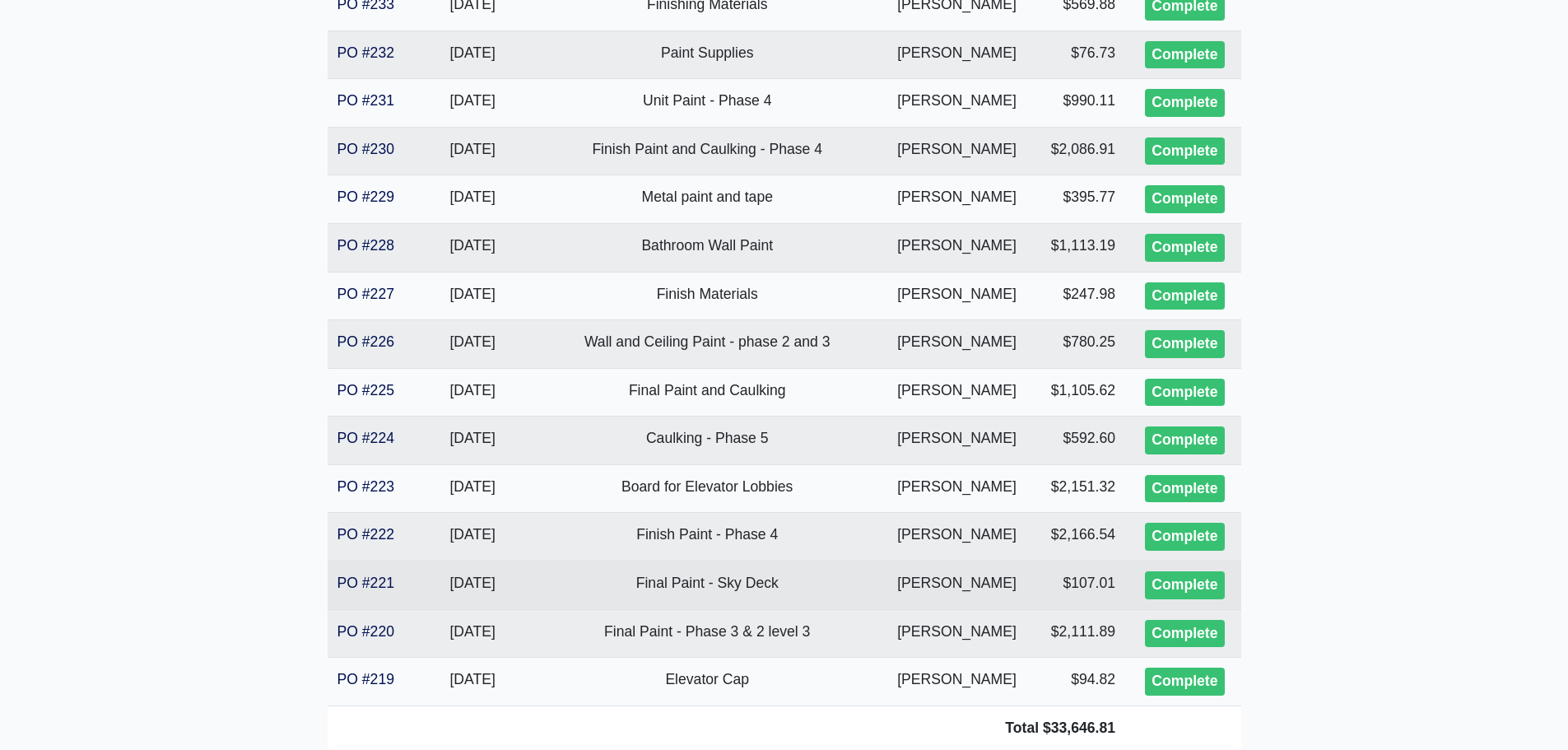
scroll to position [2303, 0]
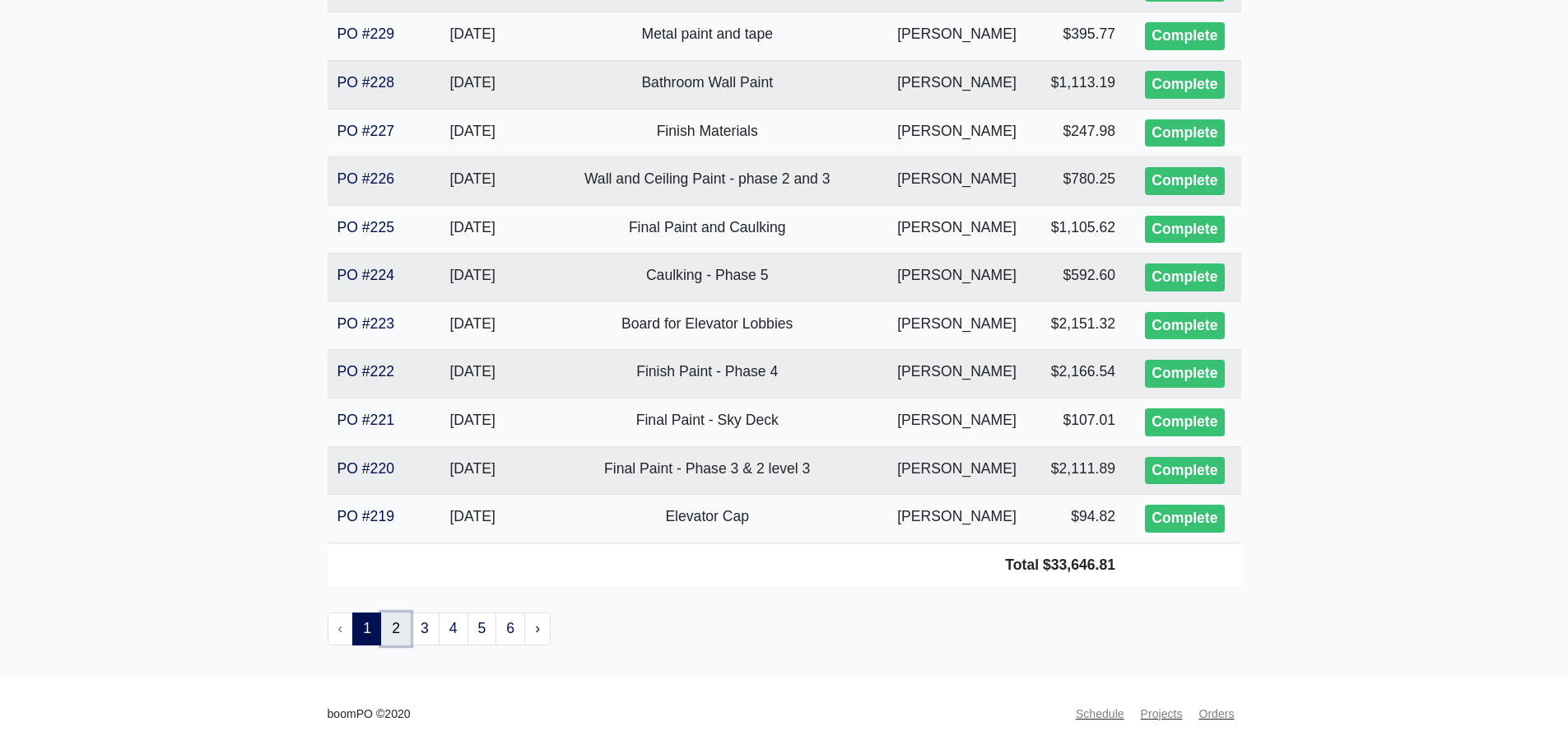
click at [393, 628] on link "2" at bounding box center [396, 628] width 29 height 33
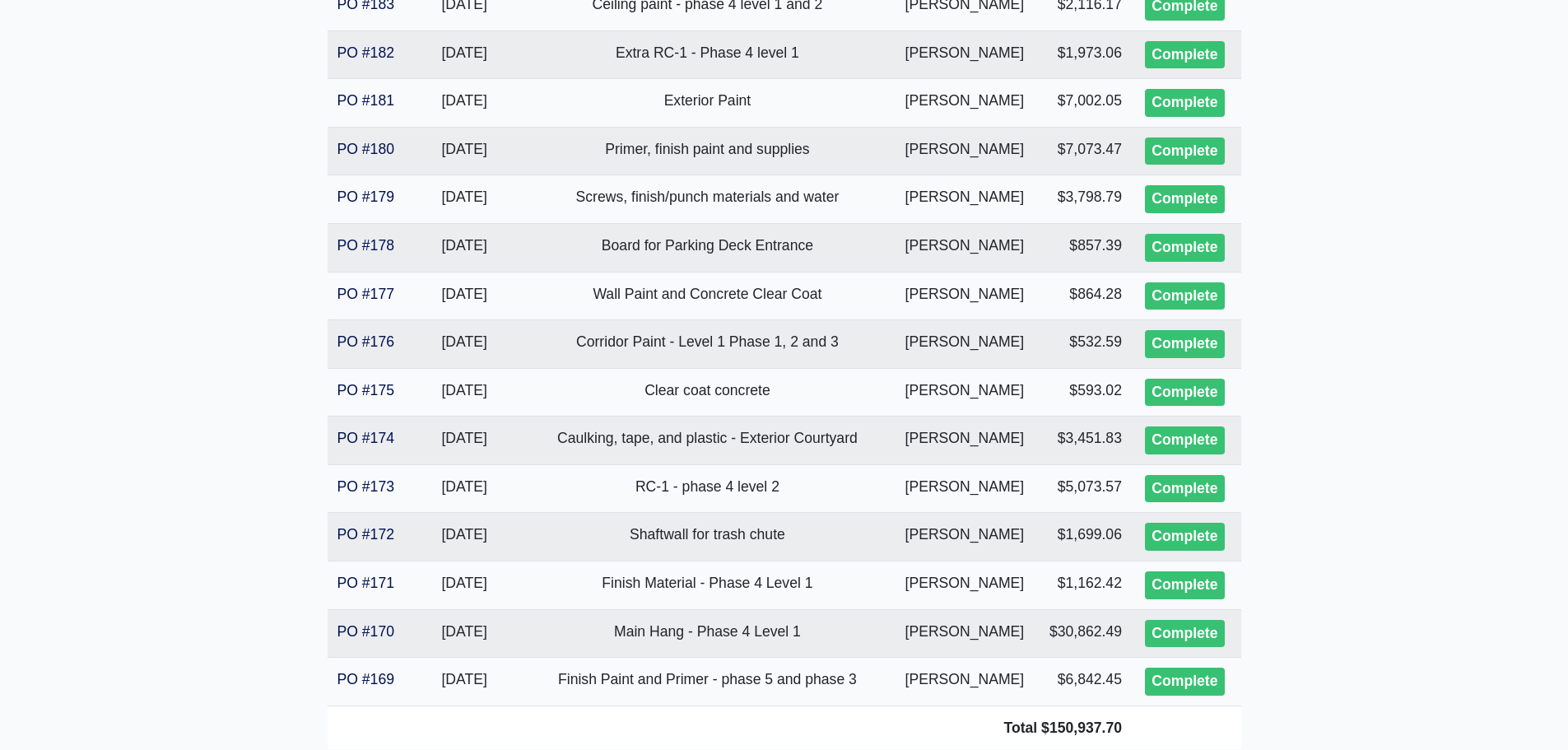
scroll to position [2303, 0]
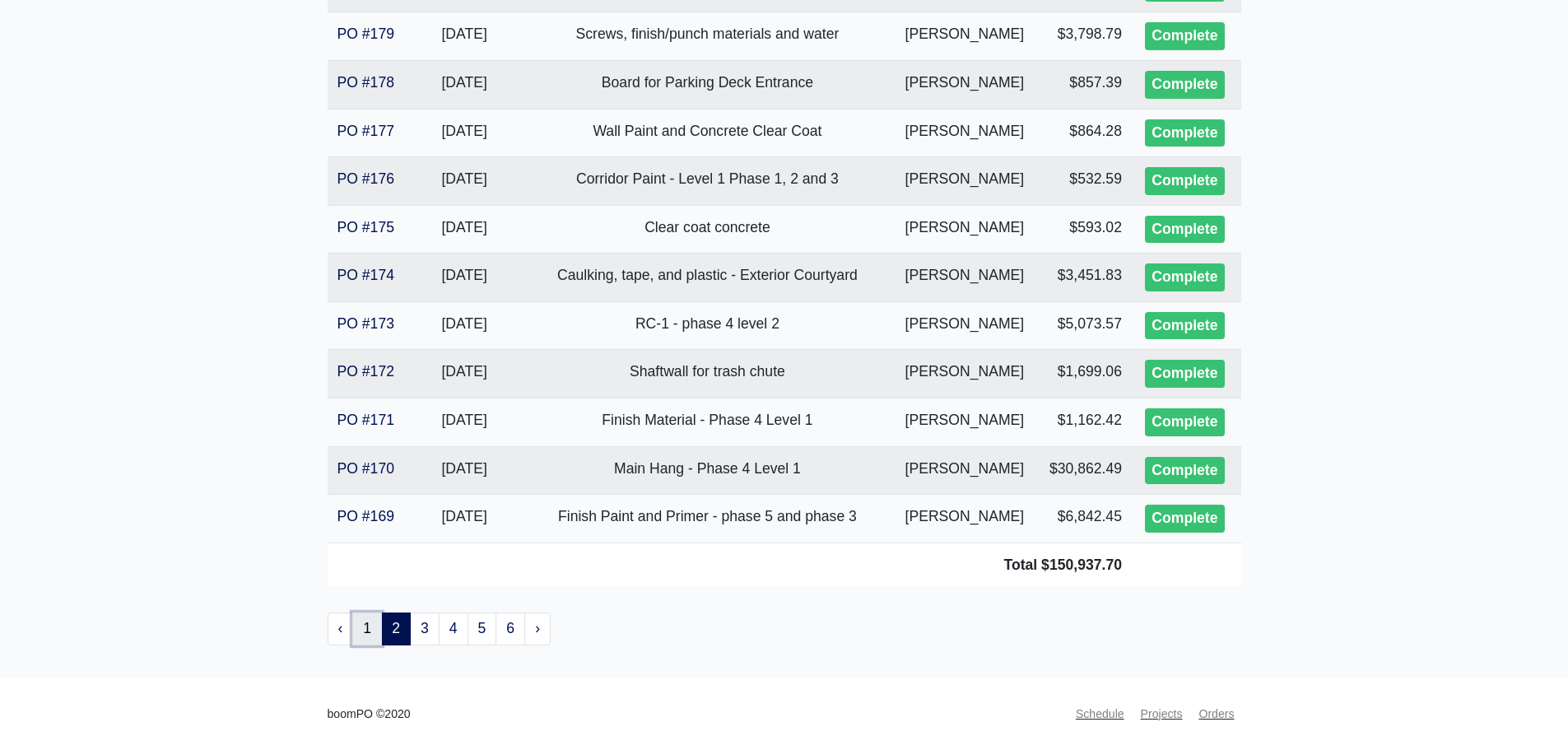
click at [368, 628] on link "1" at bounding box center [367, 628] width 29 height 33
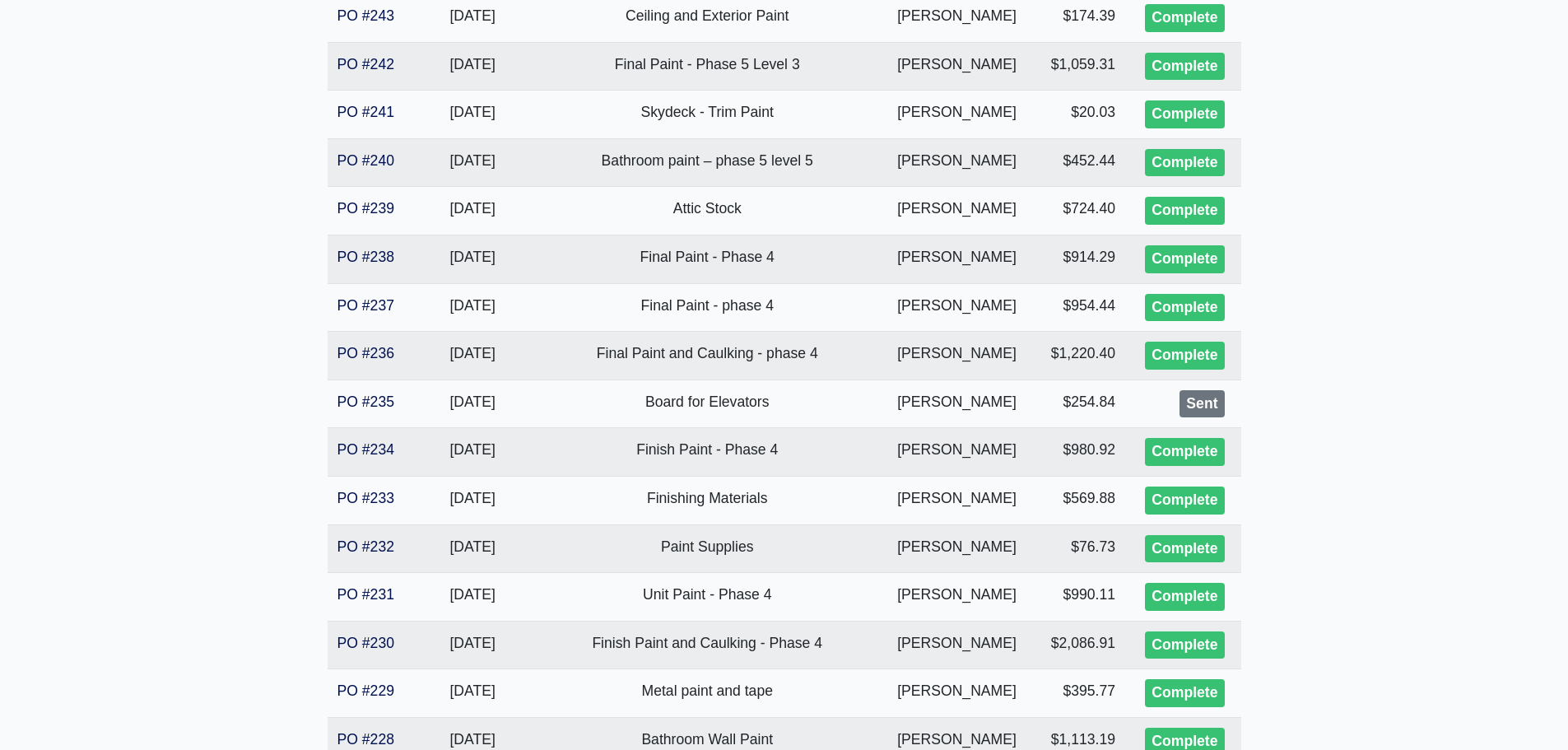
scroll to position [1564, 0]
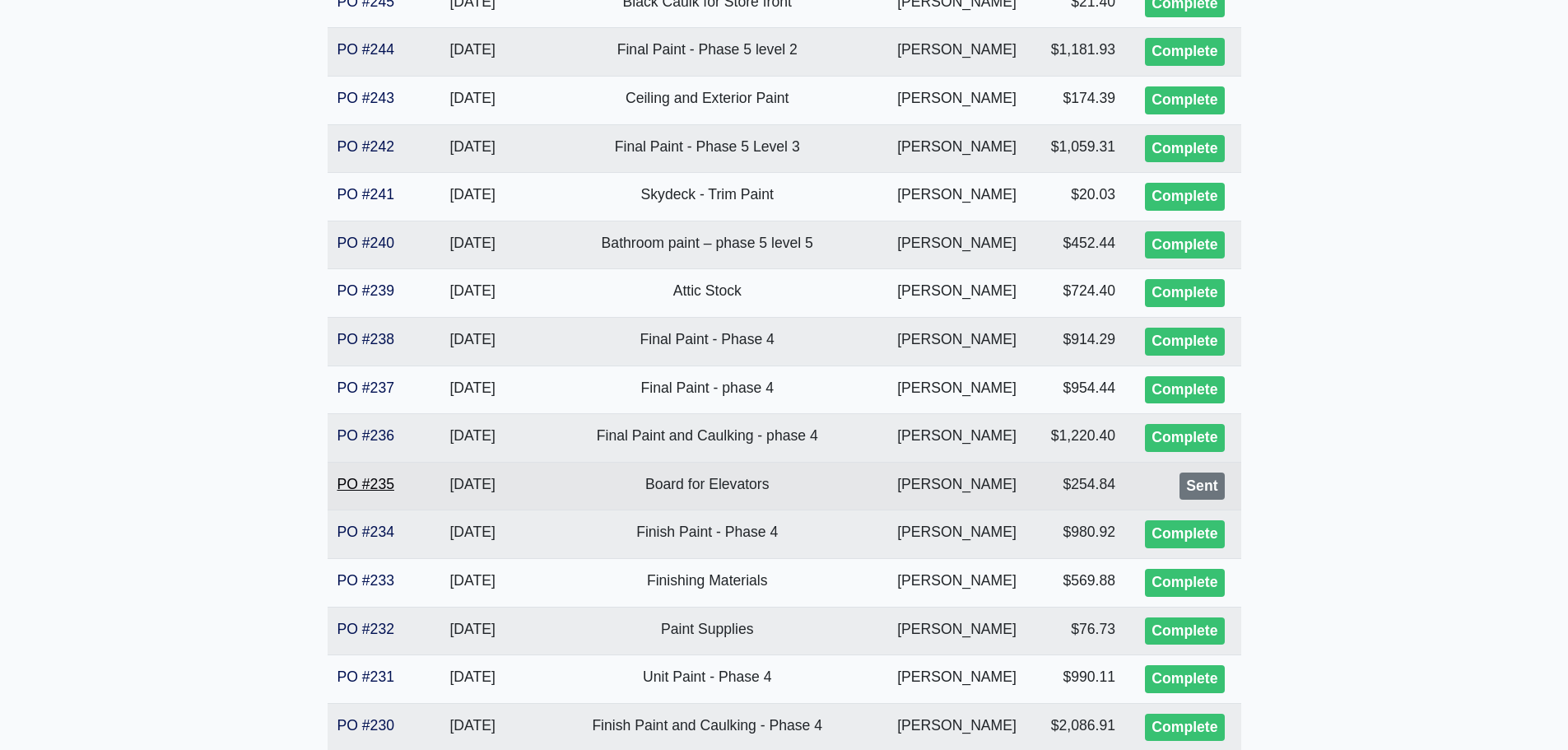
click at [377, 483] on link "PO #235" at bounding box center [366, 483] width 57 height 16
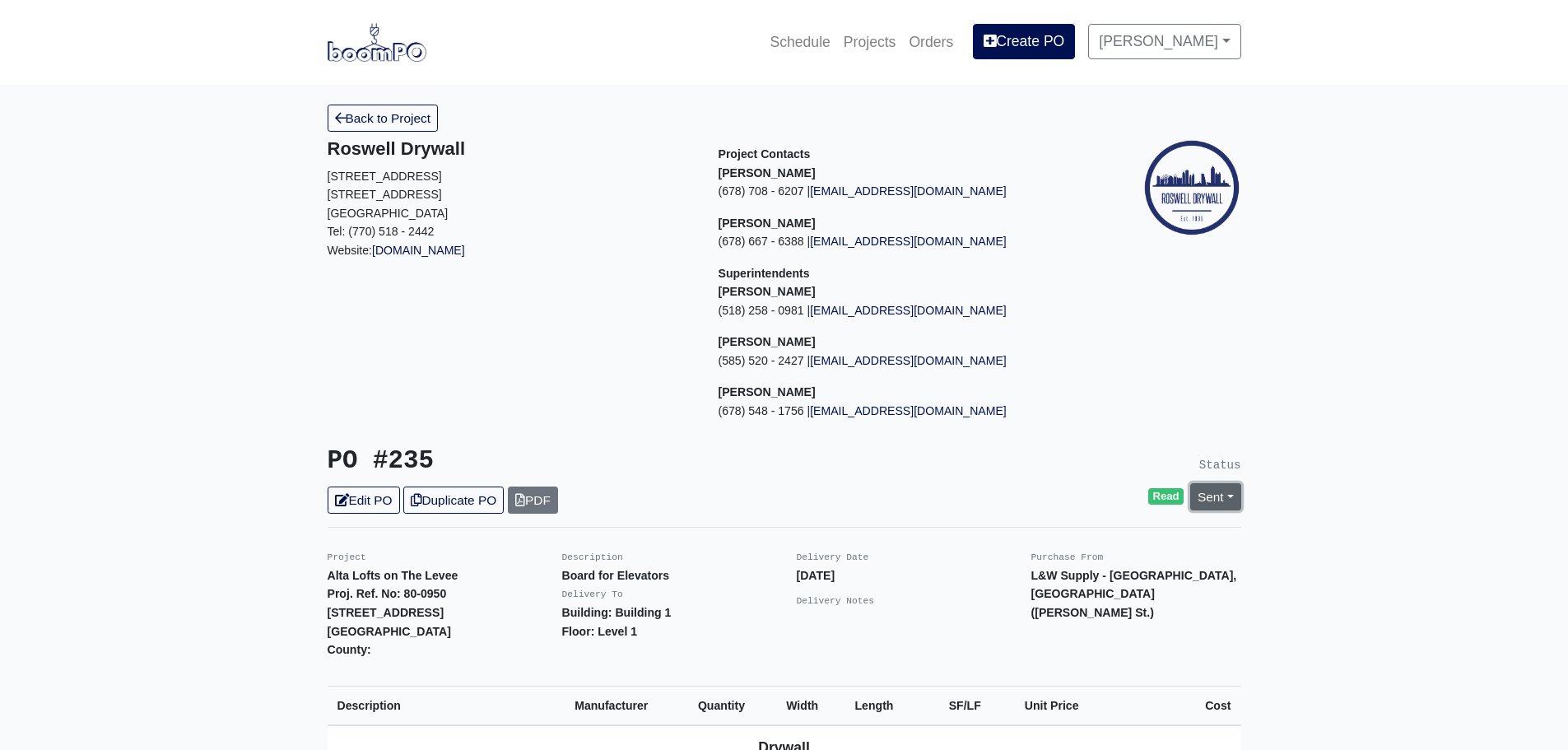
click at [1227, 497] on link "Sent" at bounding box center [1216, 497] width 51 height 27
click at [1086, 583] on link "Complete" at bounding box center [1121, 585] width 245 height 25
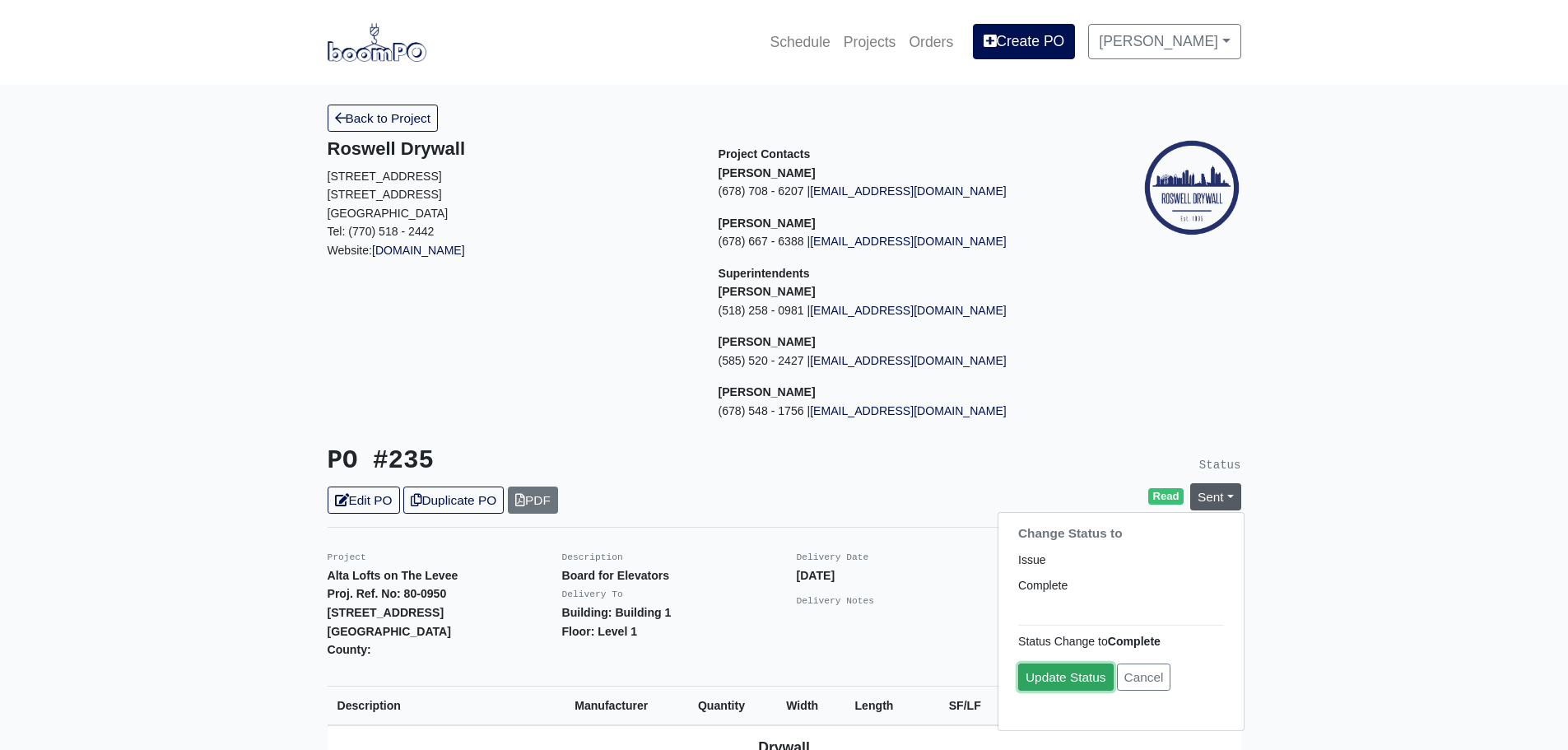
click at [1061, 679] on link "Update Status" at bounding box center [1066, 677] width 95 height 27
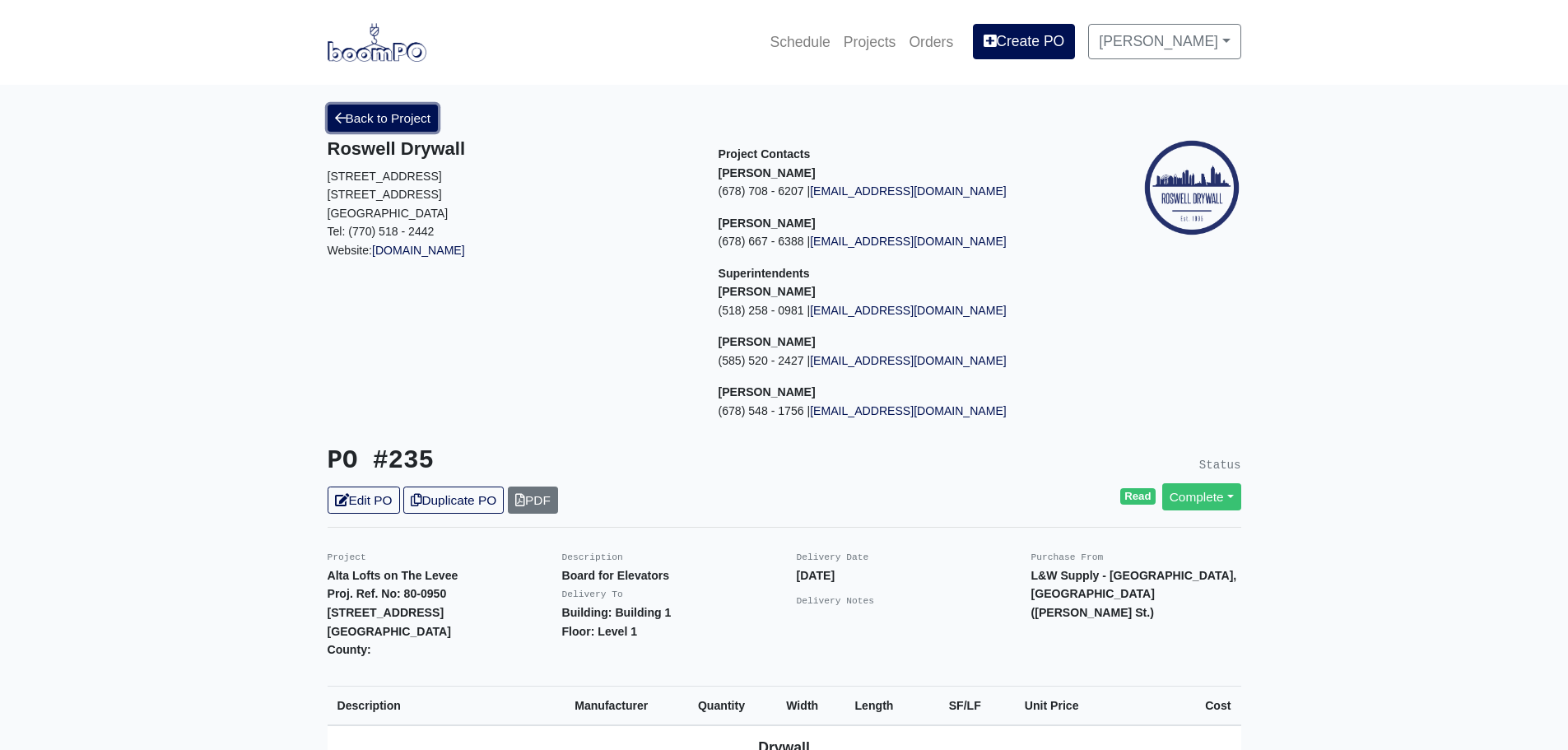
click at [369, 121] on link "Back to Project" at bounding box center [384, 118] width 111 height 27
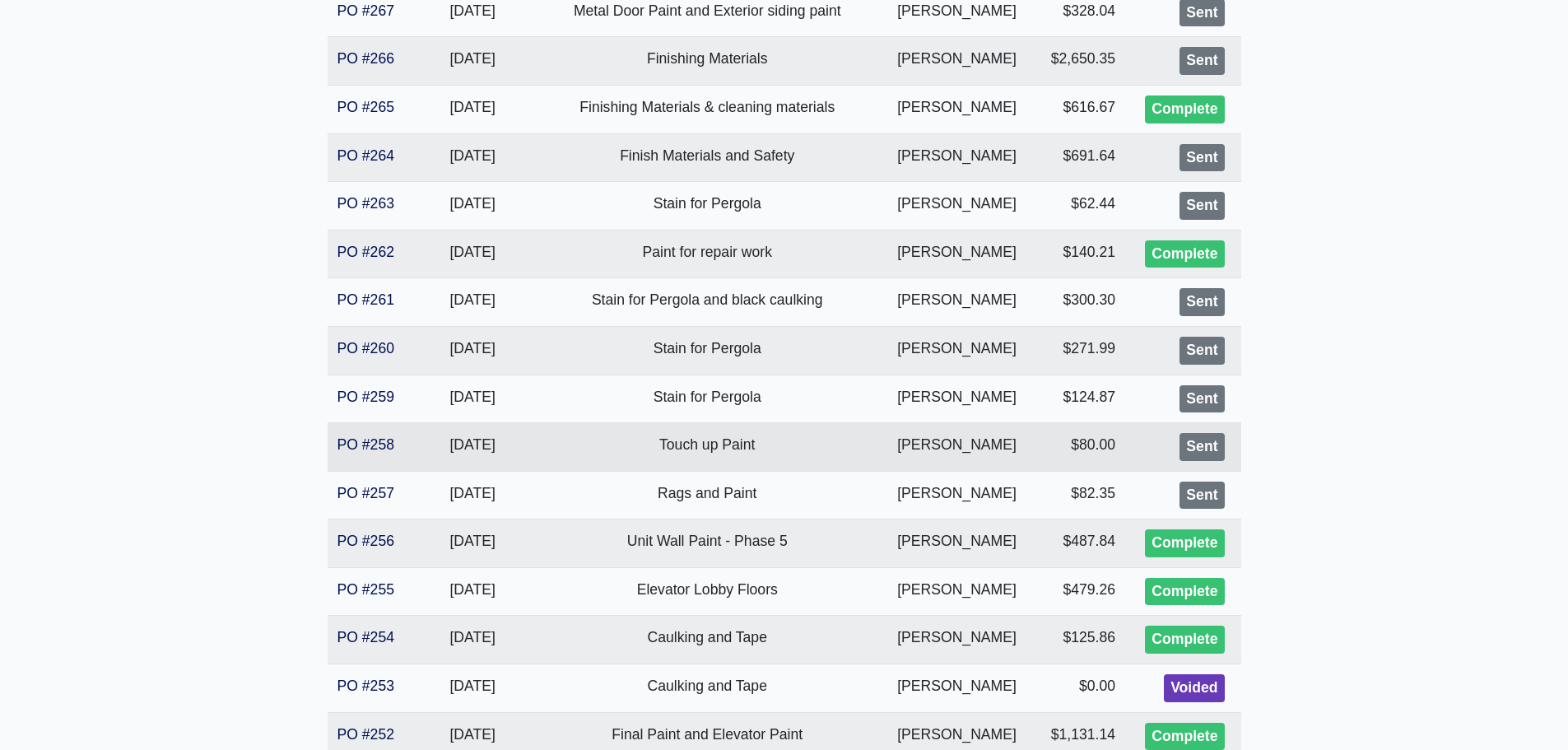
scroll to position [412, 0]
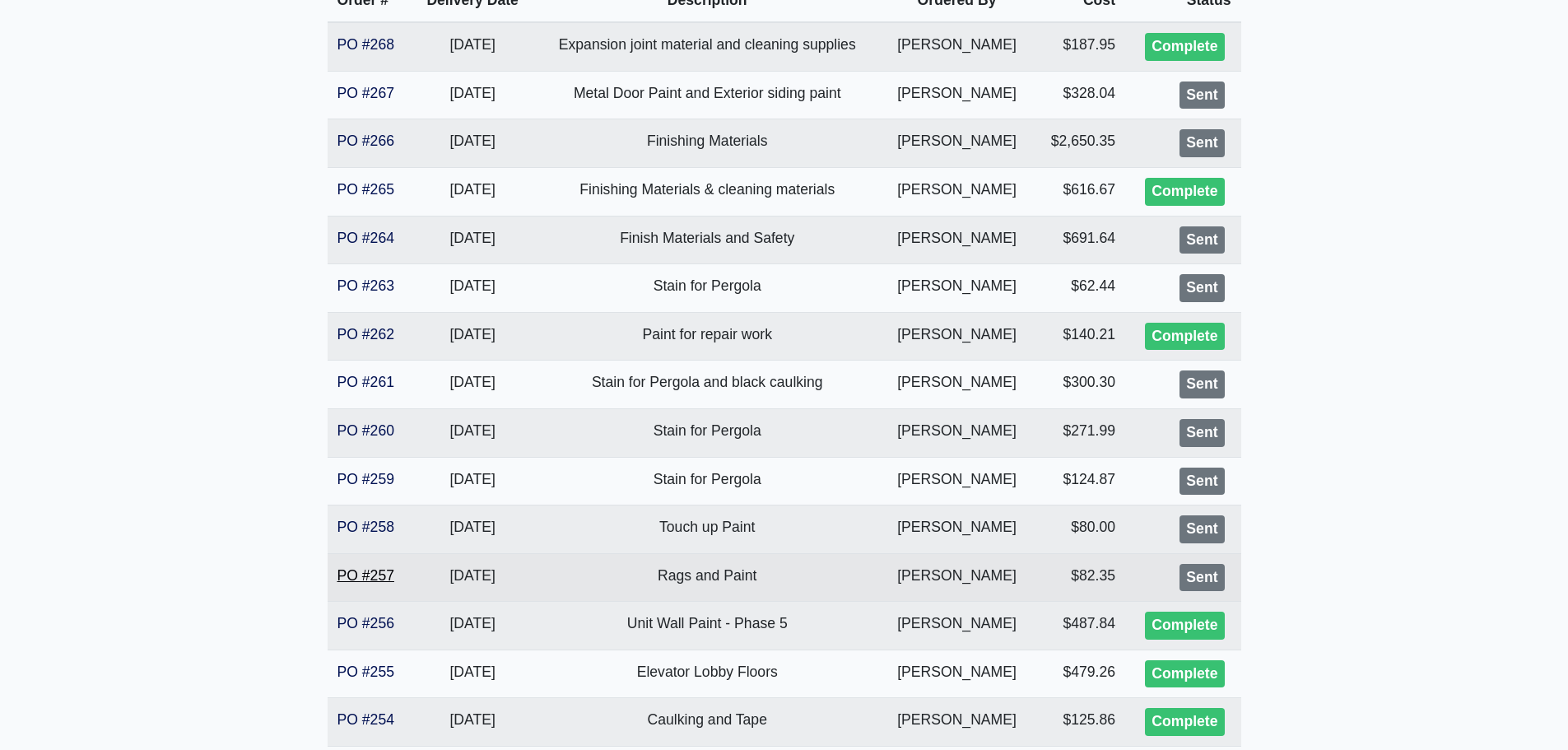
click at [368, 571] on link "PO #257" at bounding box center [366, 575] width 57 height 16
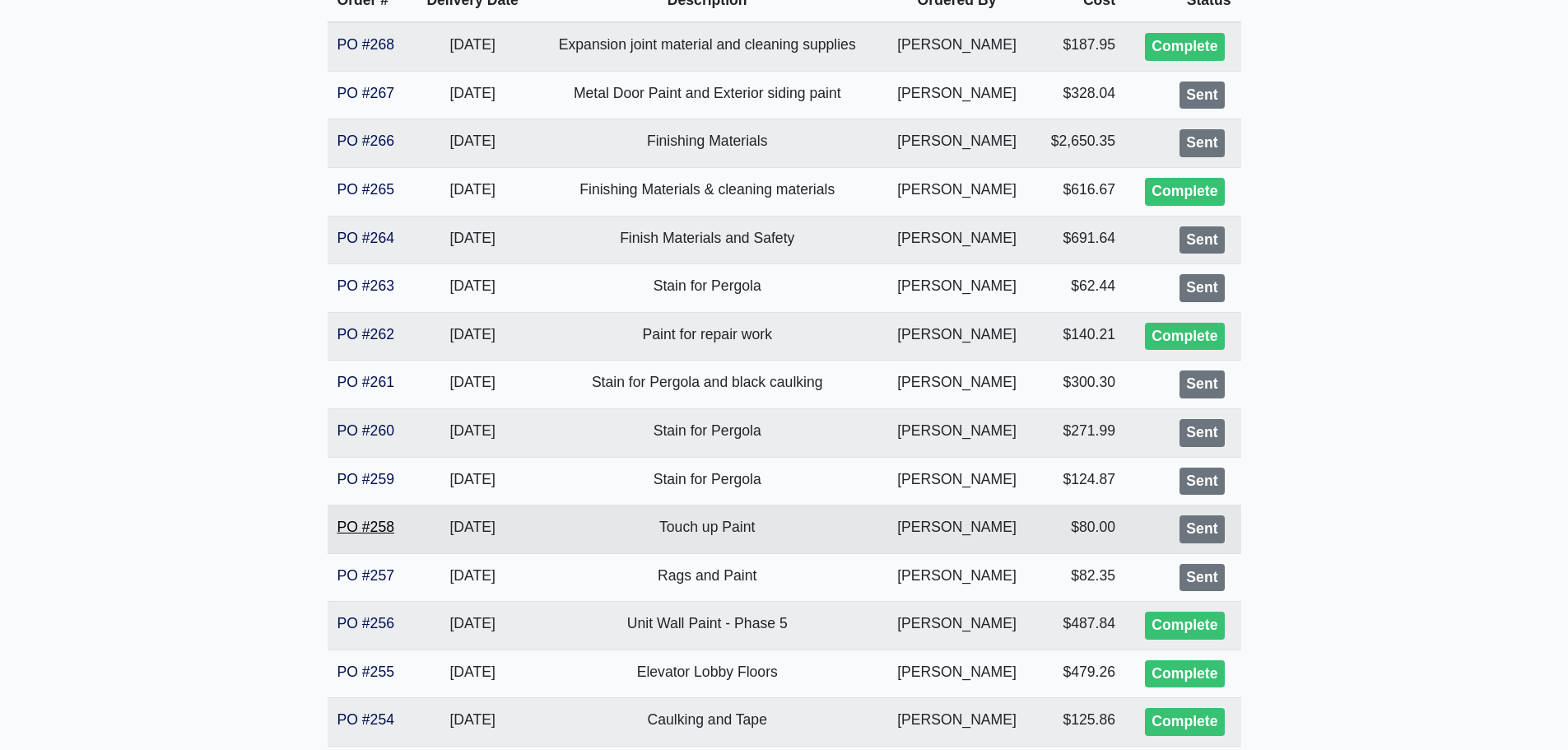
click at [368, 519] on link "PO #258" at bounding box center [366, 526] width 57 height 16
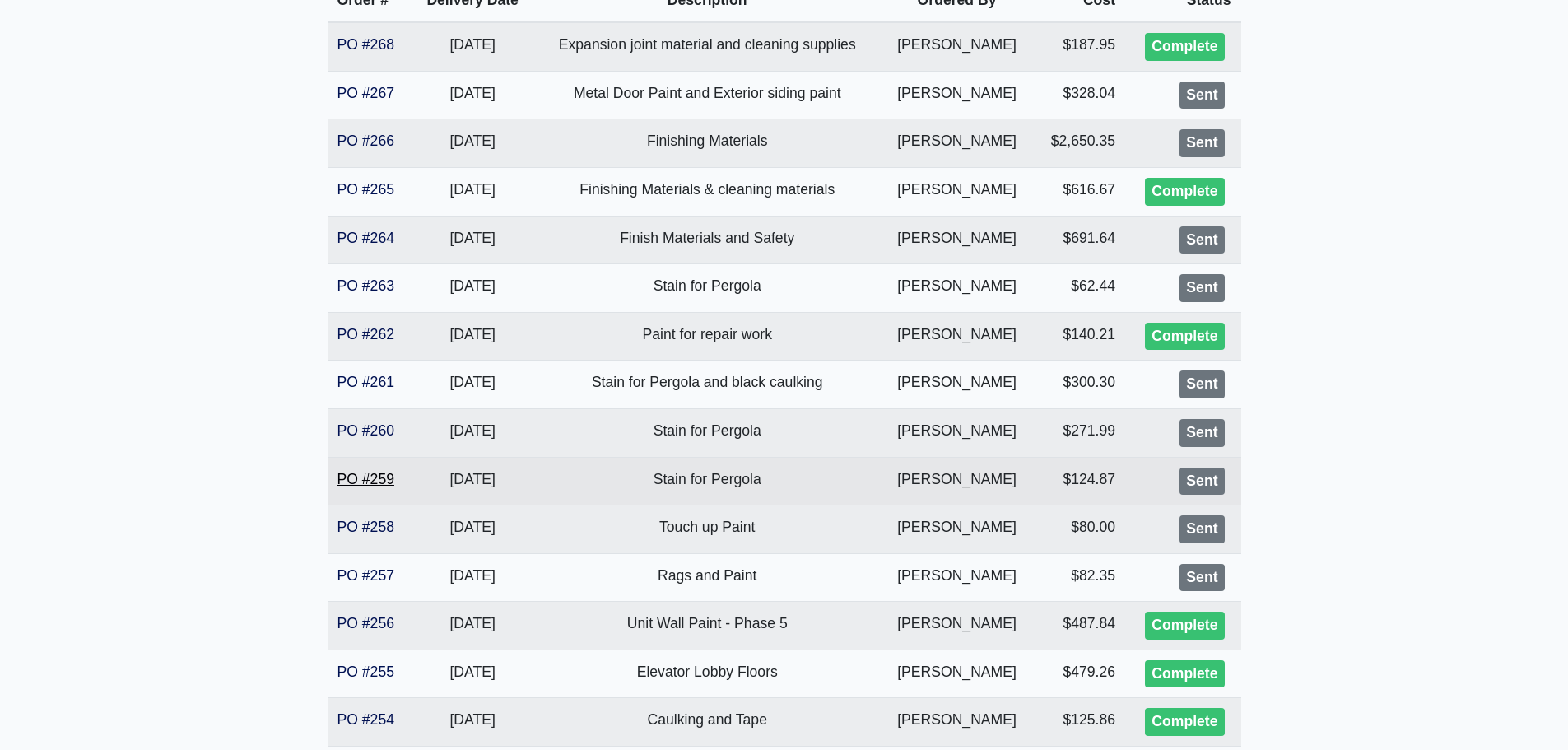
click at [370, 478] on link "PO #259" at bounding box center [366, 479] width 57 height 16
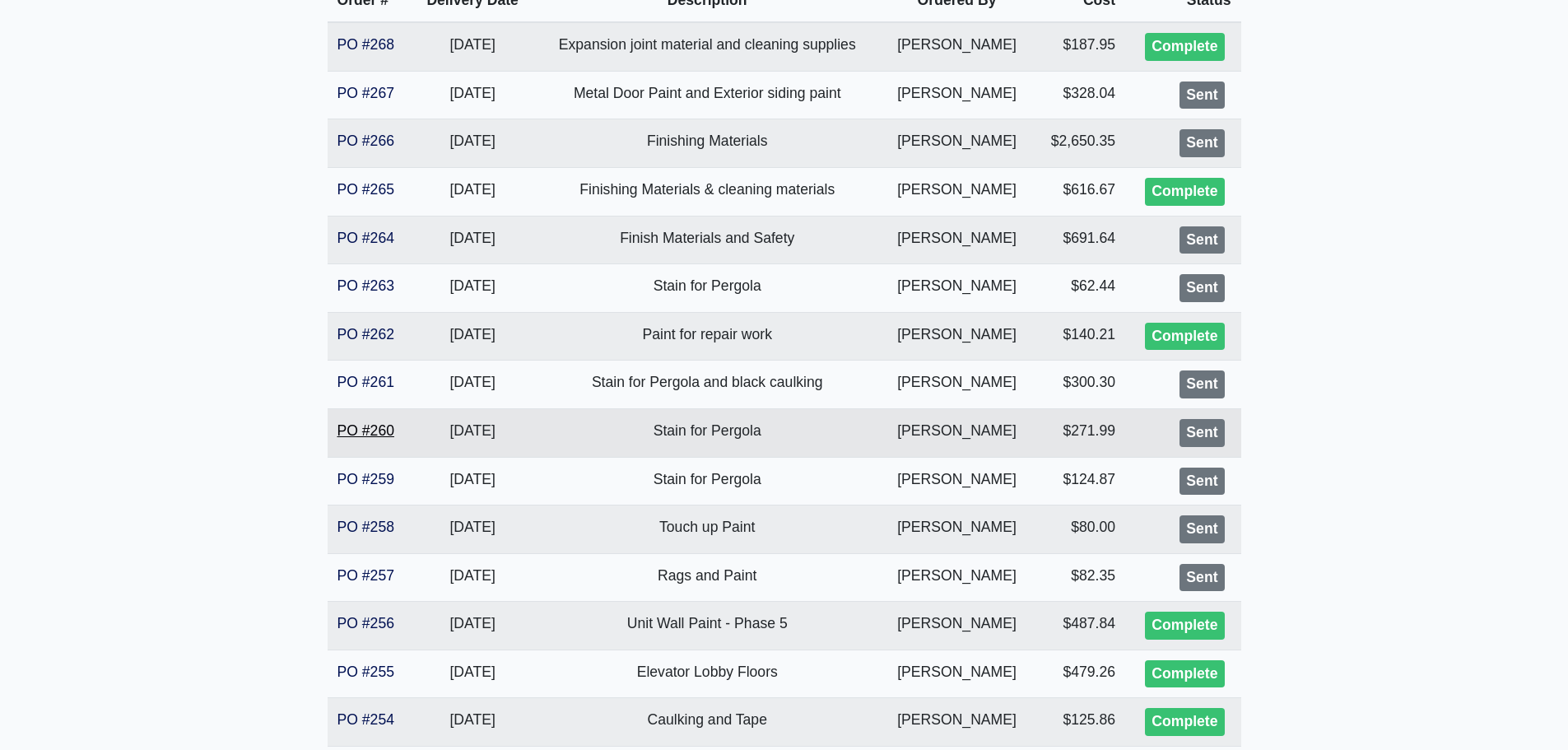
click at [384, 428] on link "PO #260" at bounding box center [366, 430] width 57 height 16
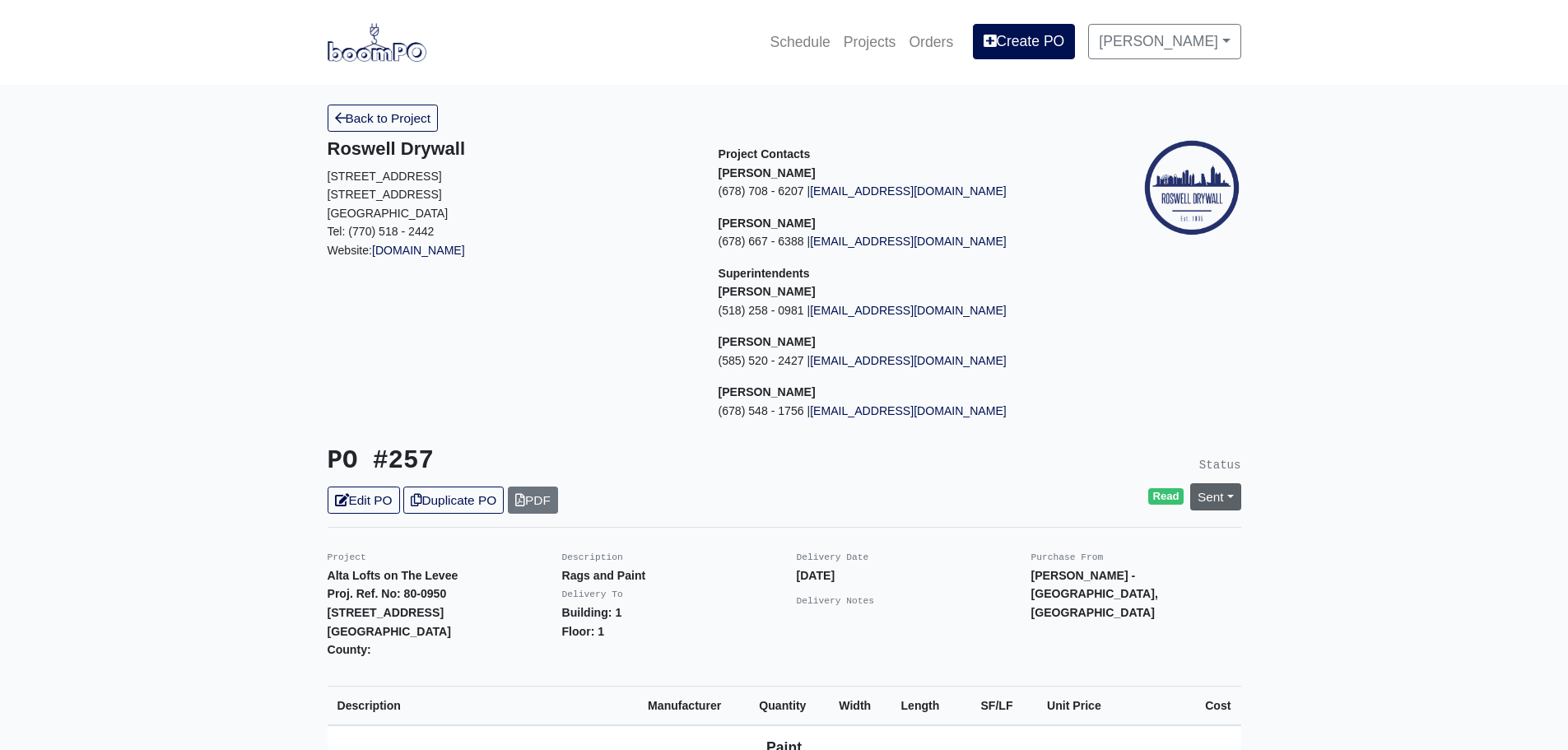
click at [1237, 496] on div "Sent Change Status to Issue Complete" at bounding box center [1216, 497] width 75 height 27
click at [1232, 496] on link "Sent" at bounding box center [1216, 497] width 51 height 27
click at [1085, 590] on link "Complete" at bounding box center [1121, 585] width 245 height 25
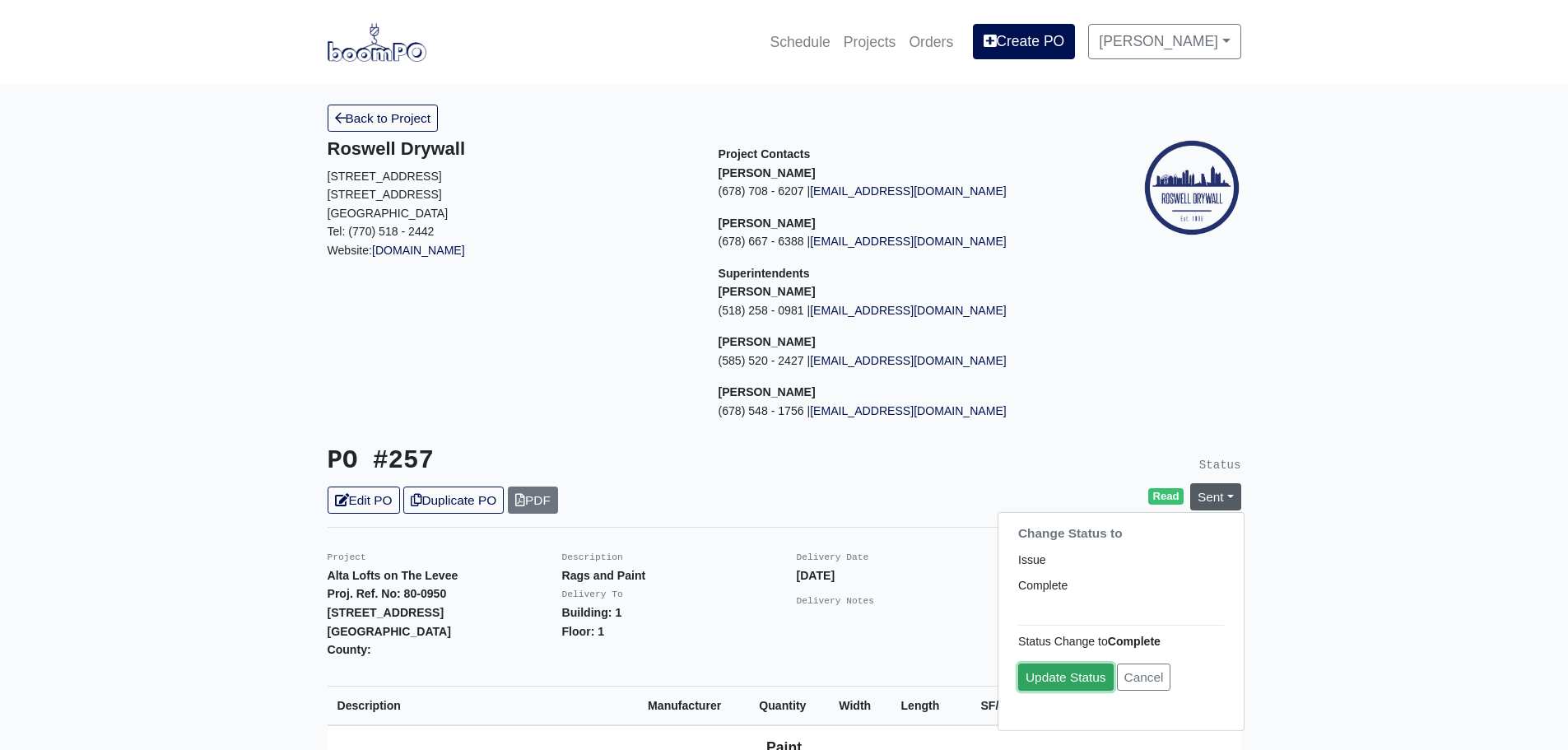
click at [1078, 678] on link "Update Status" at bounding box center [1066, 677] width 95 height 27
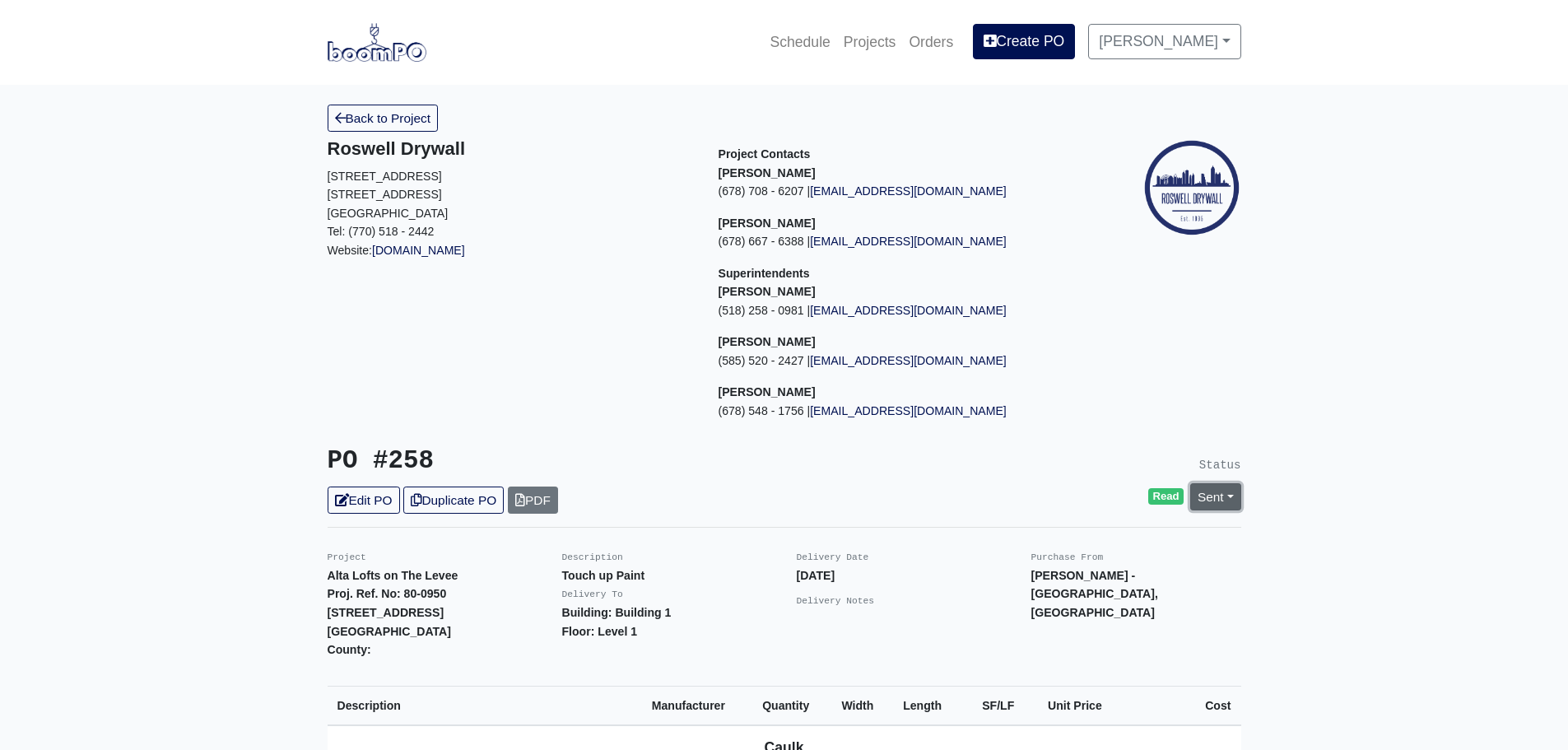
click at [1225, 493] on link "Sent" at bounding box center [1216, 497] width 51 height 27
click at [1086, 583] on link "Complete" at bounding box center [1121, 585] width 245 height 25
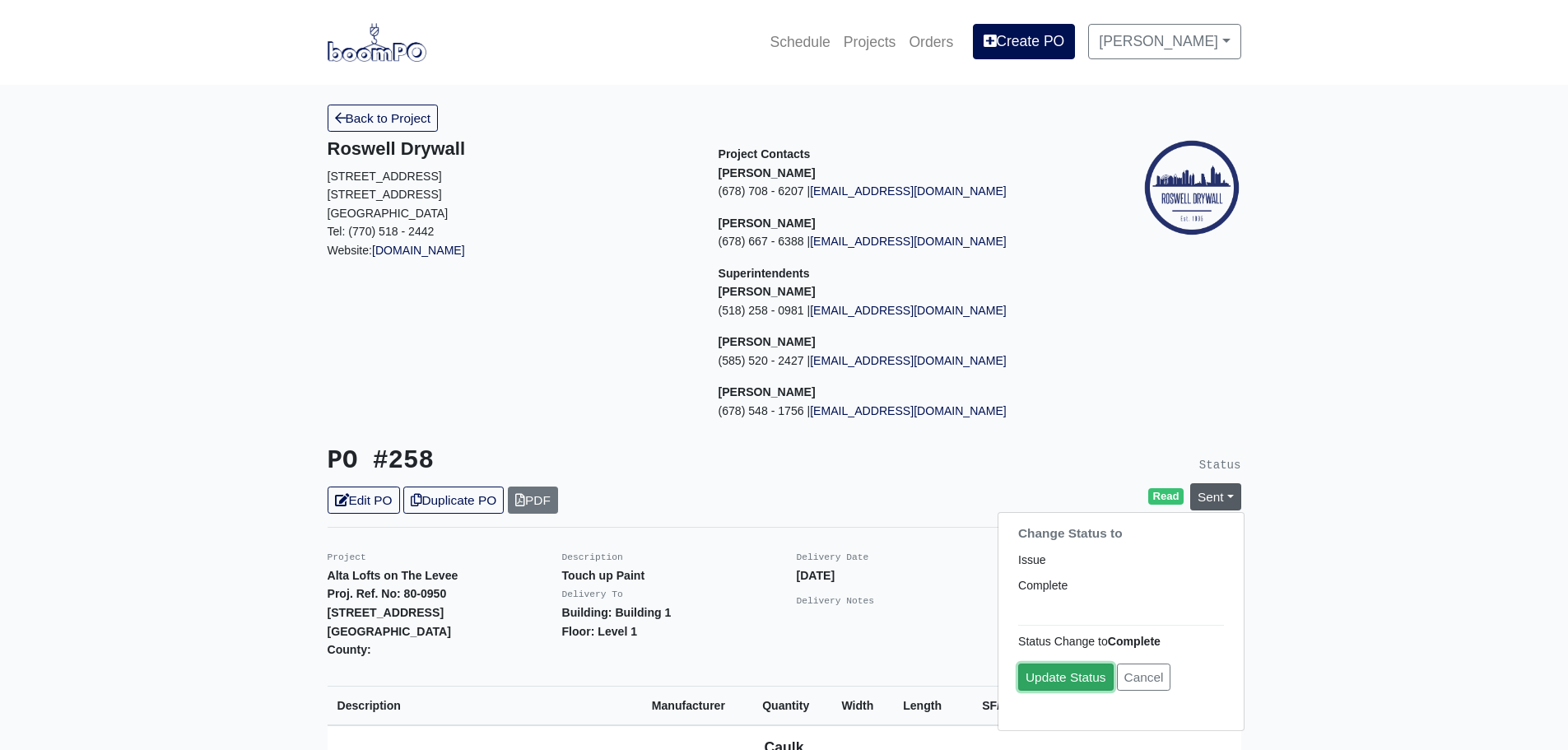
click at [1054, 670] on link "Update Status" at bounding box center [1066, 677] width 95 height 27
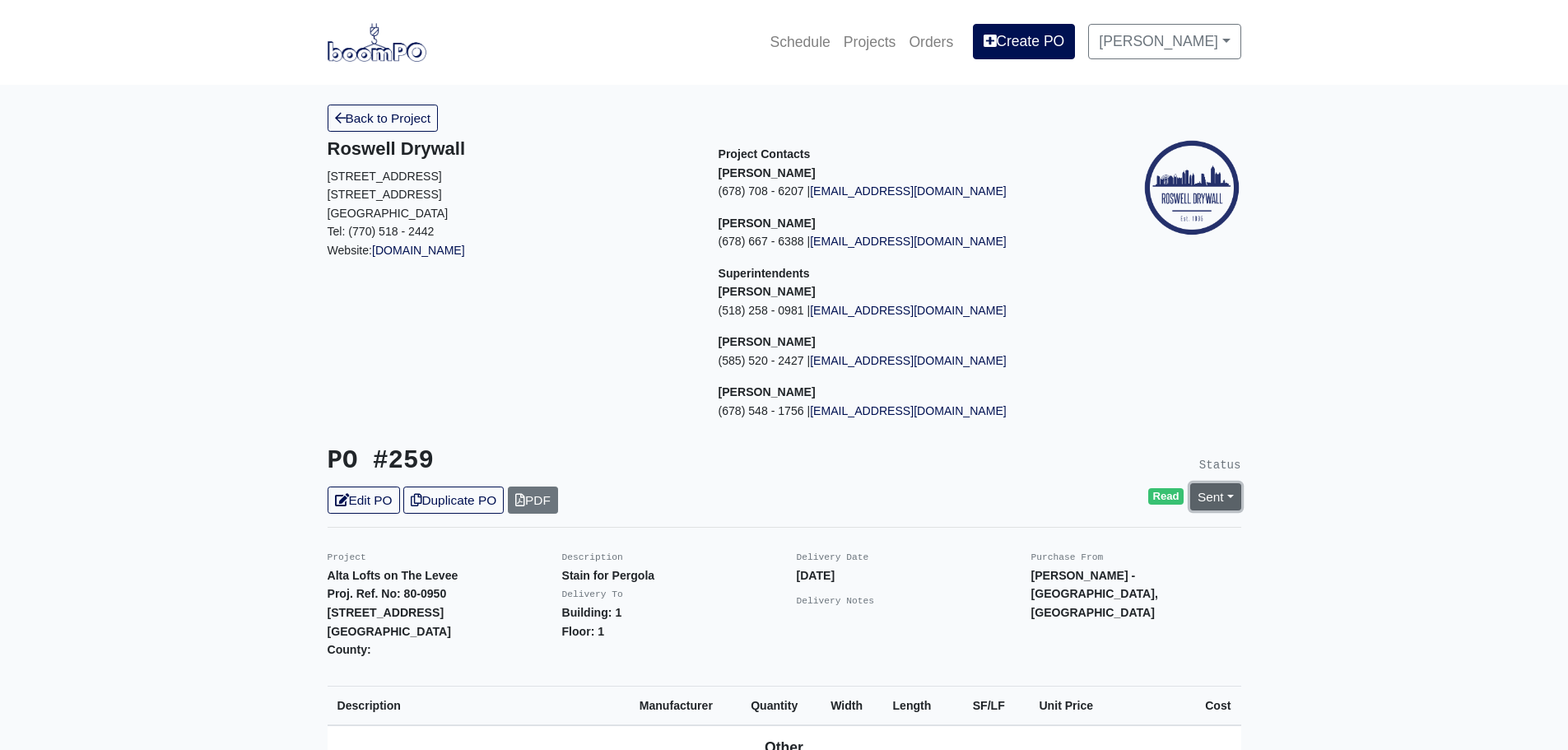
click at [1222, 494] on link "Sent" at bounding box center [1216, 497] width 51 height 27
click at [1079, 588] on link "Complete" at bounding box center [1121, 585] width 245 height 25
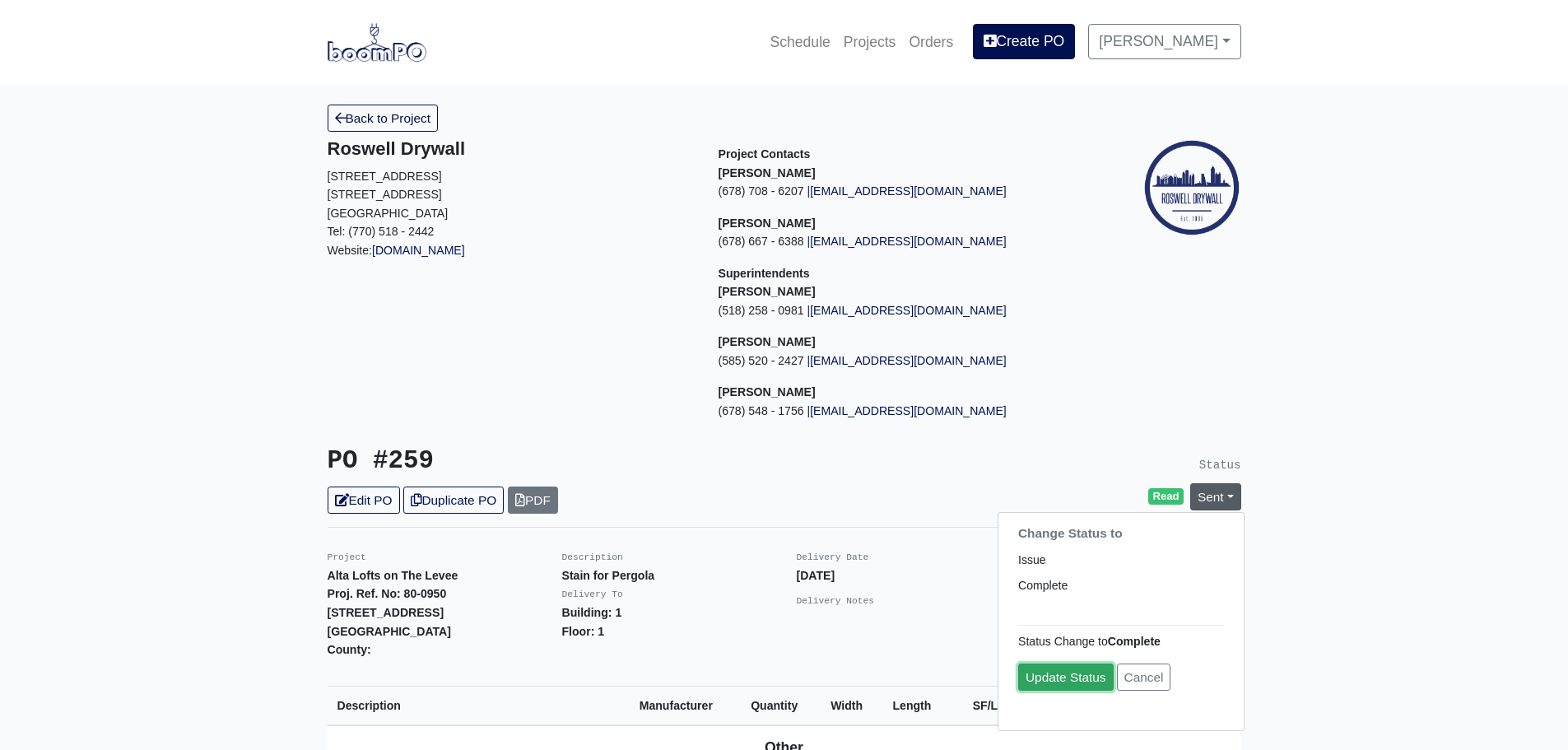
click at [1061, 676] on link "Update Status" at bounding box center [1066, 677] width 95 height 27
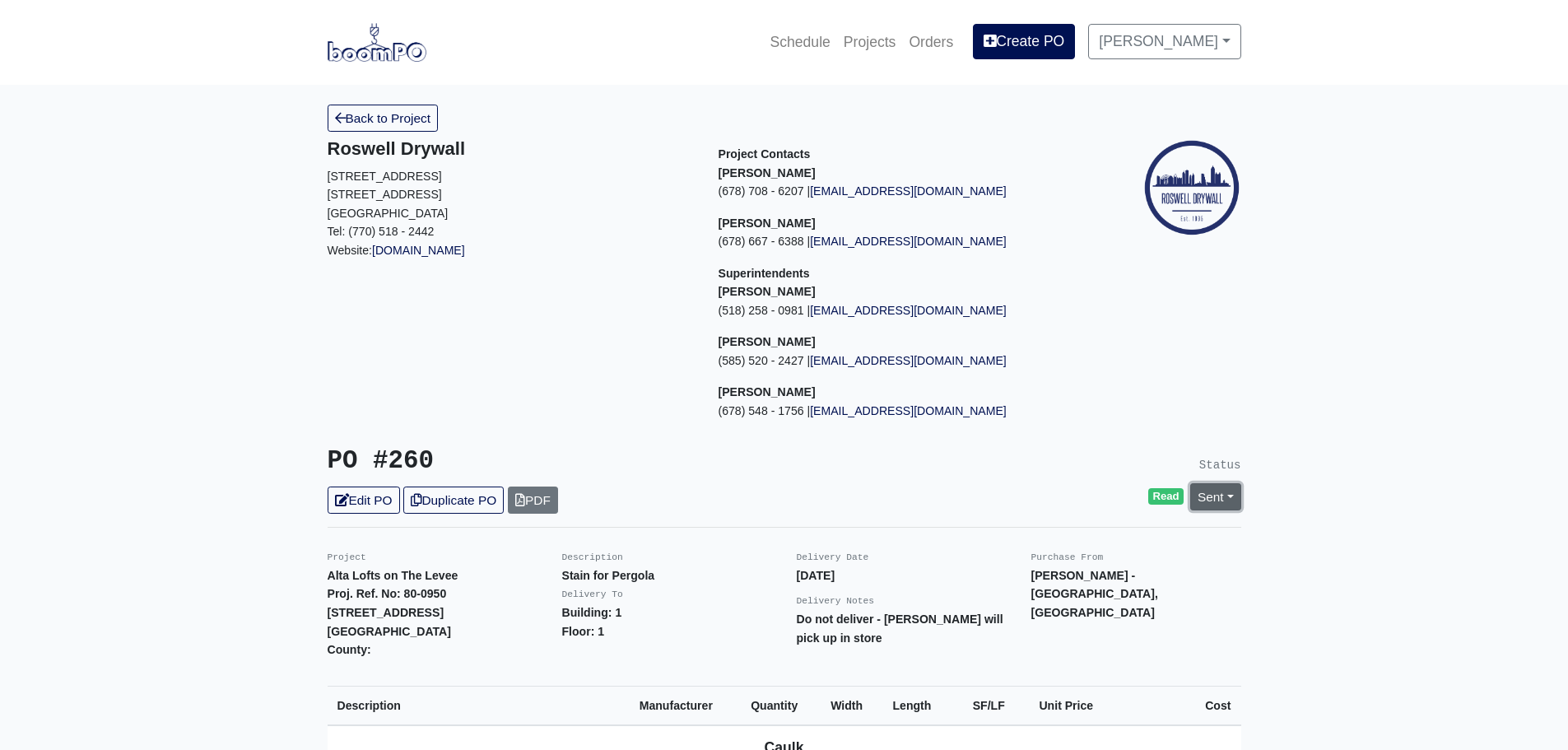
click at [1217, 494] on link "Sent" at bounding box center [1216, 497] width 51 height 27
click at [1091, 596] on link "Complete" at bounding box center [1121, 585] width 245 height 25
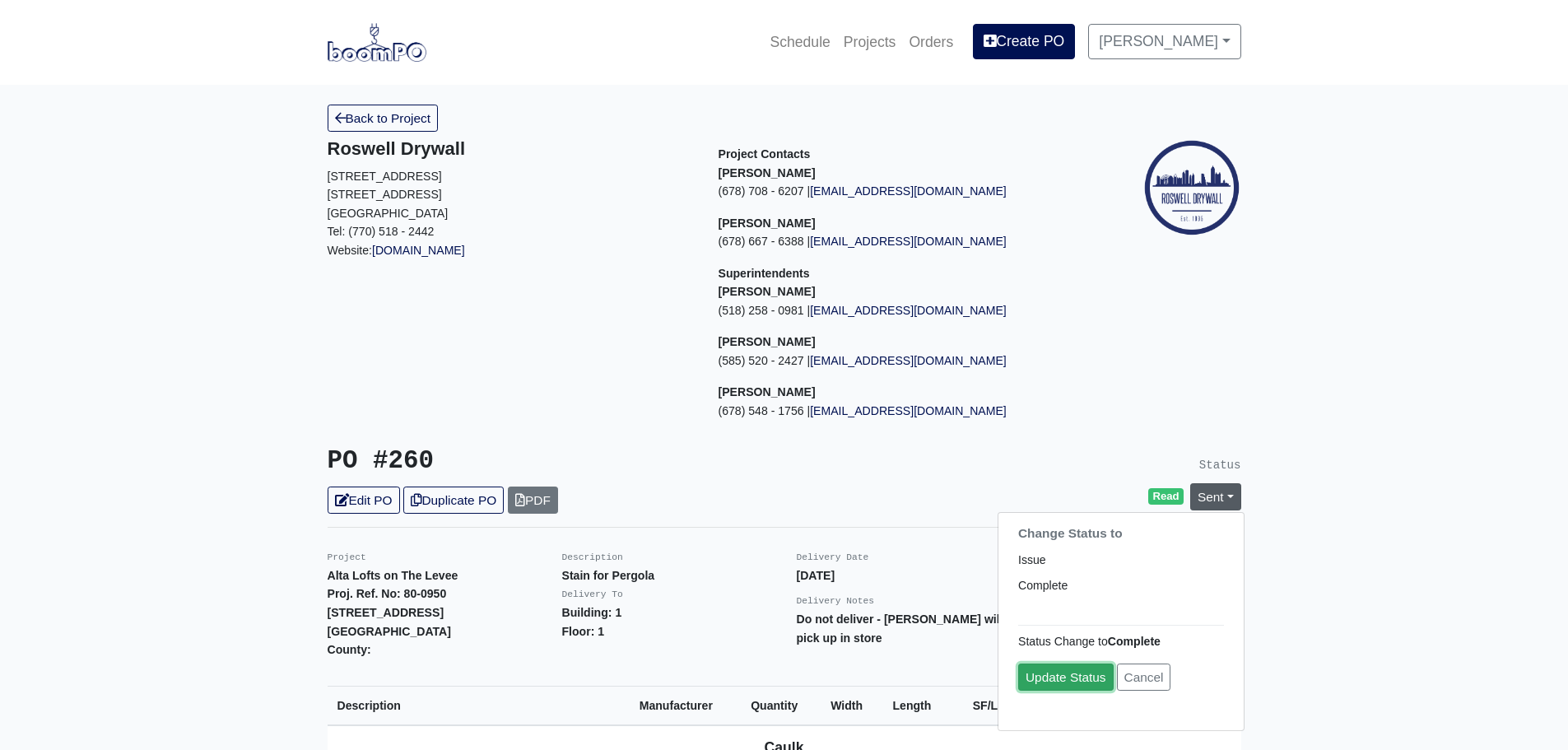
click at [1062, 690] on link "Update Status" at bounding box center [1066, 677] width 95 height 27
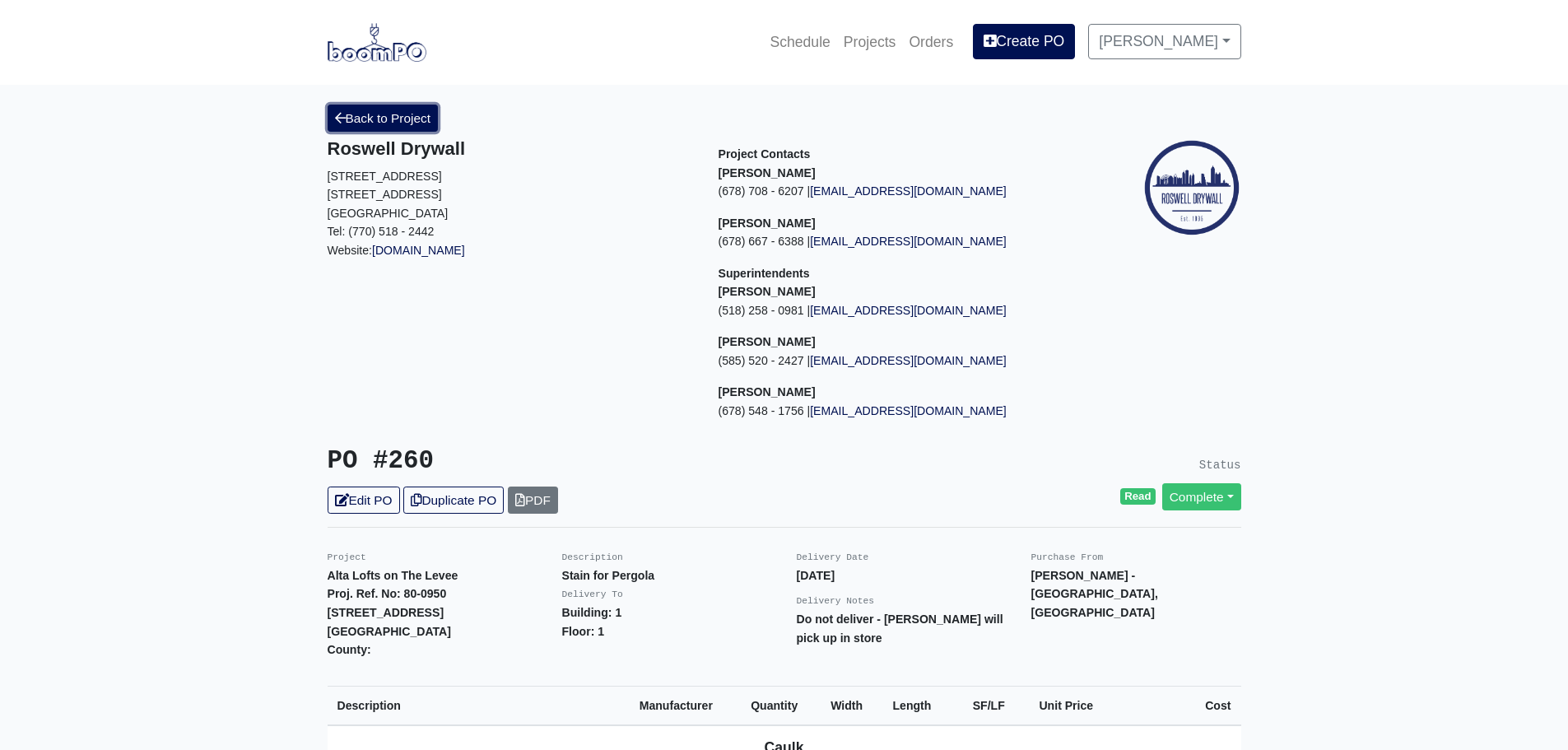
click at [414, 128] on link "Back to Project" at bounding box center [384, 118] width 111 height 27
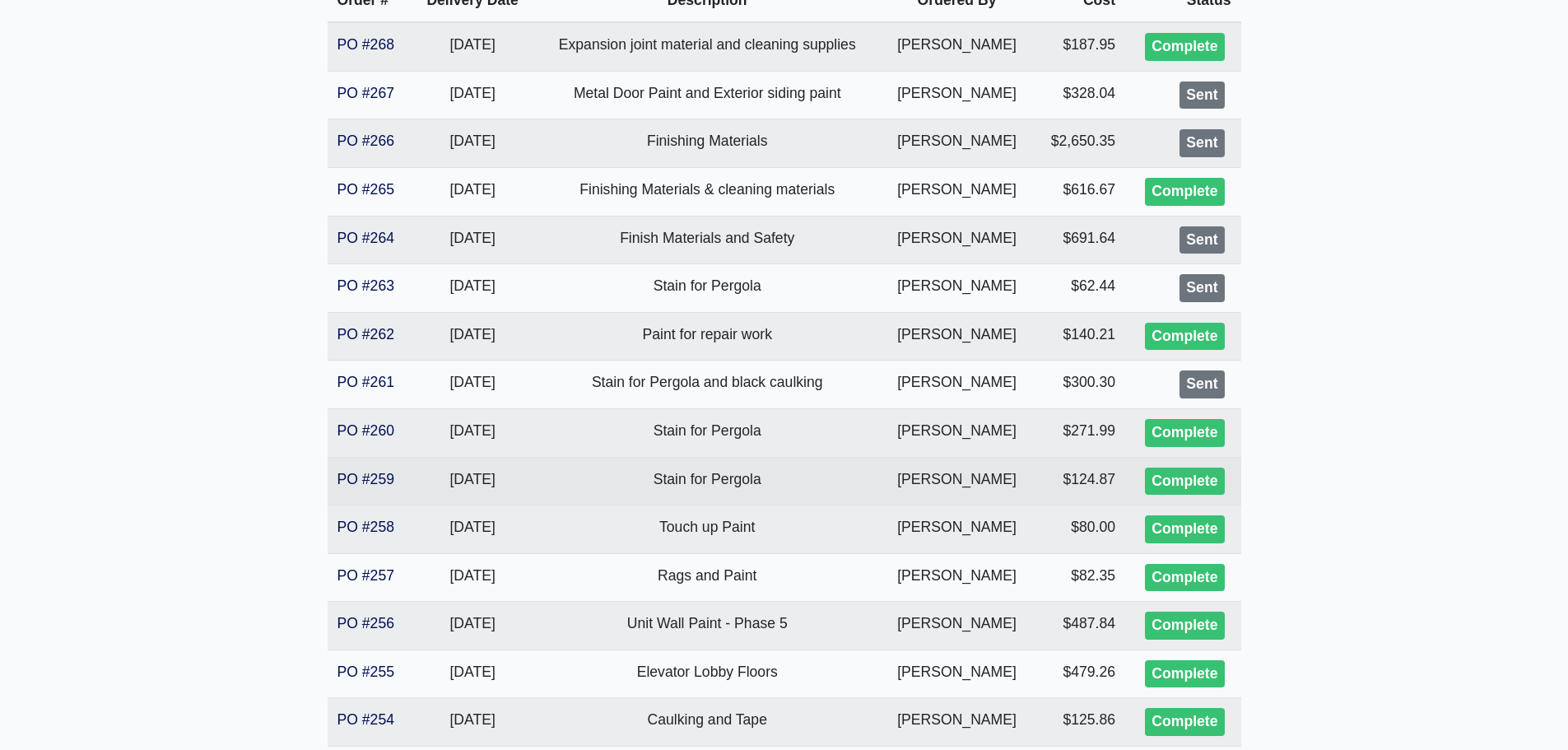
scroll to position [247, 0]
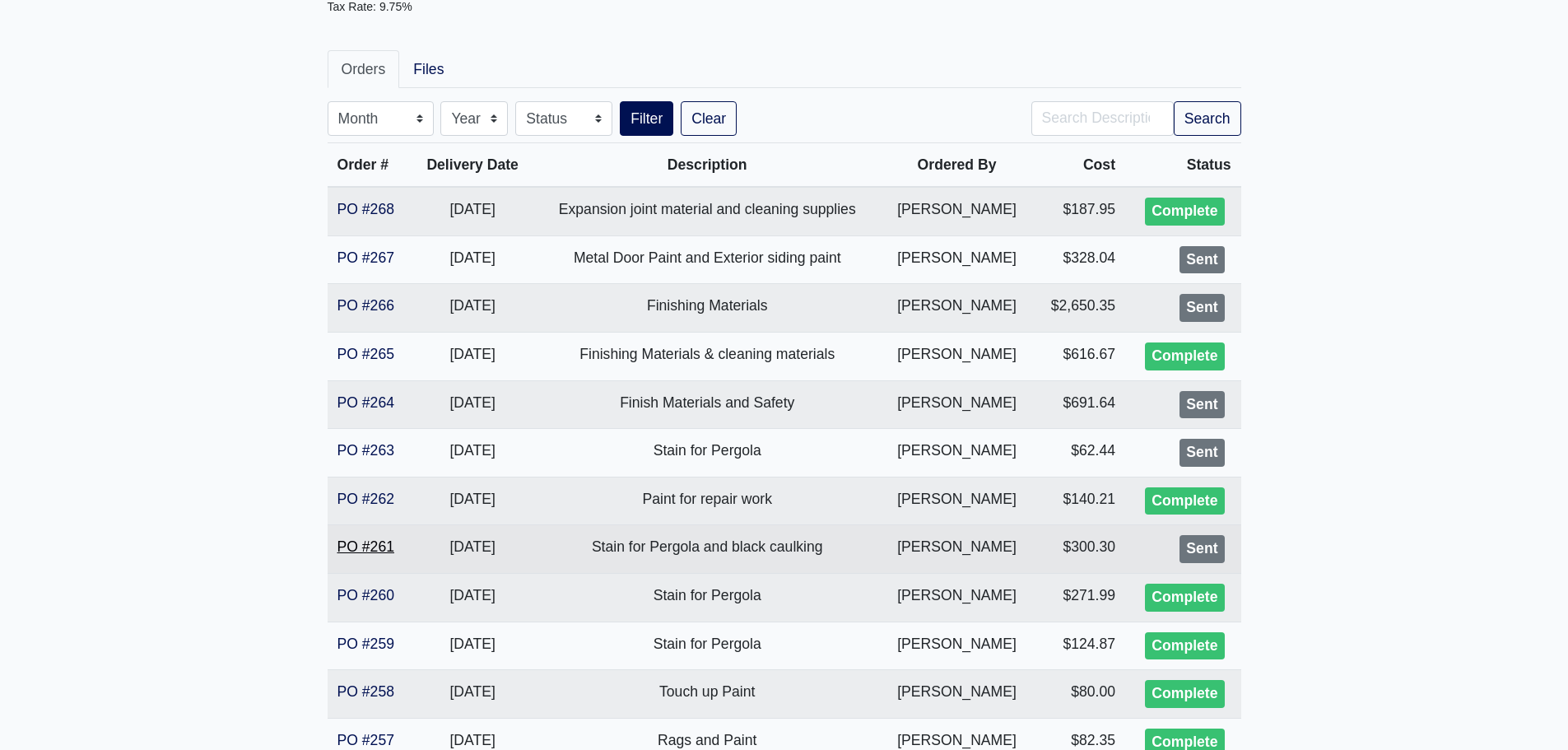
click at [366, 545] on link "PO #261" at bounding box center [366, 546] width 57 height 16
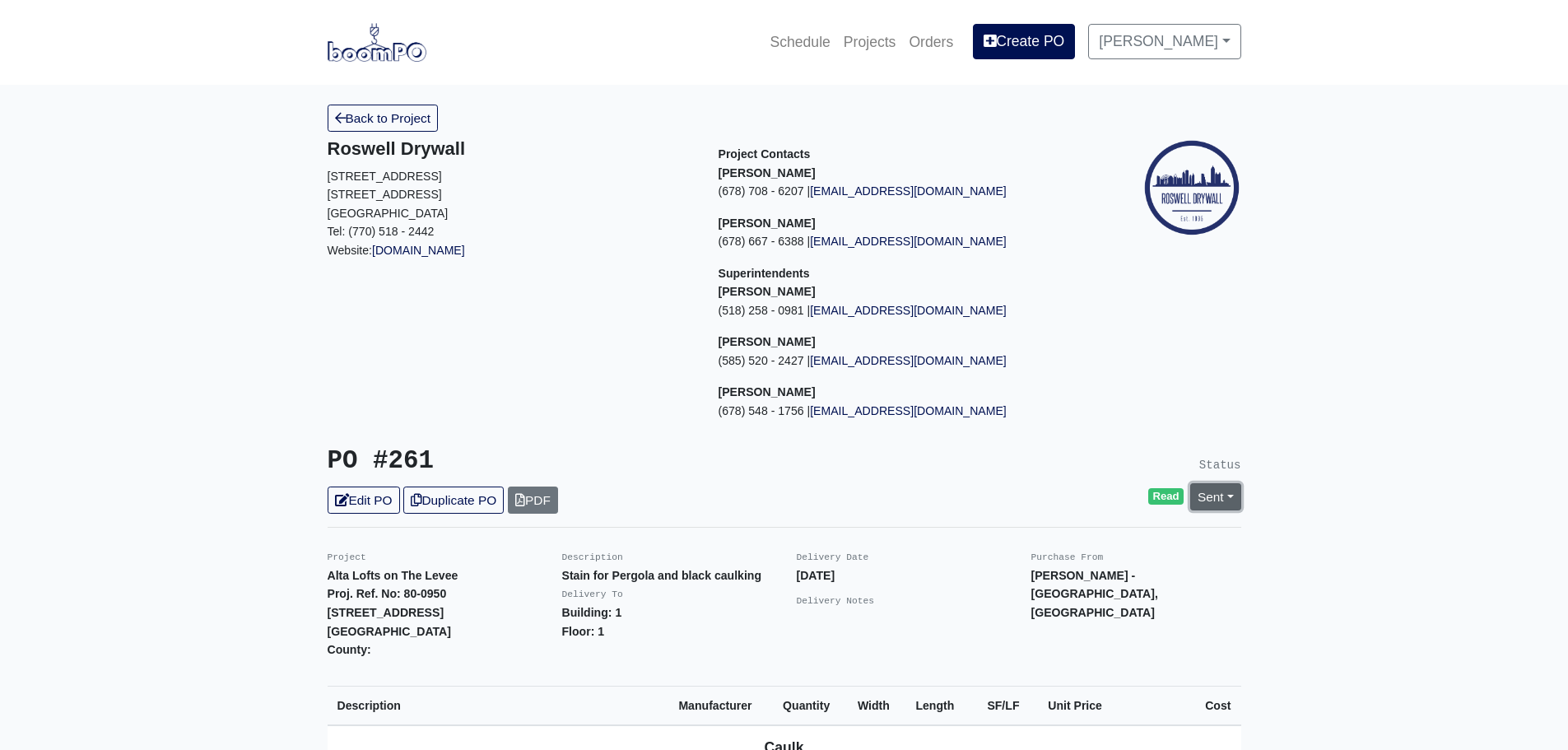
click at [1213, 500] on link "Sent" at bounding box center [1216, 497] width 51 height 27
click at [1083, 583] on link "Complete" at bounding box center [1121, 585] width 245 height 25
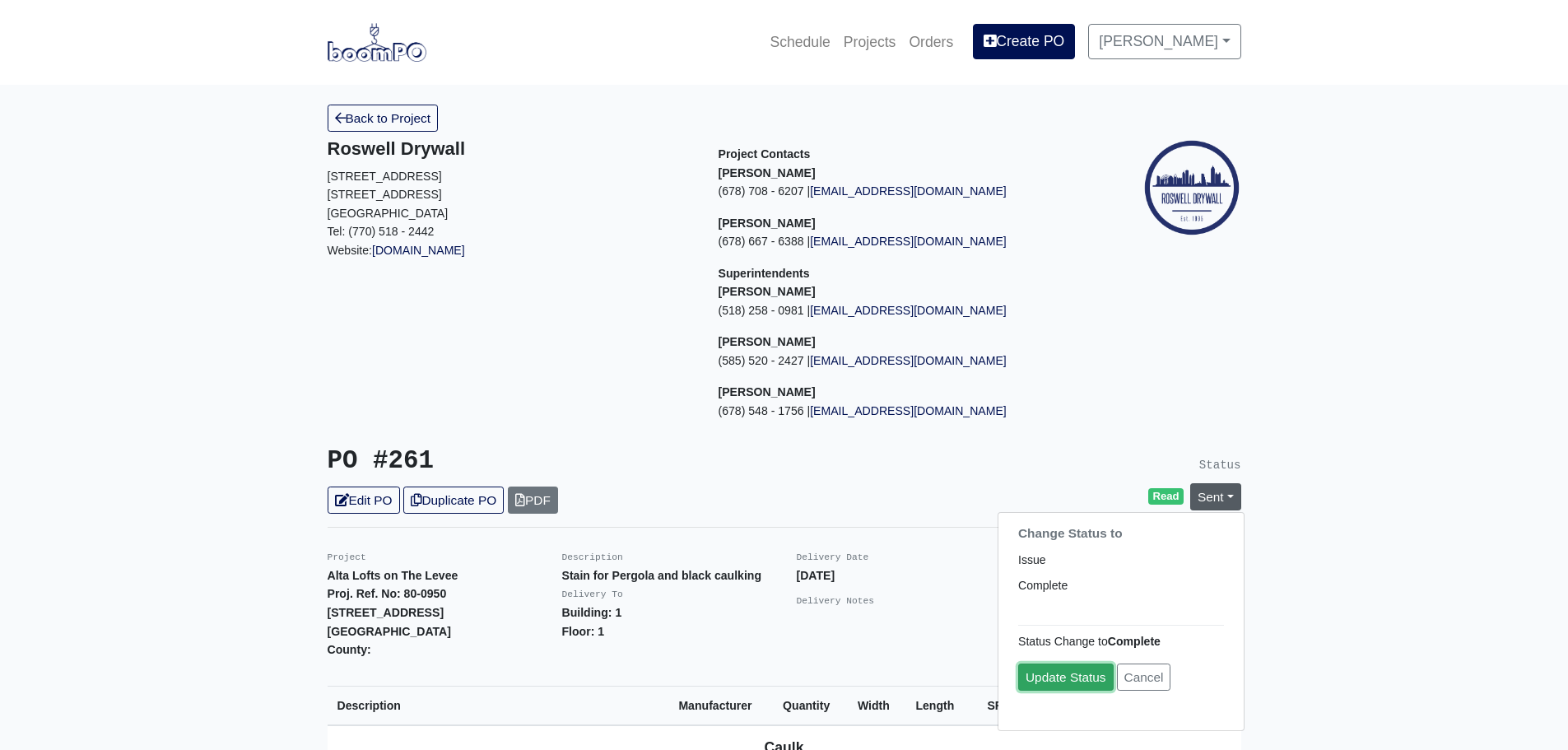
click at [1054, 677] on link "Update Status" at bounding box center [1066, 677] width 95 height 27
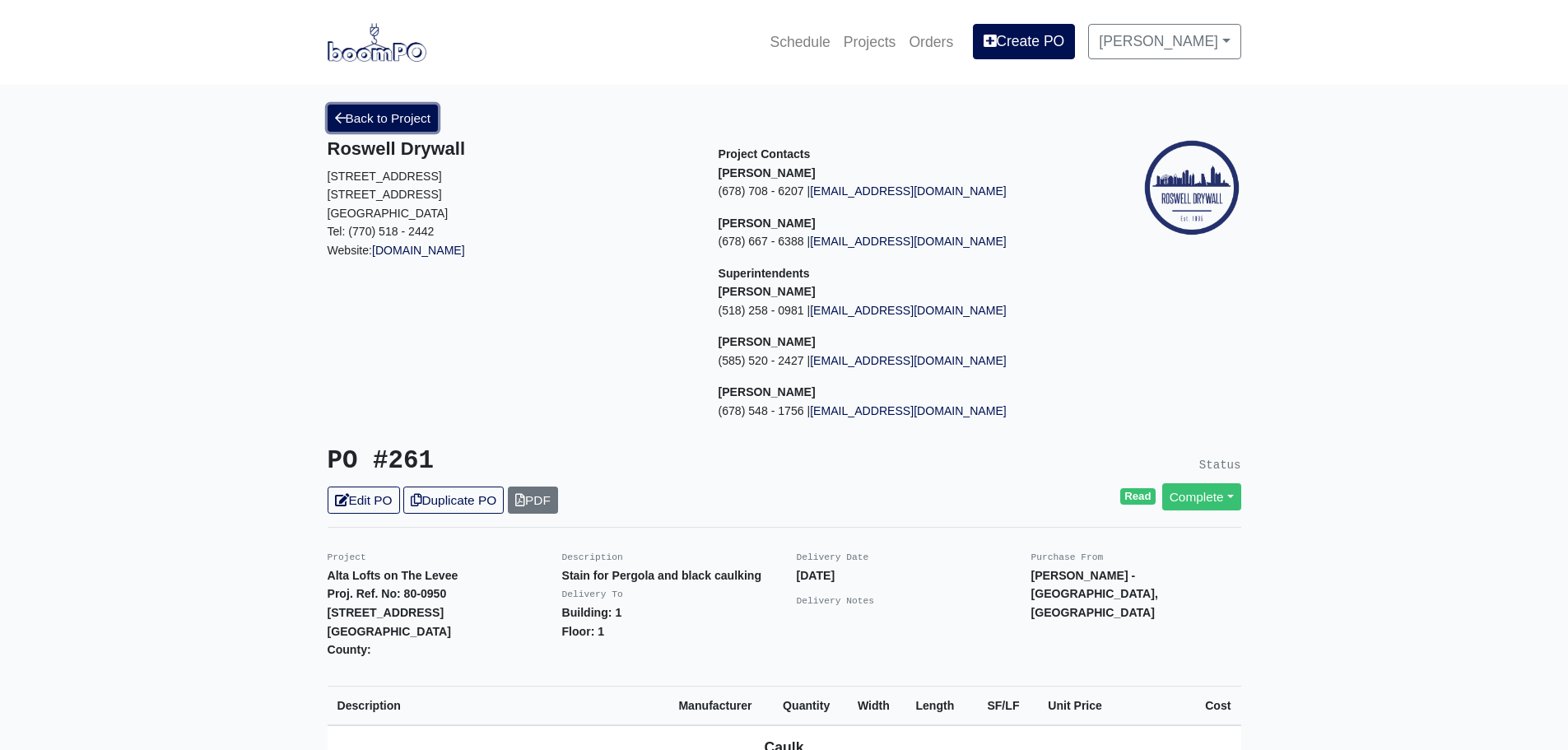
click at [358, 121] on link "Back to Project" at bounding box center [384, 118] width 111 height 27
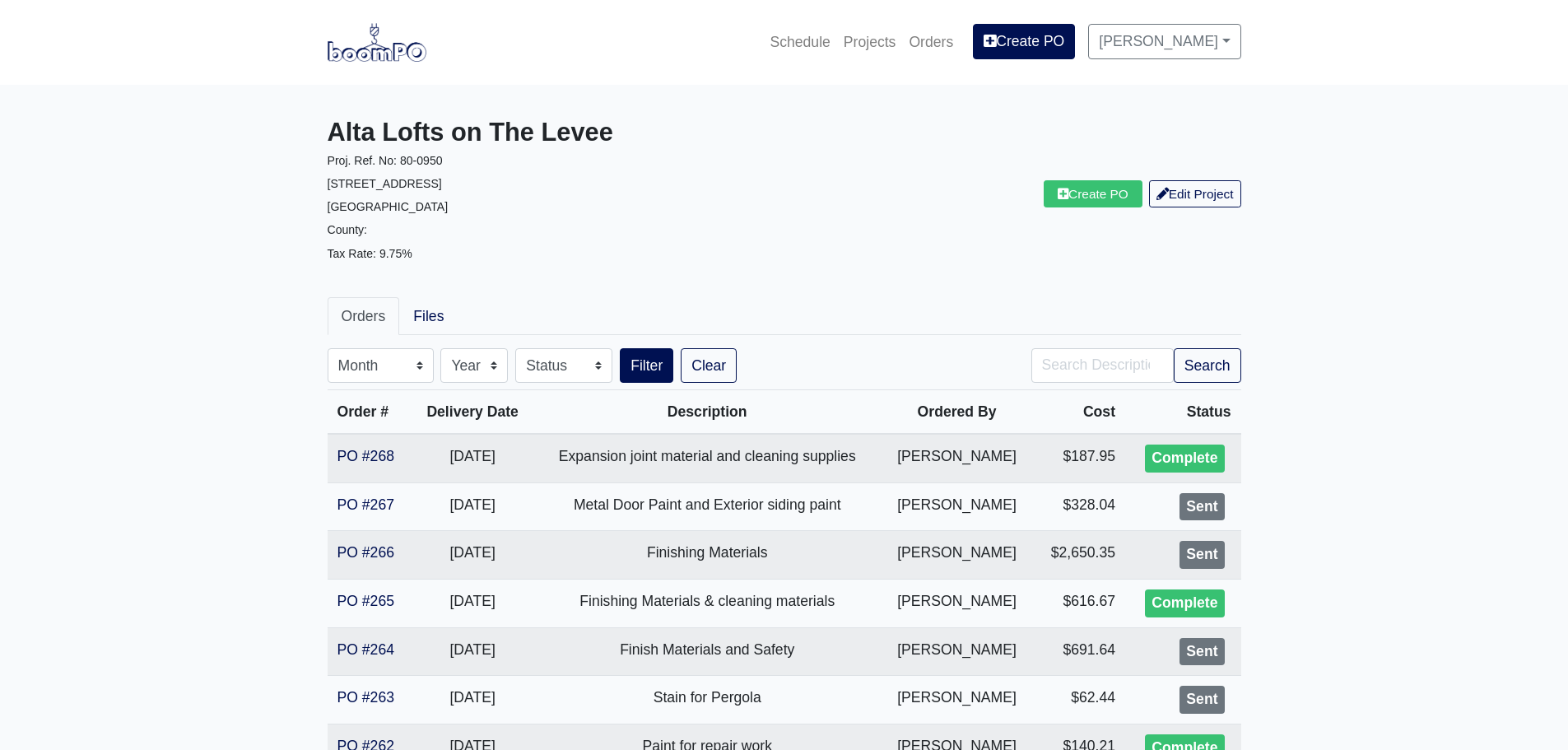
scroll to position [82, 0]
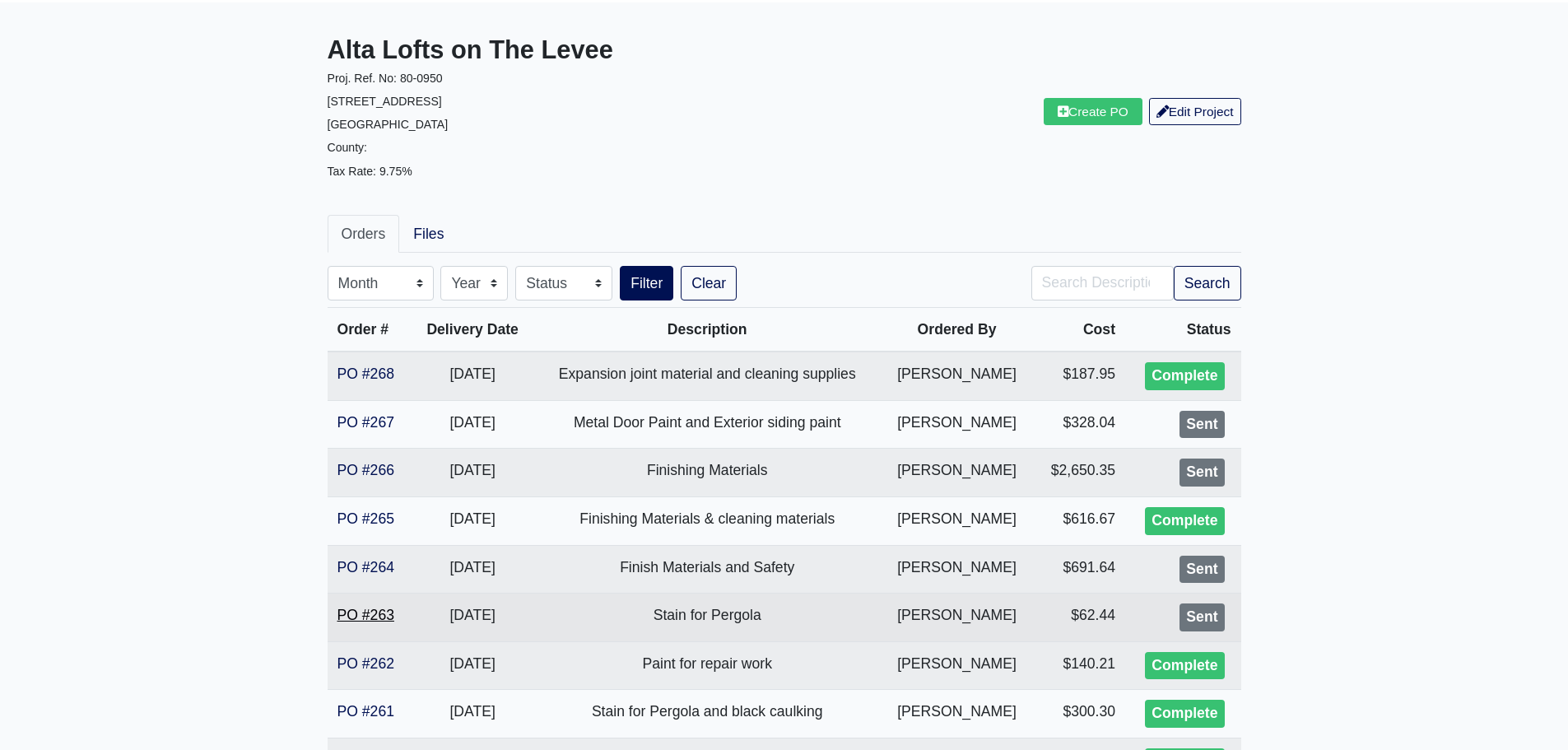
click at [368, 614] on link "PO #263" at bounding box center [366, 614] width 57 height 16
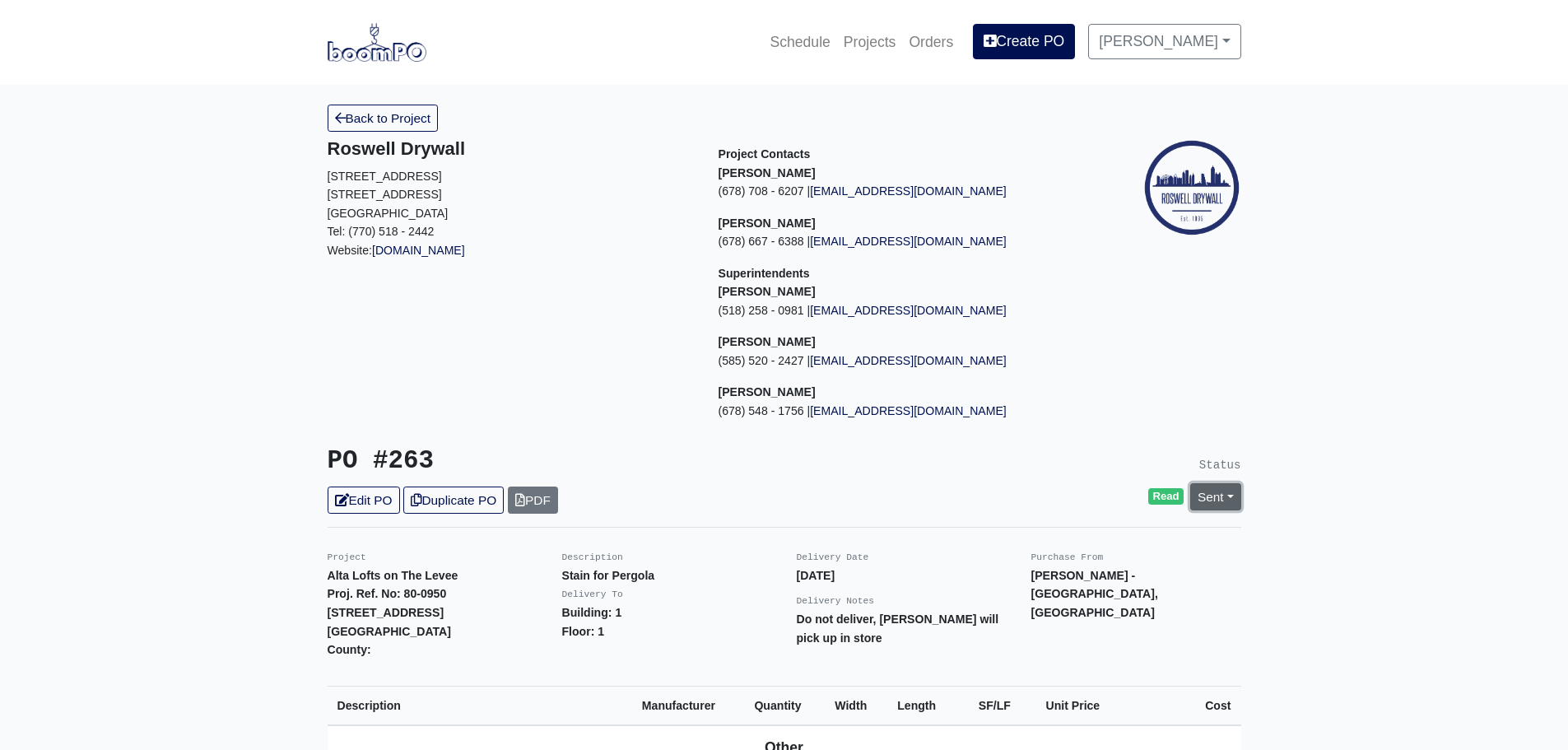
click at [1230, 498] on link "Sent" at bounding box center [1216, 497] width 51 height 27
click at [1101, 589] on link "Complete" at bounding box center [1121, 585] width 245 height 25
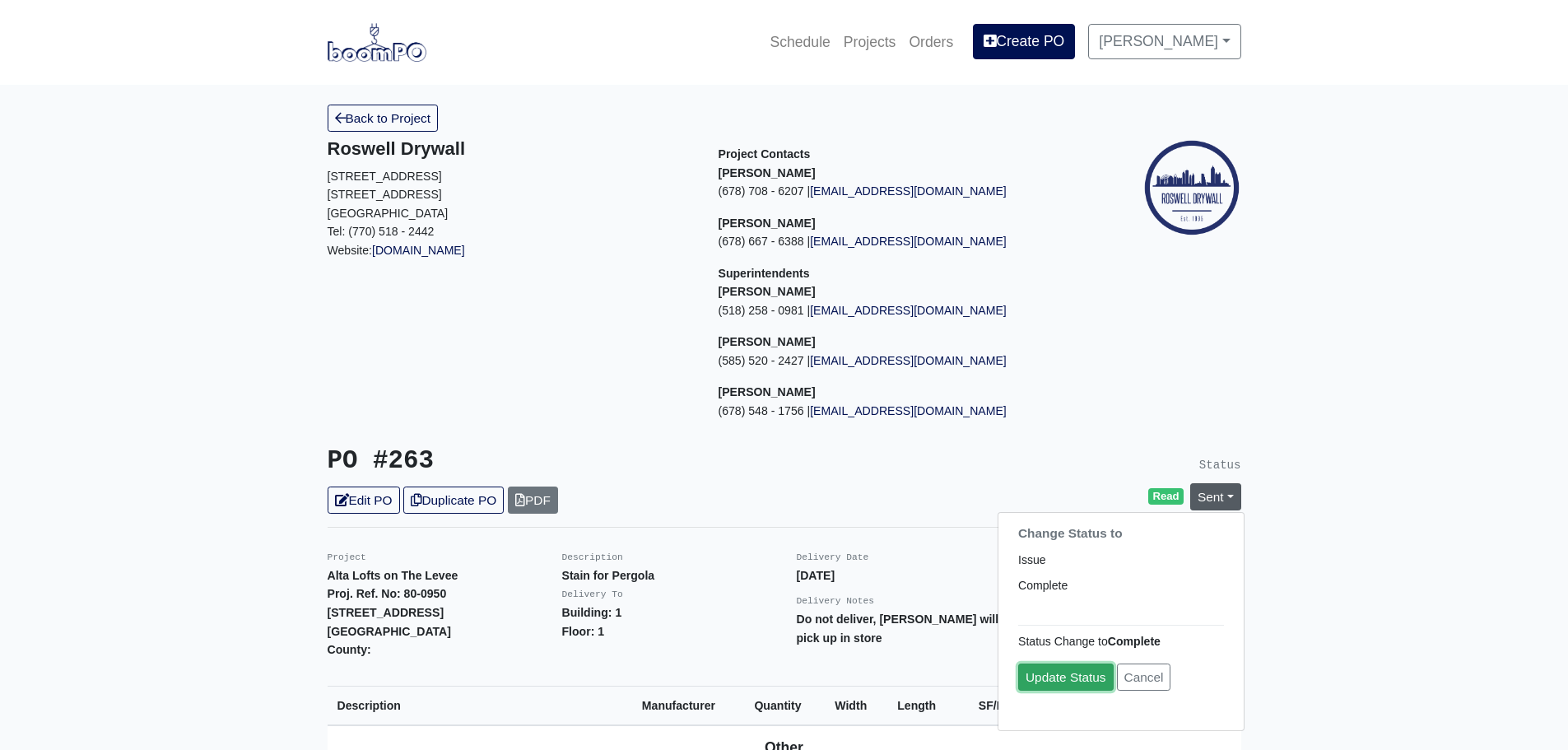
click at [1075, 675] on link "Update Status" at bounding box center [1066, 677] width 95 height 27
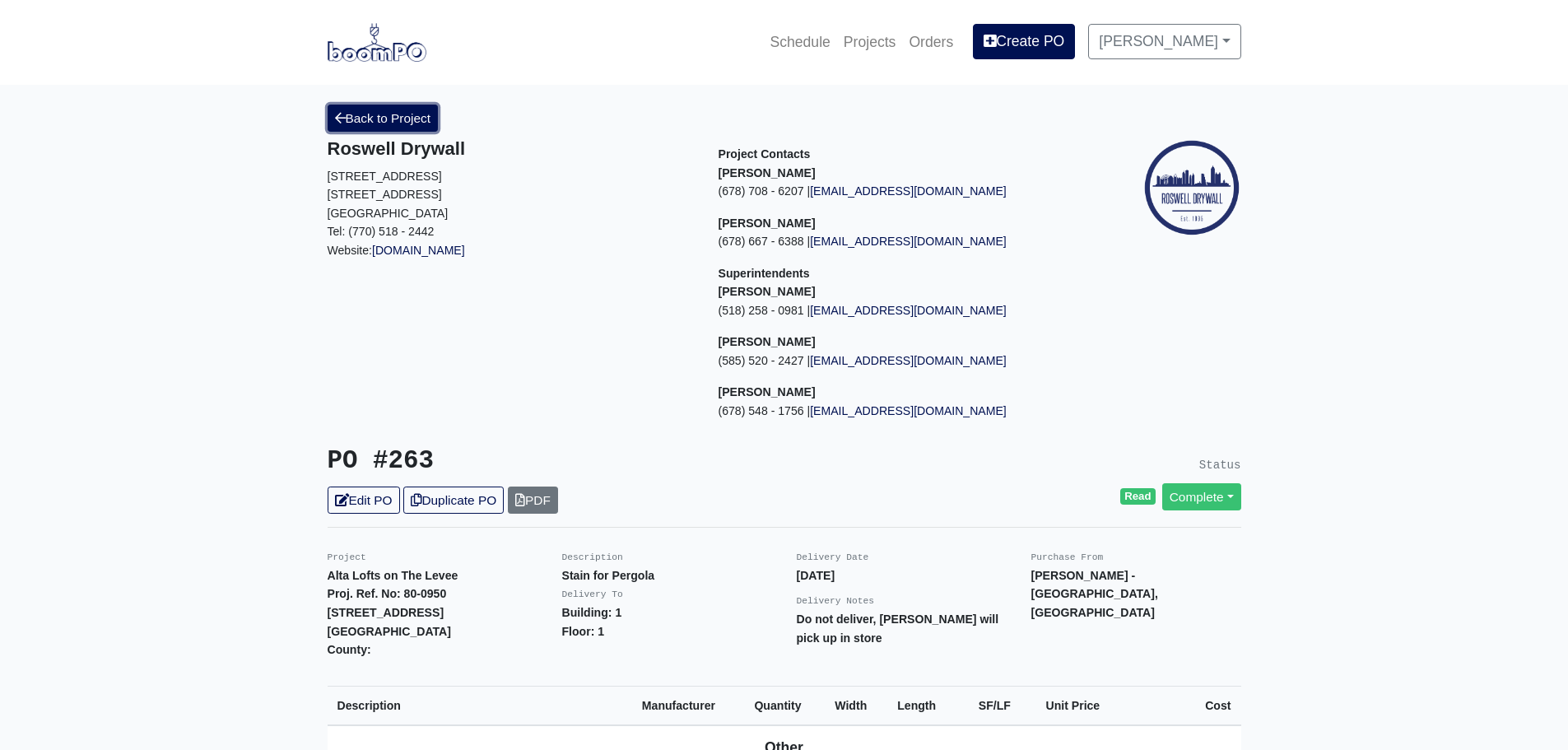
click at [402, 121] on link "Back to Project" at bounding box center [384, 118] width 111 height 27
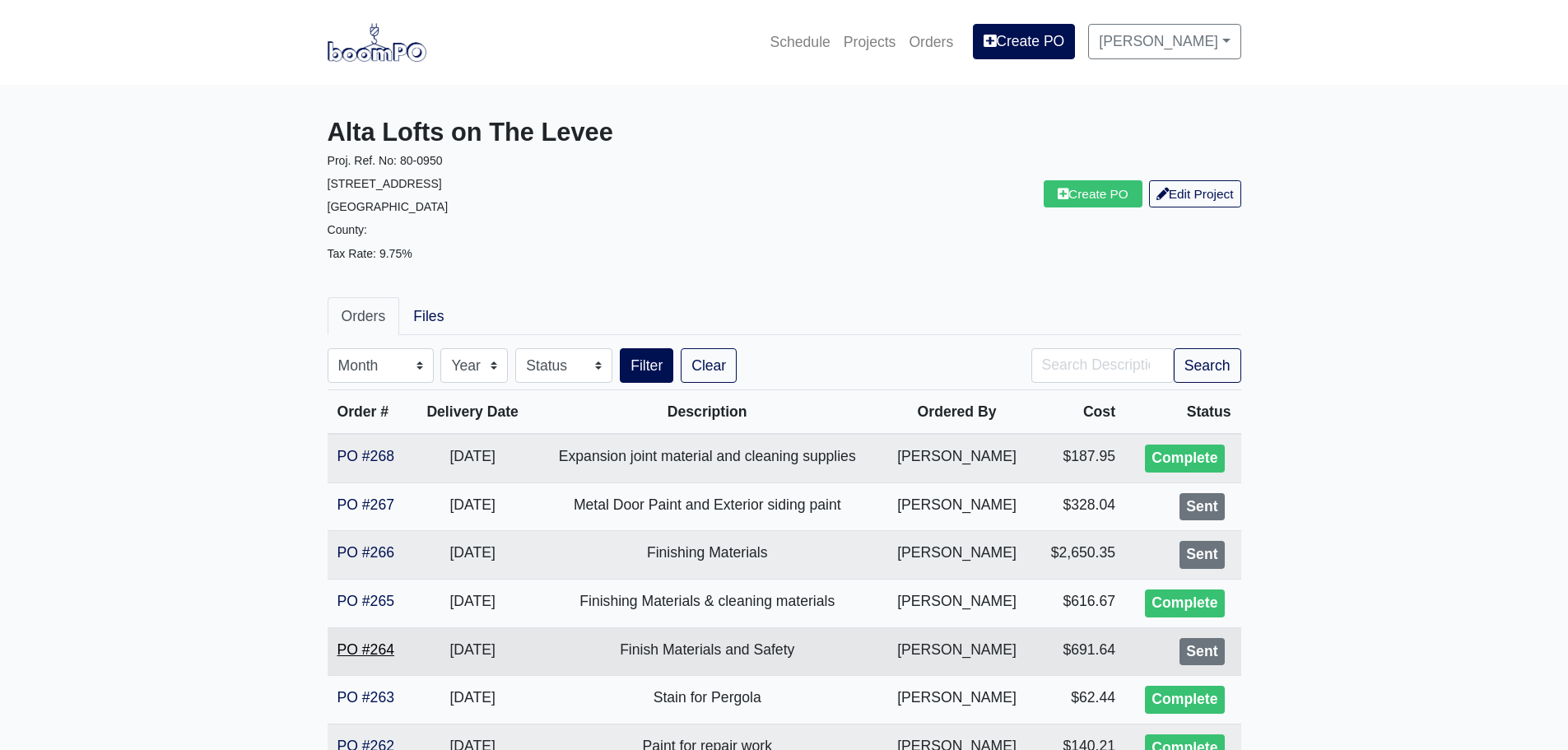
click at [381, 654] on link "PO #264" at bounding box center [366, 649] width 57 height 16
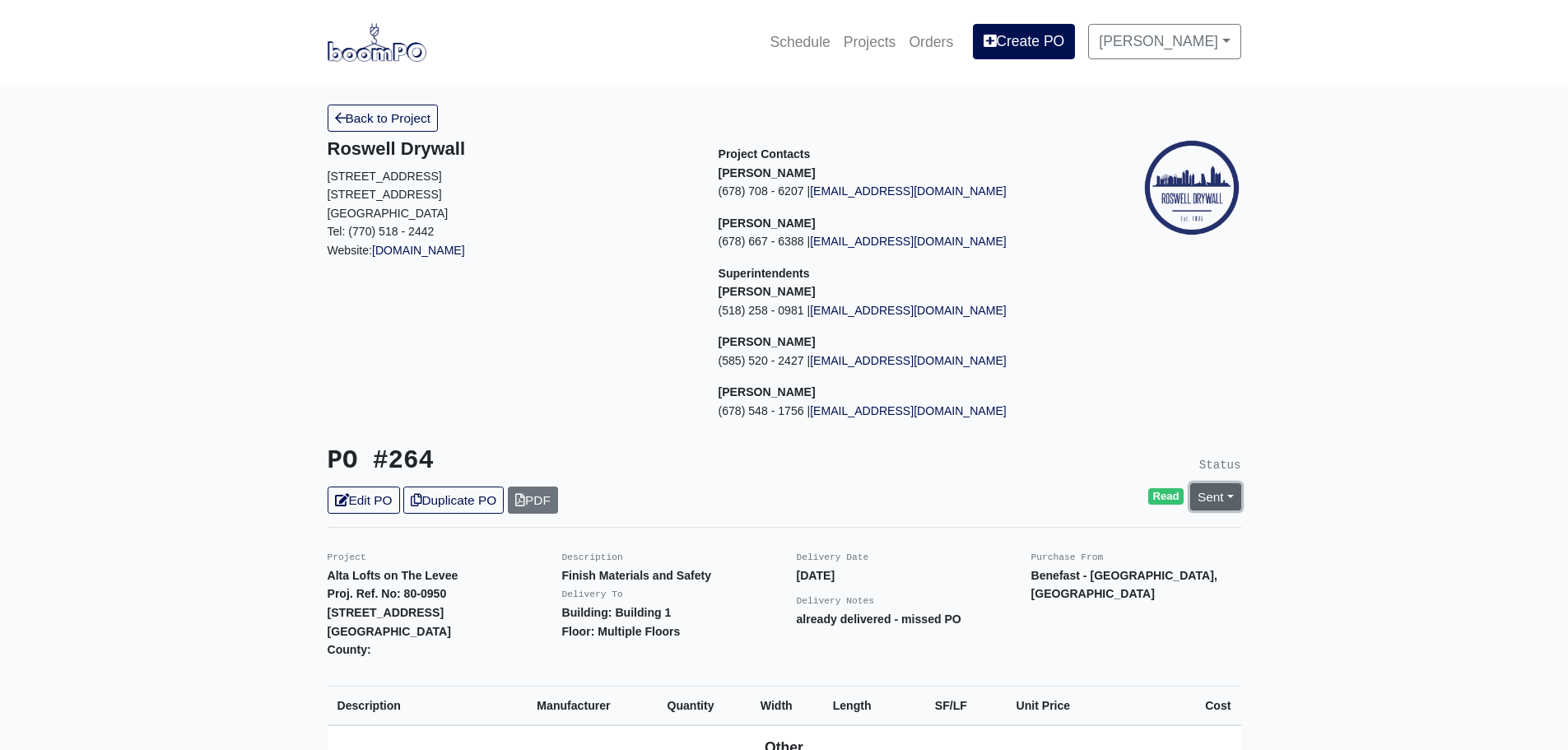
click at [1229, 495] on link "Sent" at bounding box center [1216, 497] width 51 height 27
click at [1238, 498] on link "Sent" at bounding box center [1216, 497] width 51 height 27
click at [1098, 586] on link "Complete" at bounding box center [1121, 585] width 245 height 25
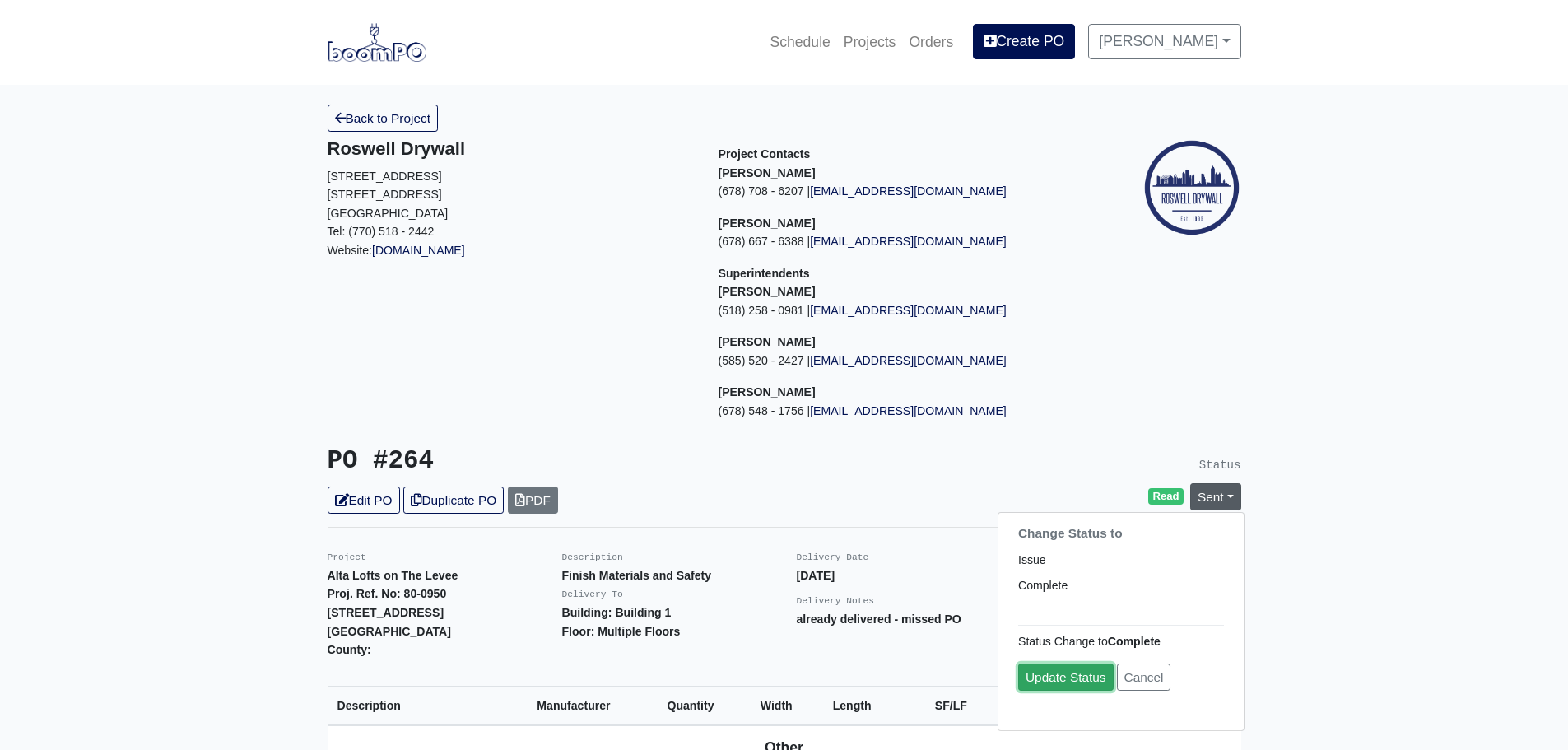
click at [1053, 677] on link "Update Status" at bounding box center [1066, 677] width 95 height 27
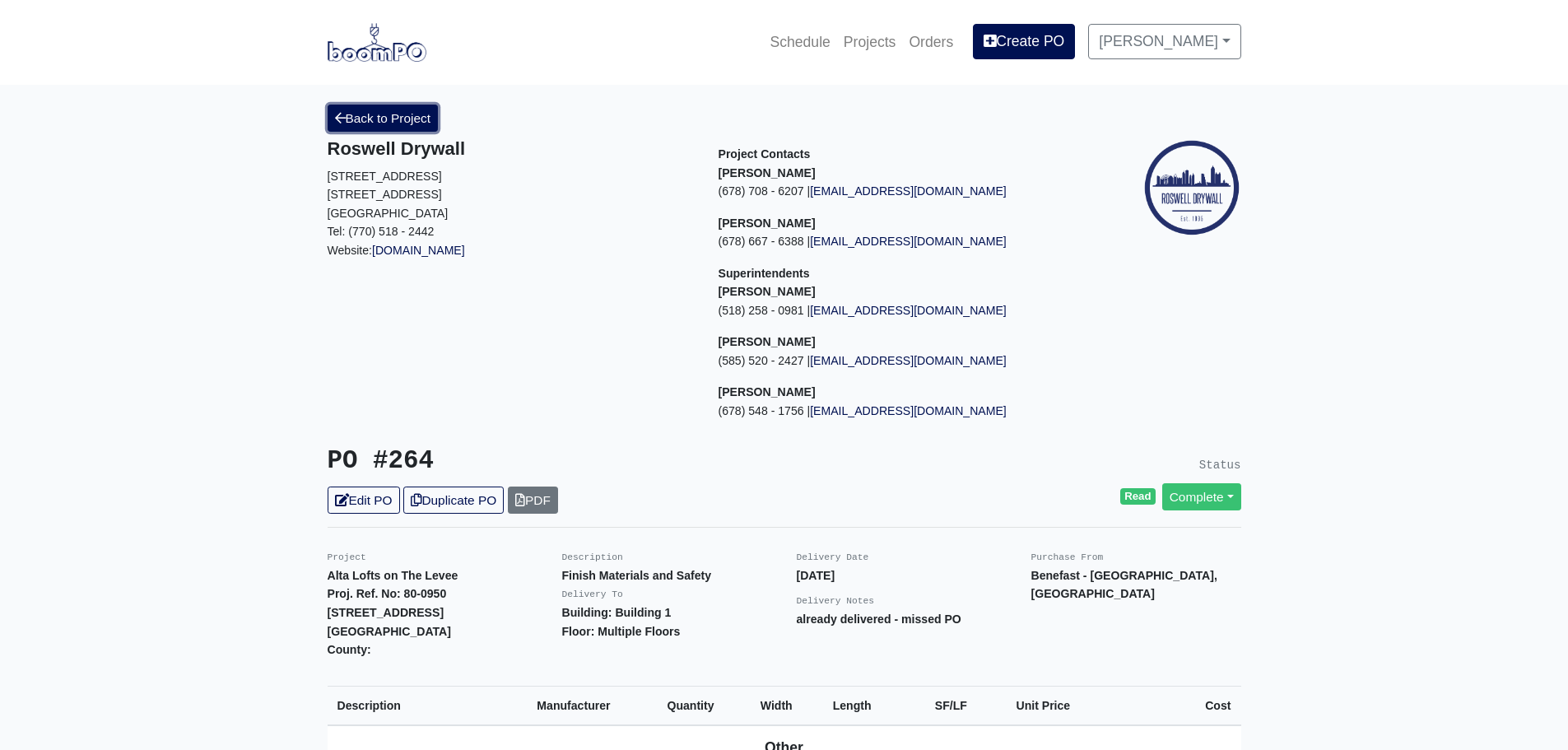
click at [369, 123] on link "Back to Project" at bounding box center [384, 118] width 111 height 27
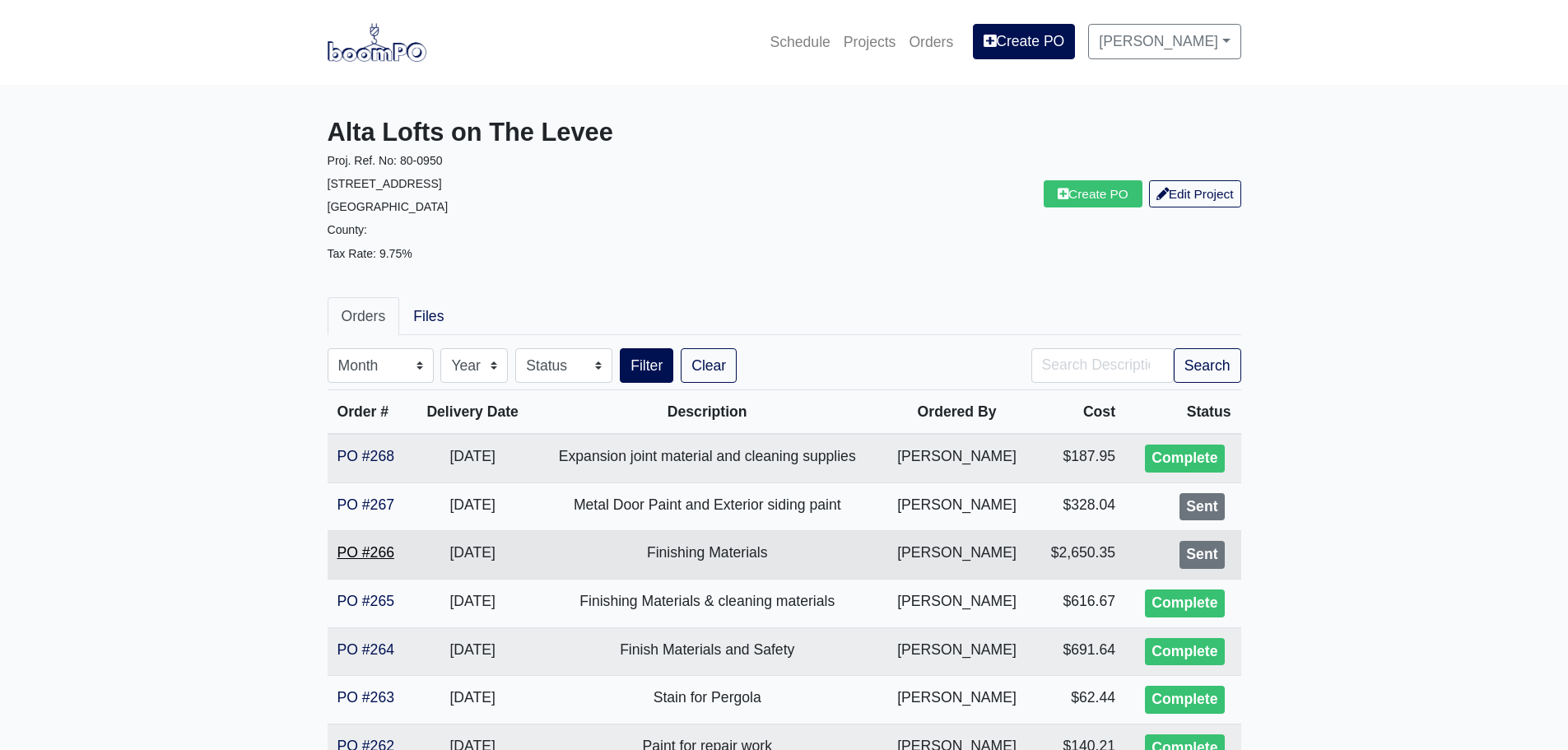
click at [359, 551] on link "PO #266" at bounding box center [366, 551] width 57 height 16
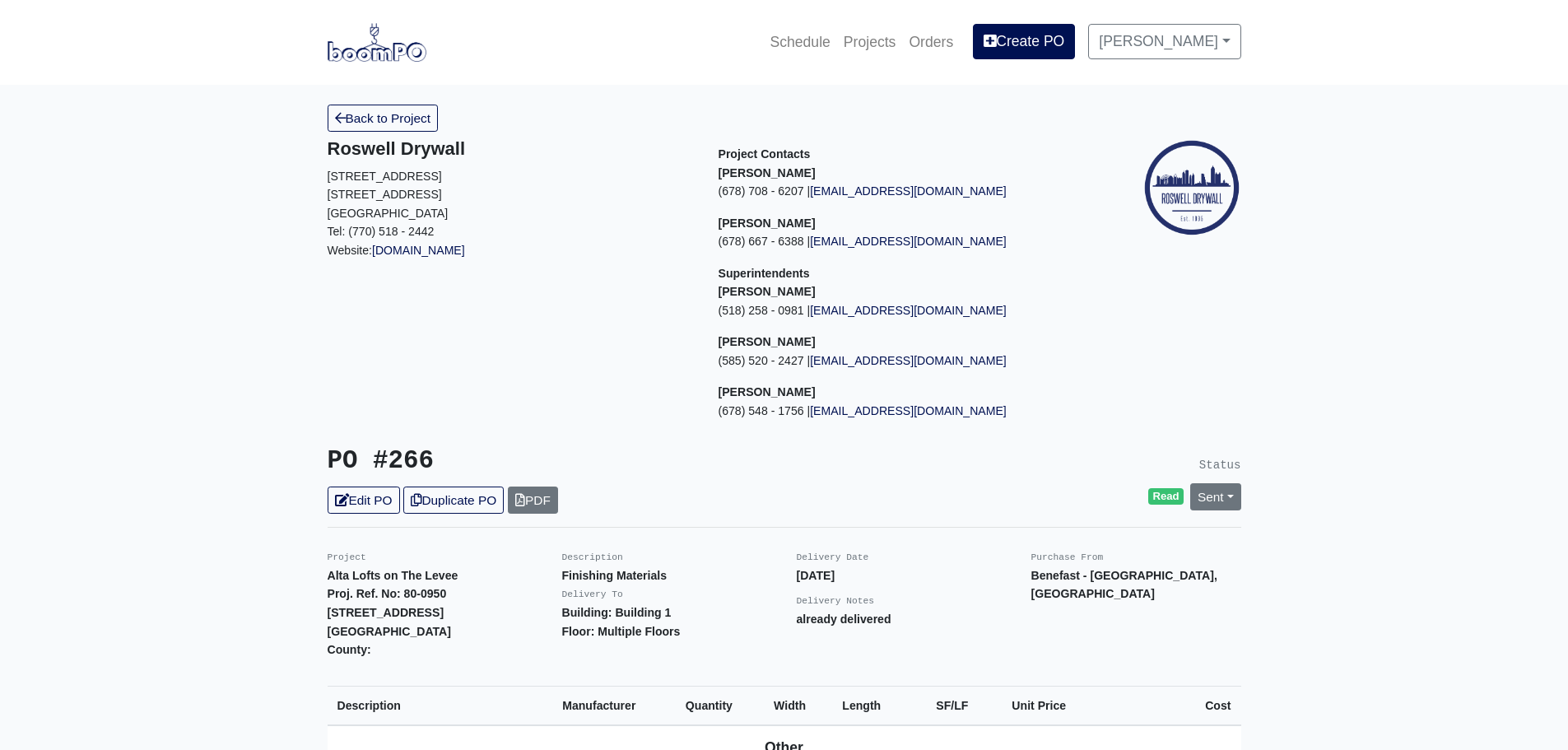
click at [1251, 491] on div "Sent Change Status to Issue Complete" at bounding box center [1216, 497] width 75 height 27
click at [1217, 497] on link "Sent" at bounding box center [1216, 497] width 51 height 27
click at [1114, 580] on link "Complete" at bounding box center [1121, 585] width 245 height 25
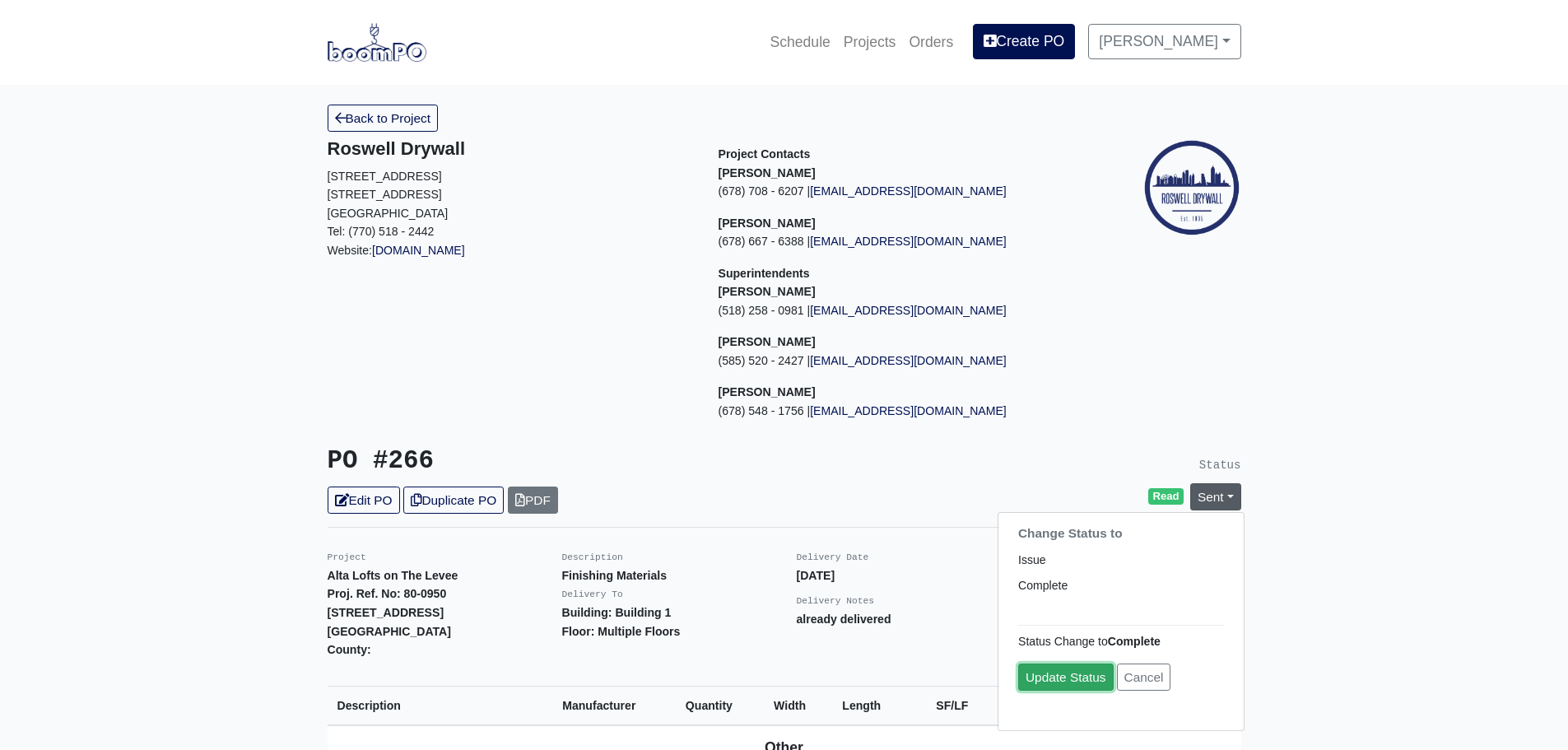
click at [1064, 677] on link "Update Status" at bounding box center [1066, 677] width 95 height 27
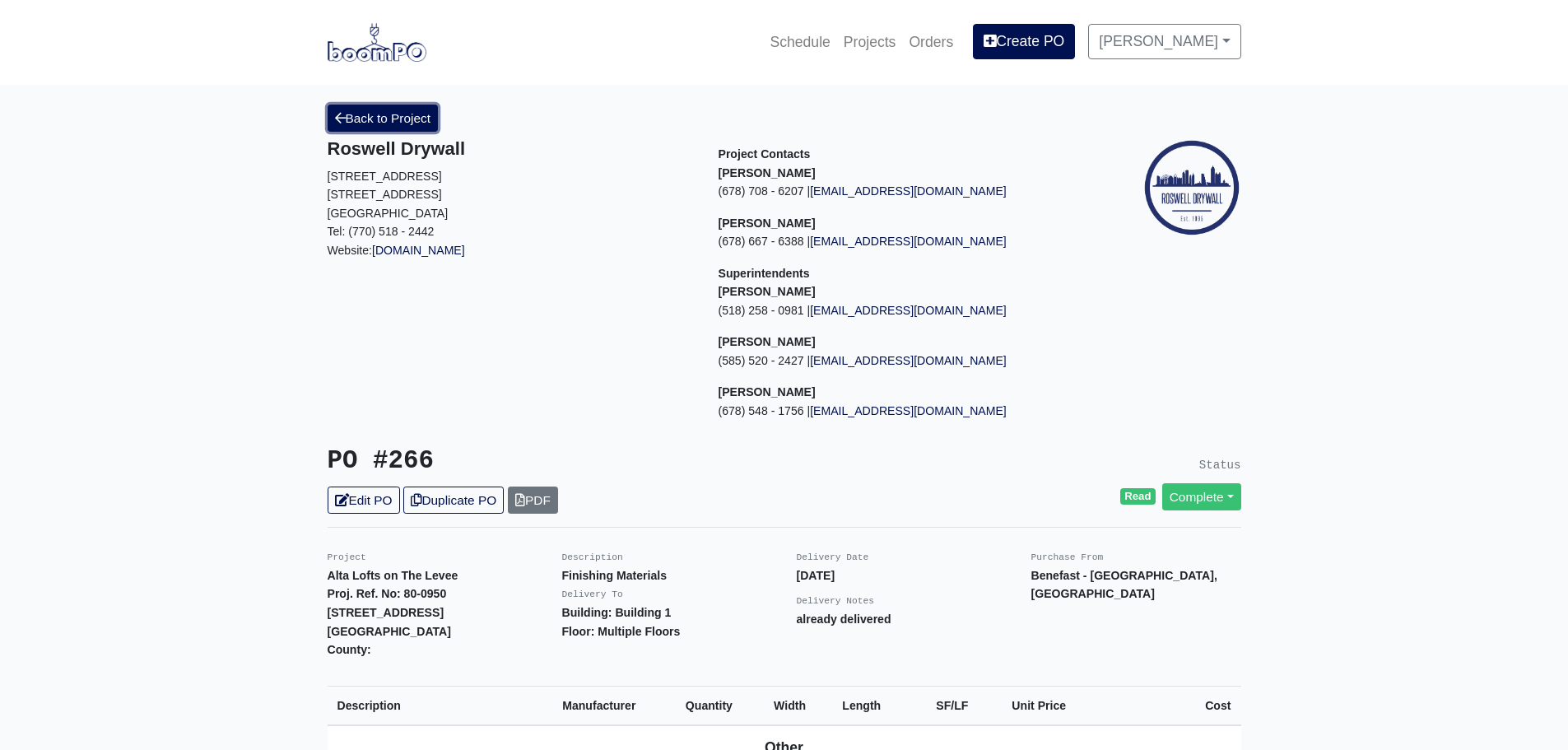
click at [392, 116] on link "Back to Project" at bounding box center [384, 118] width 111 height 27
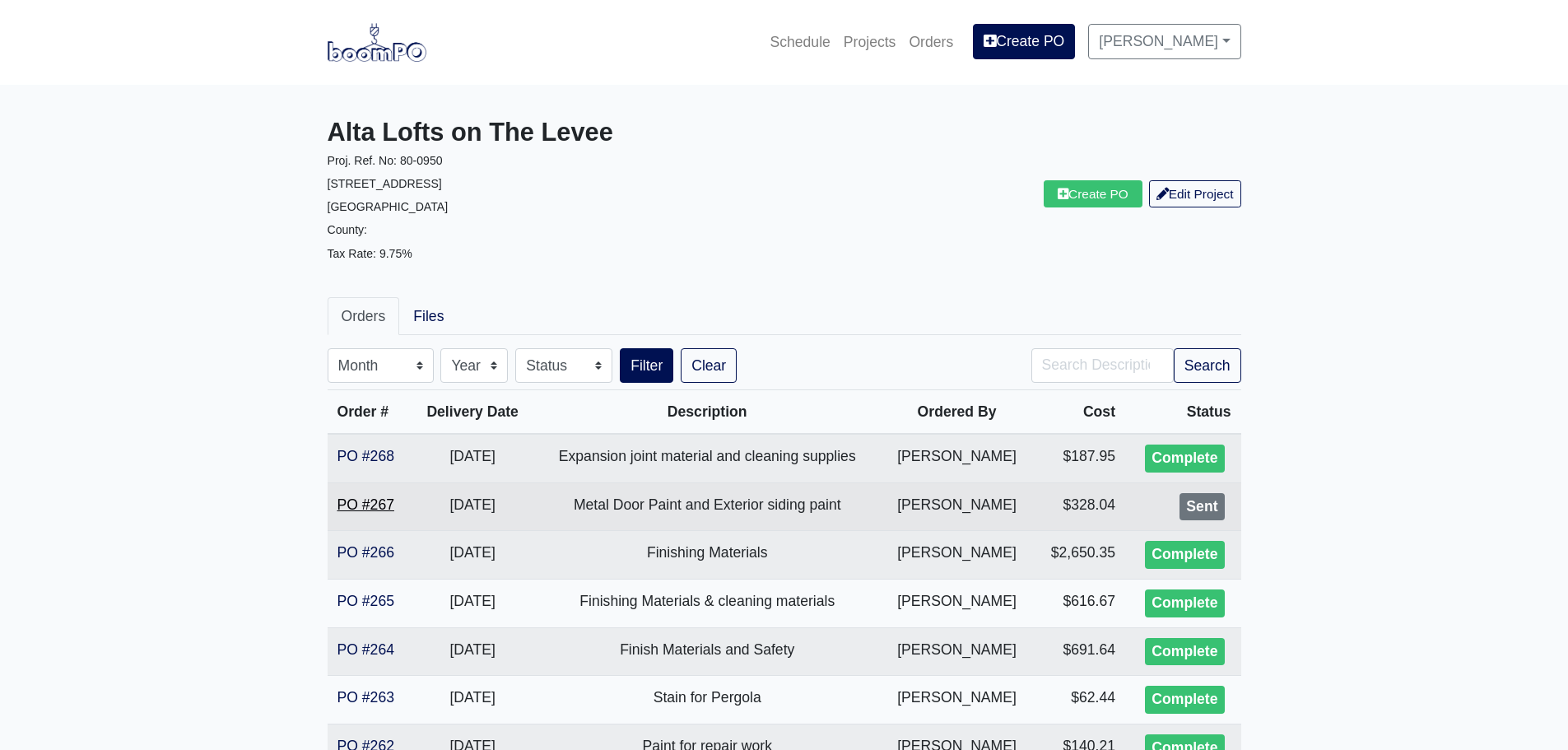
click at [375, 504] on link "PO #267" at bounding box center [366, 504] width 57 height 16
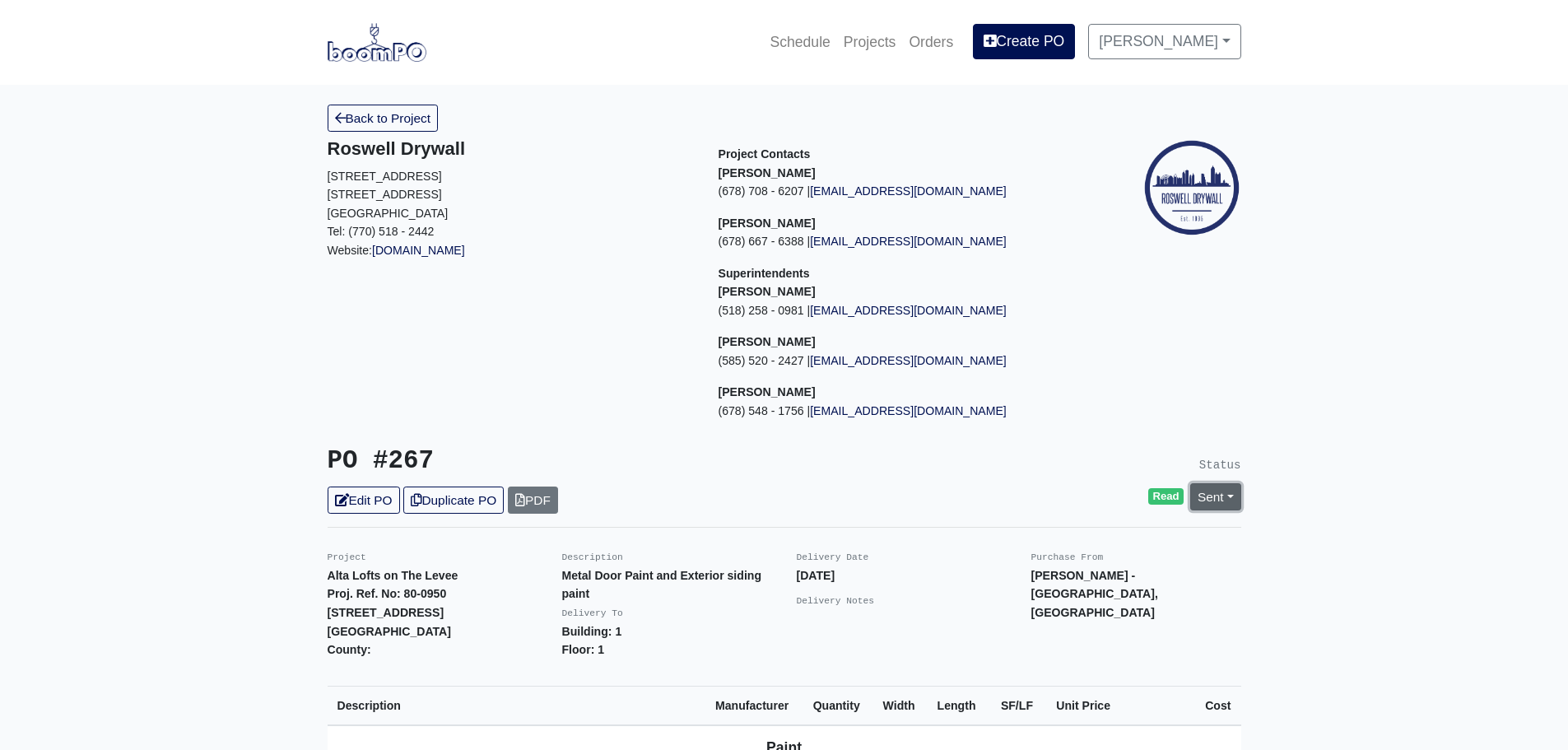
click at [1216, 492] on link "Sent" at bounding box center [1216, 497] width 51 height 27
click at [1063, 583] on link "Complete" at bounding box center [1121, 585] width 245 height 25
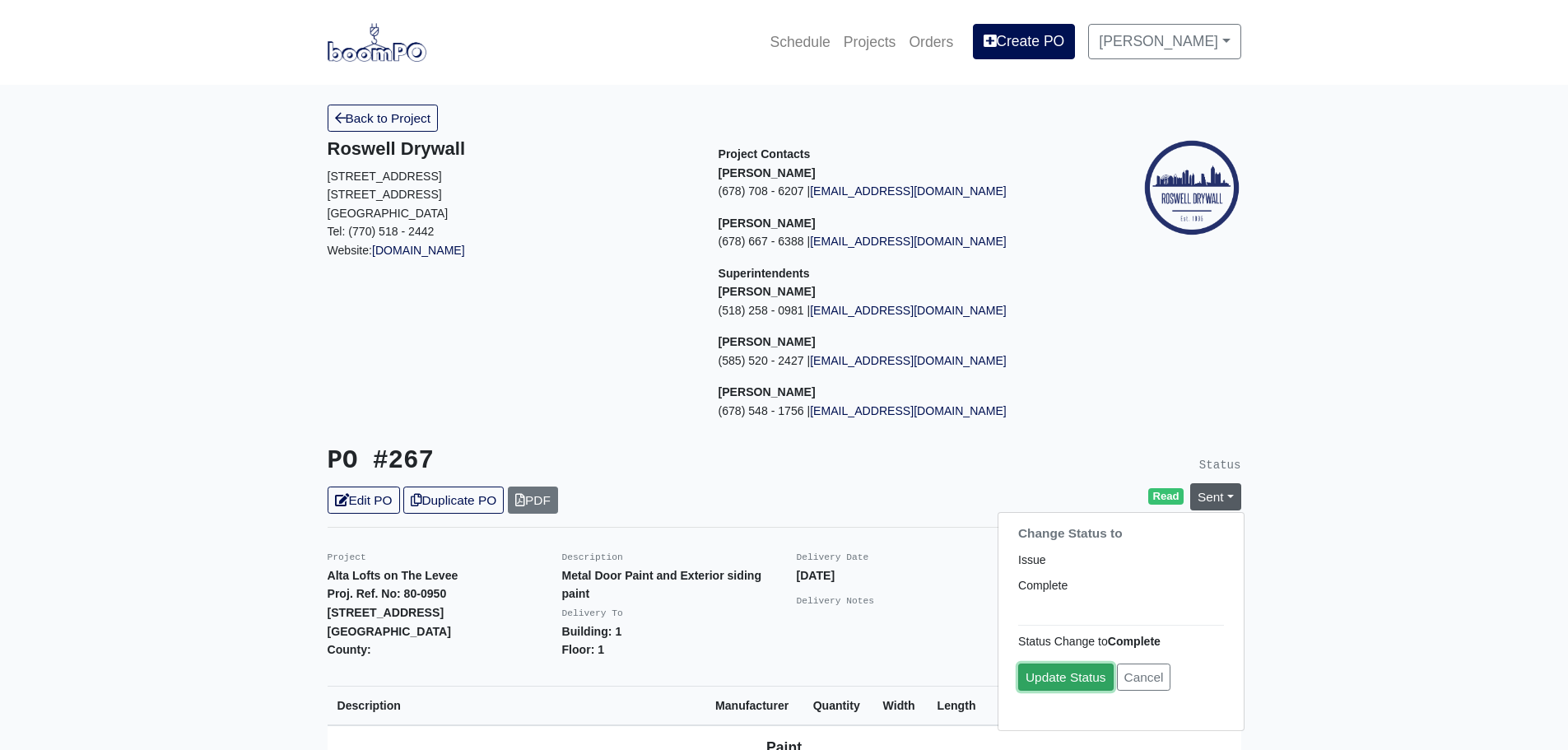
click at [1071, 674] on link "Update Status" at bounding box center [1066, 677] width 95 height 27
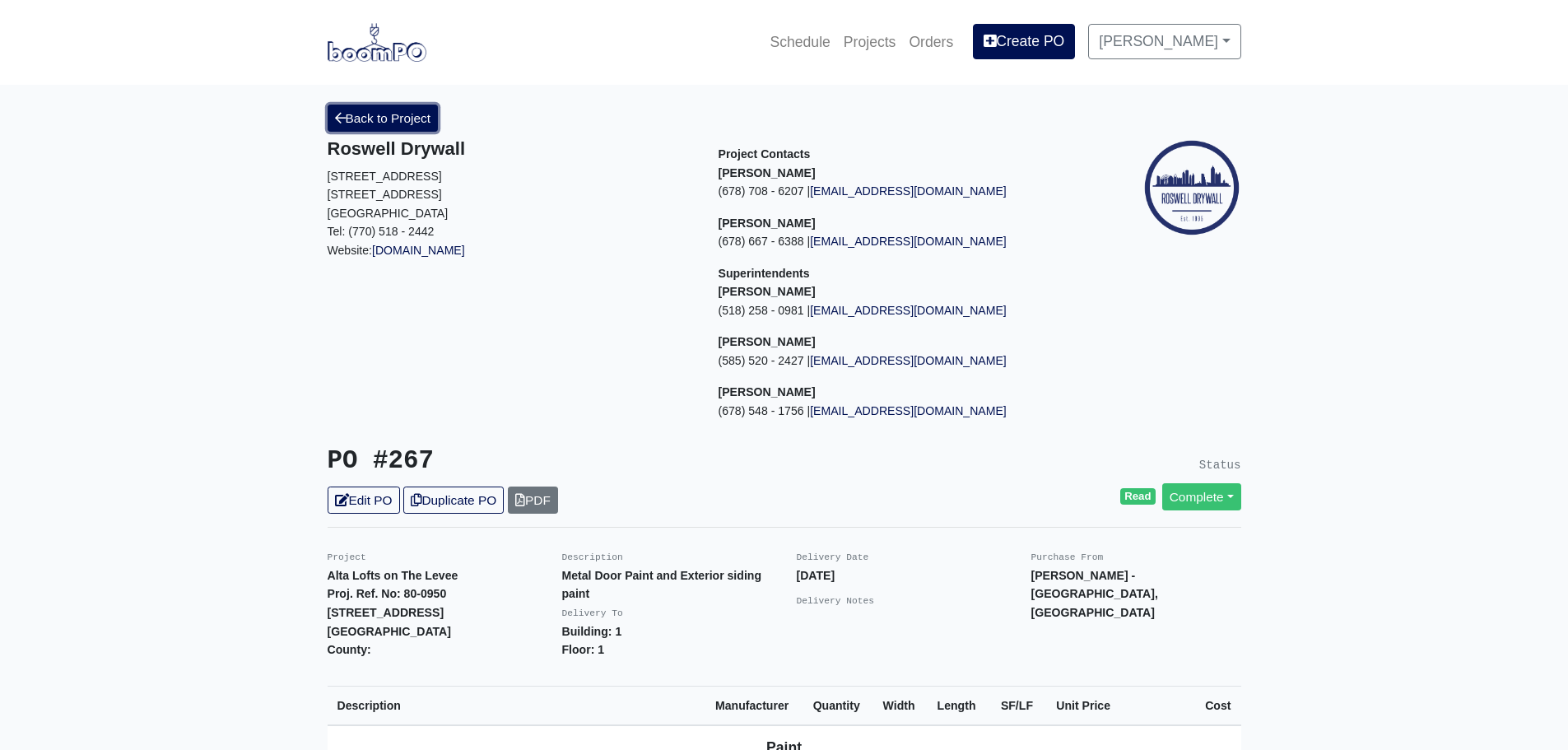
click at [346, 110] on link "Back to Project" at bounding box center [384, 118] width 111 height 27
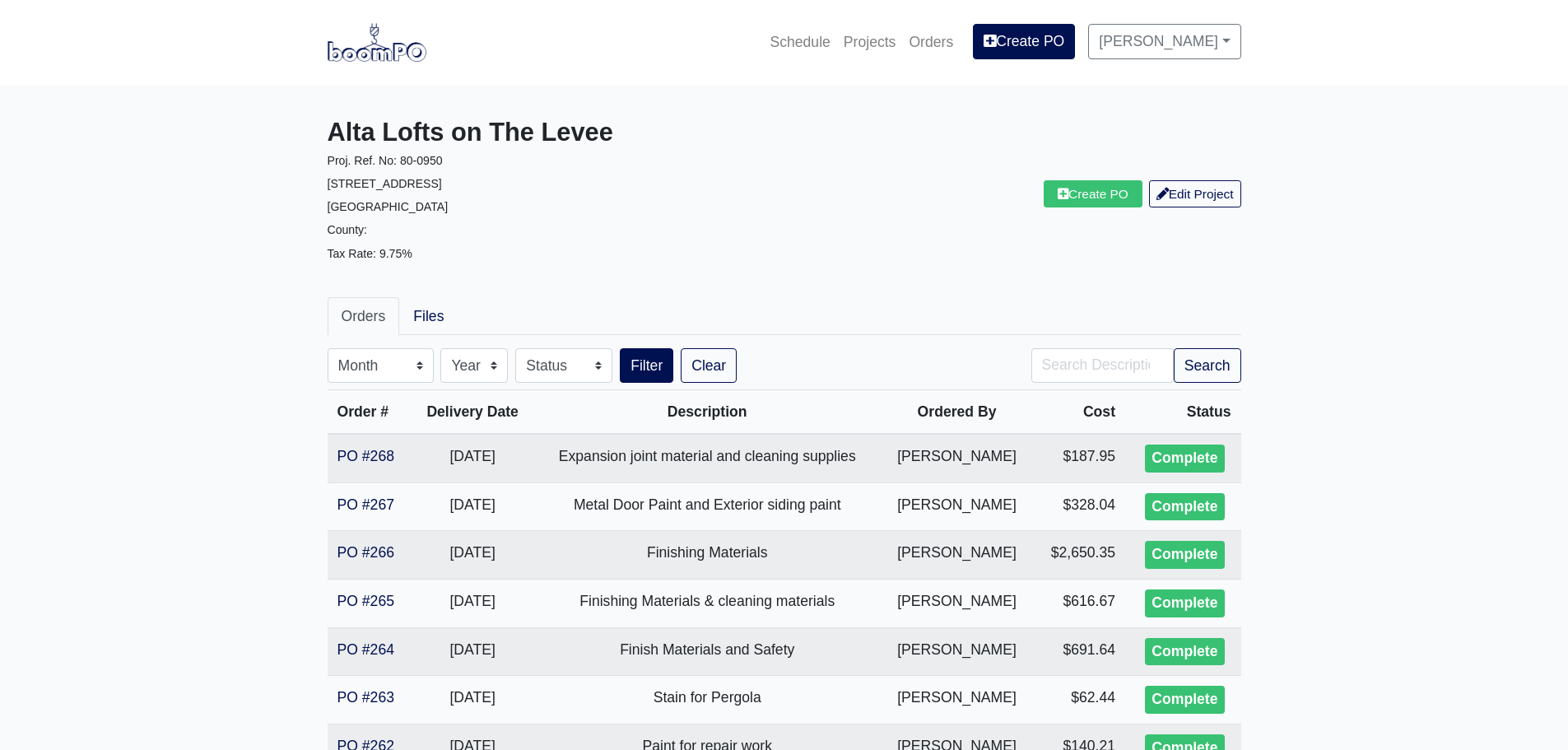
click at [378, 46] on img at bounding box center [377, 41] width 99 height 38
